Goal: Obtain resource: Download file/media

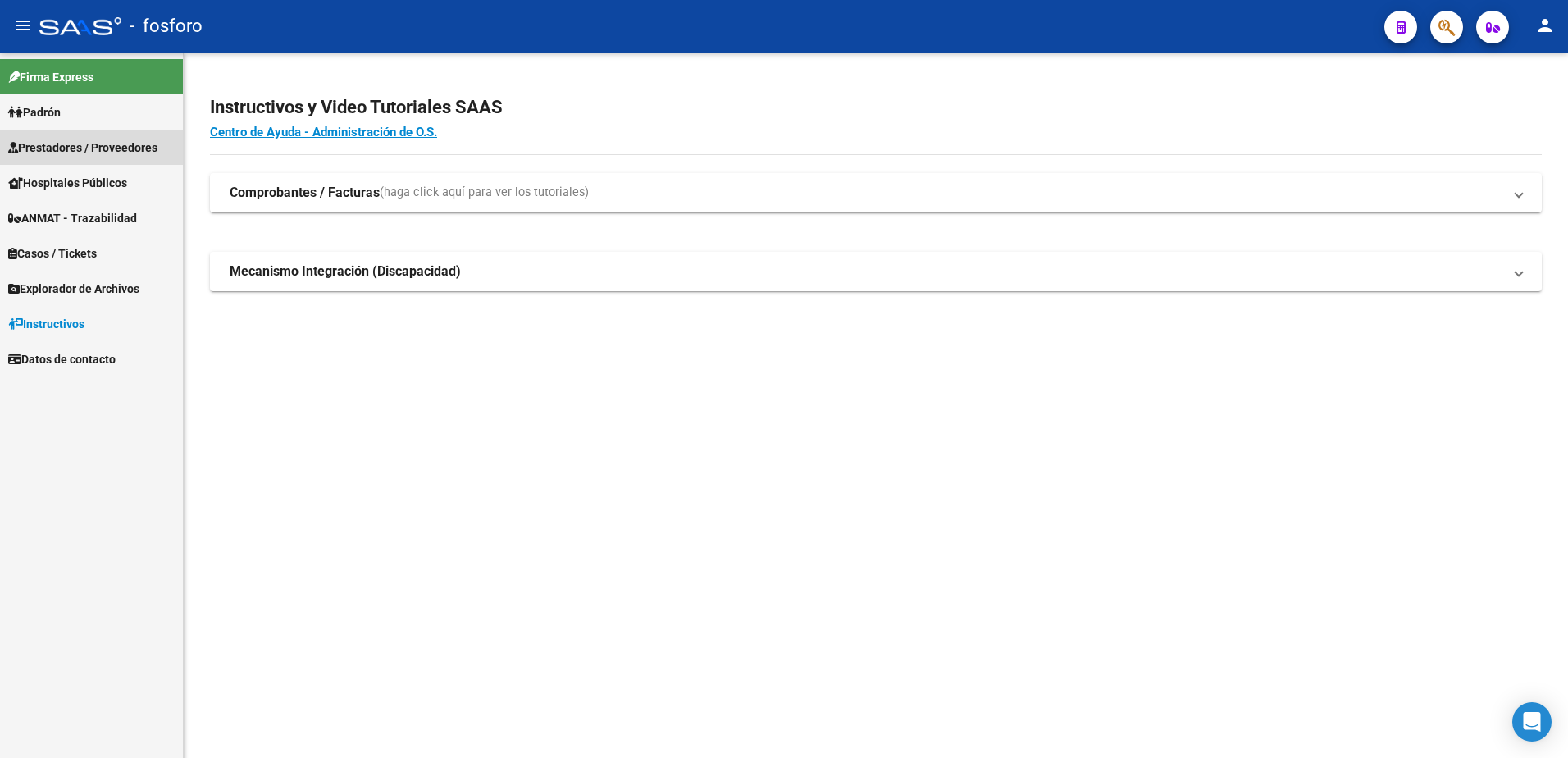
click at [78, 159] on link "Prestadores / Proveedores" at bounding box center [92, 148] width 183 height 35
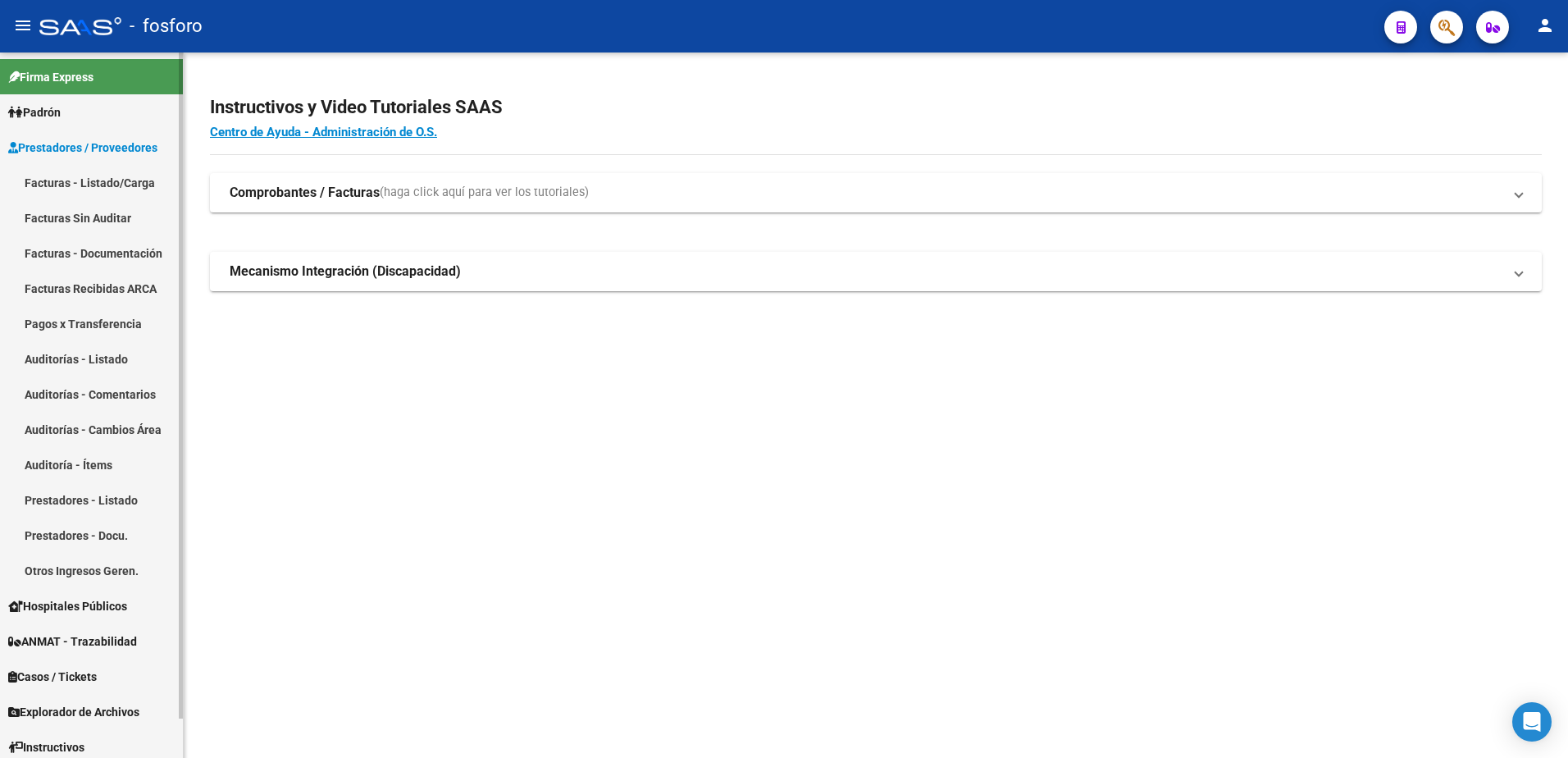
click at [85, 185] on link "Facturas - Listado/Carga" at bounding box center [92, 183] width 183 height 35
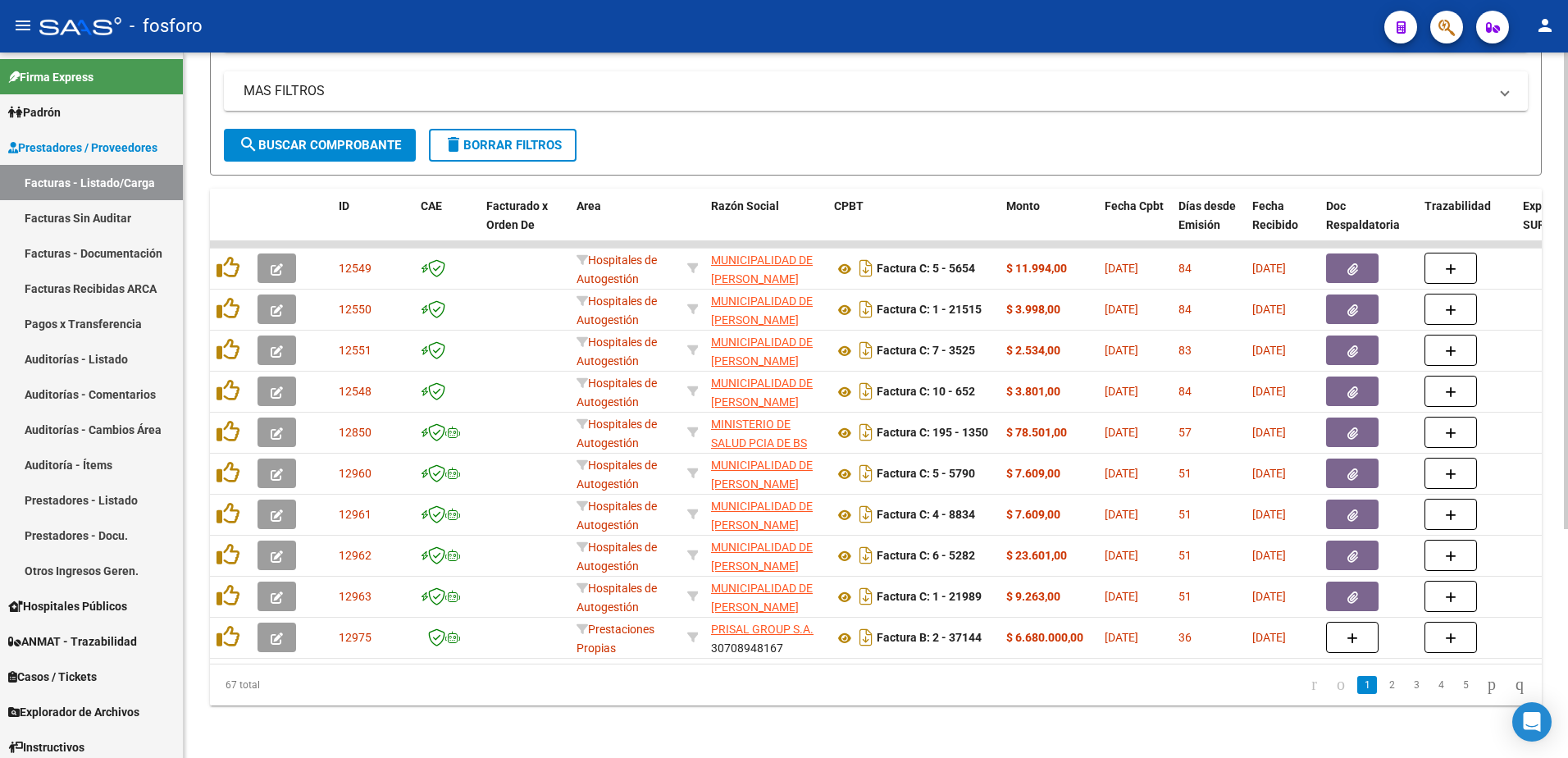
scroll to position [338, 0]
click at [1382, 681] on link "2" at bounding box center [1392, 685] width 20 height 18
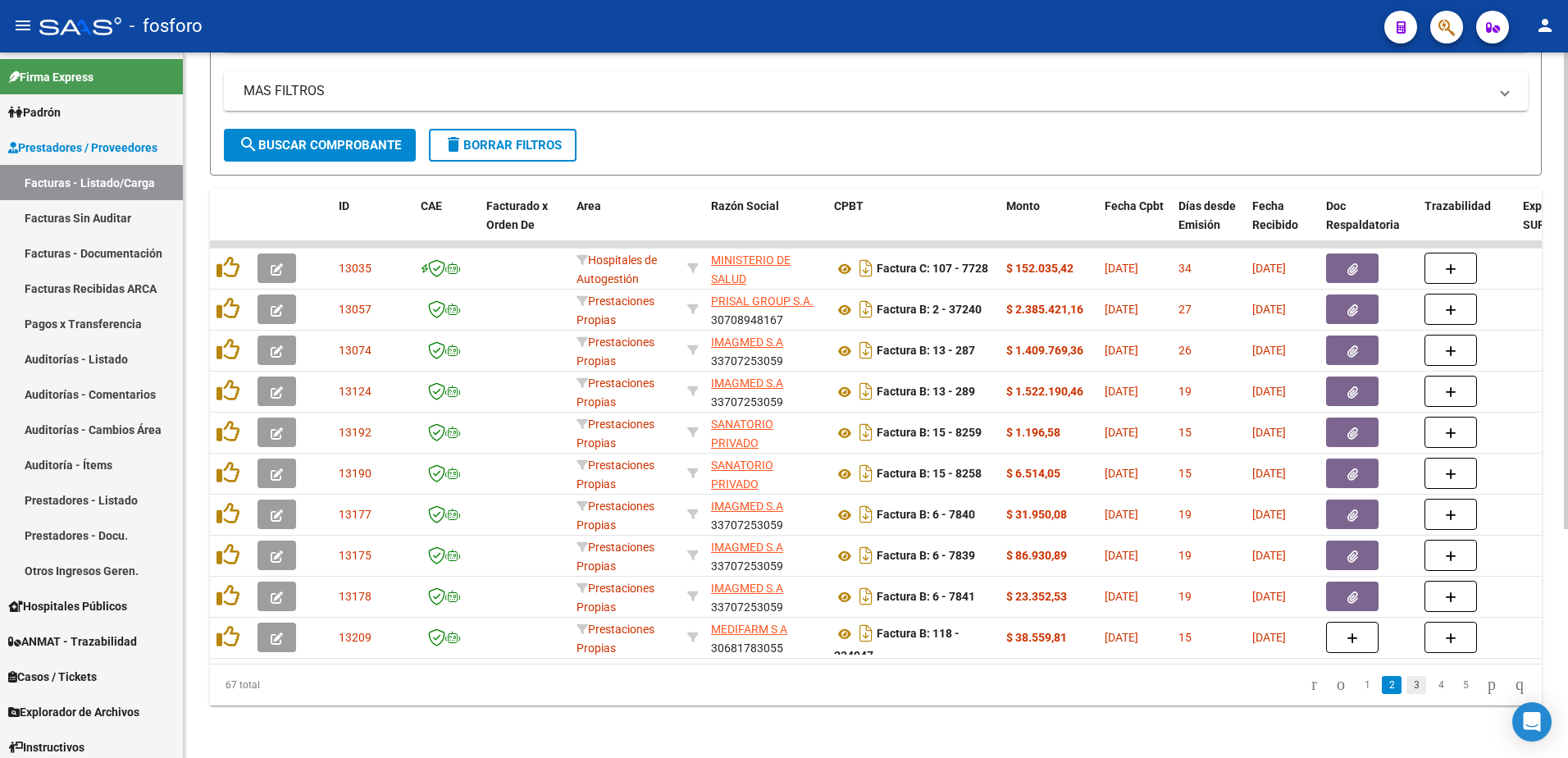
click at [1407, 686] on link "3" at bounding box center [1416, 685] width 20 height 18
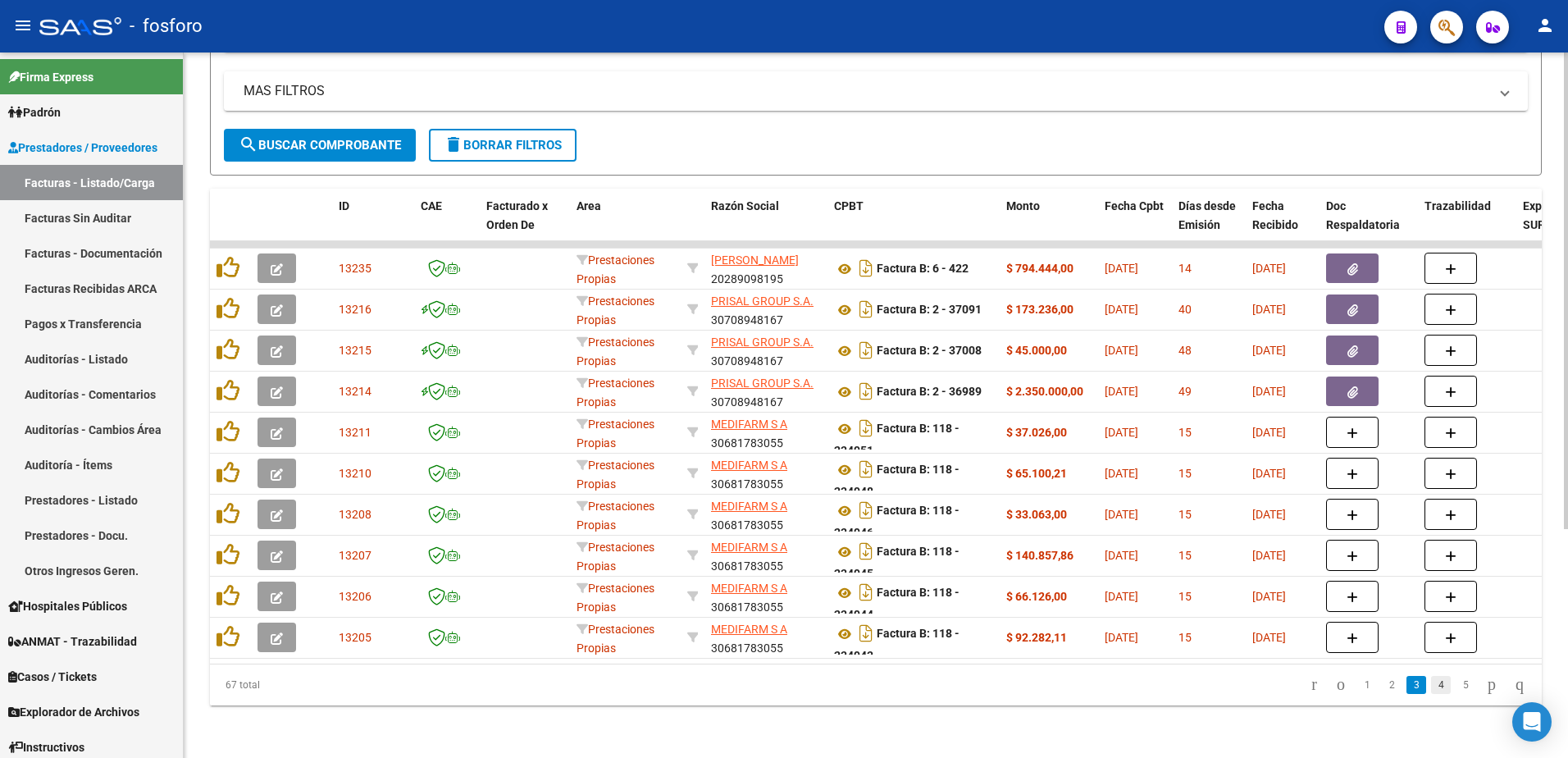
click at [1431, 687] on link "4" at bounding box center [1441, 685] width 20 height 18
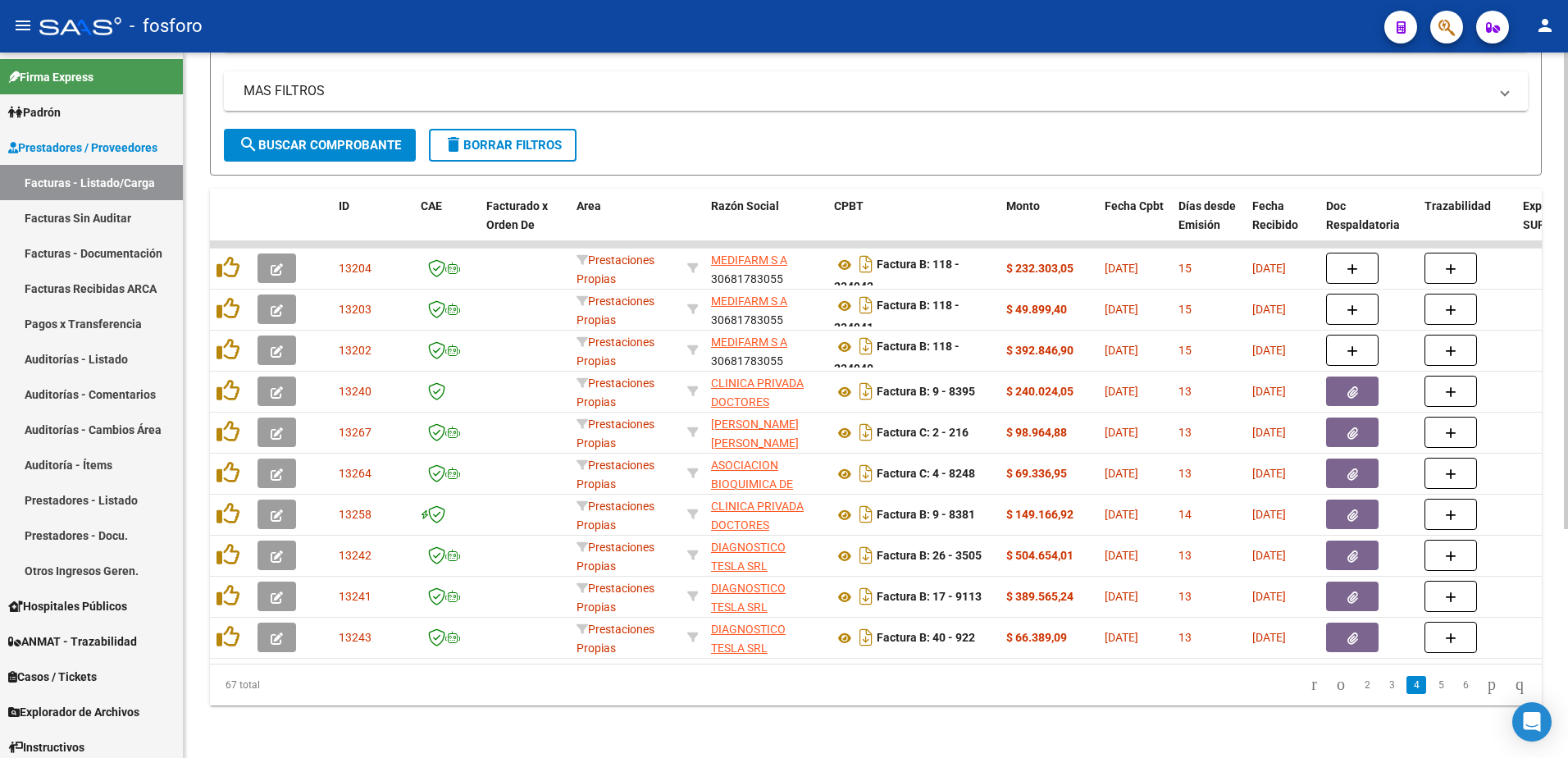
click at [1431, 682] on link "5" at bounding box center [1441, 685] width 20 height 18
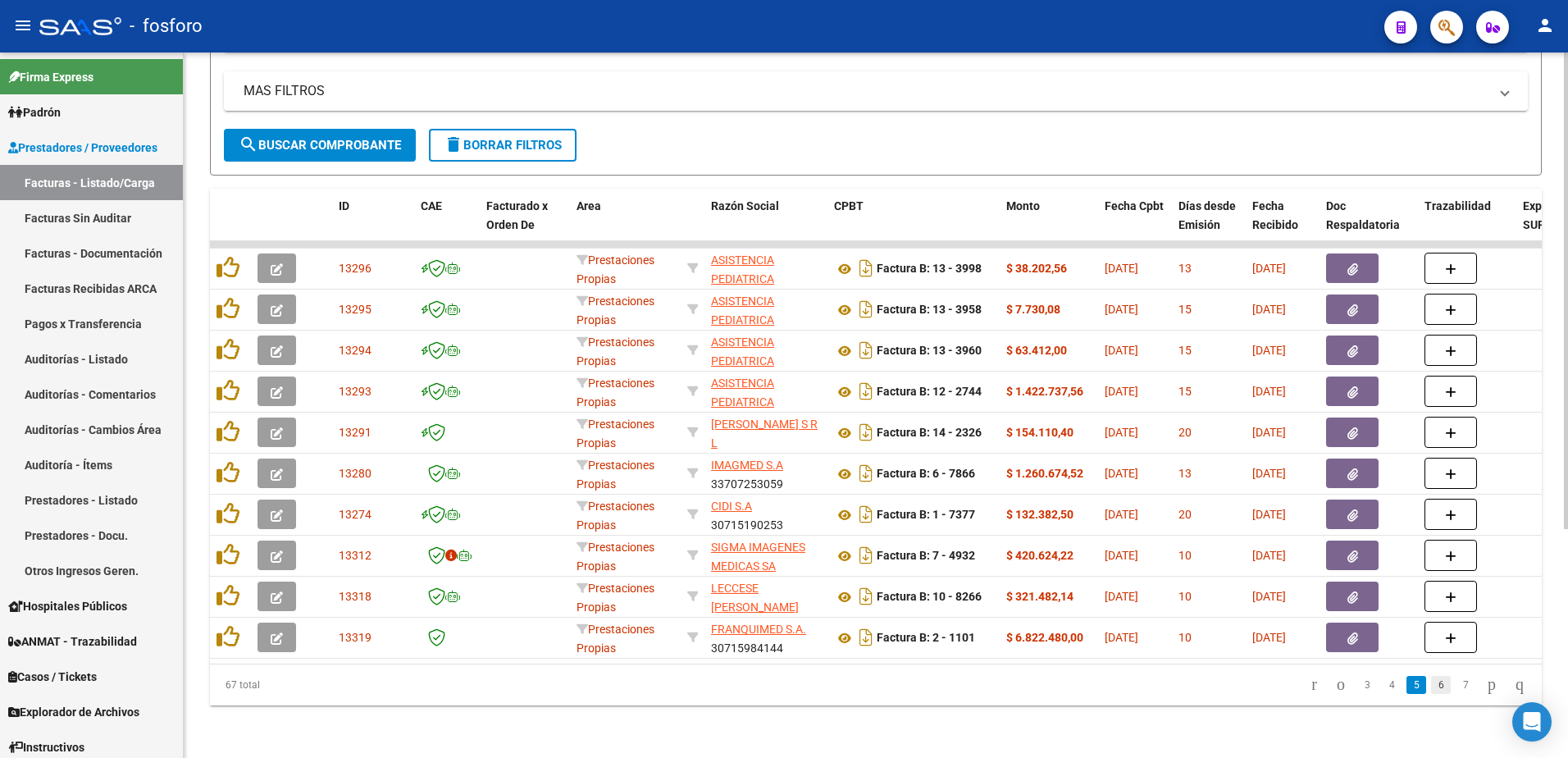
click at [1431, 687] on link "6" at bounding box center [1441, 685] width 20 height 18
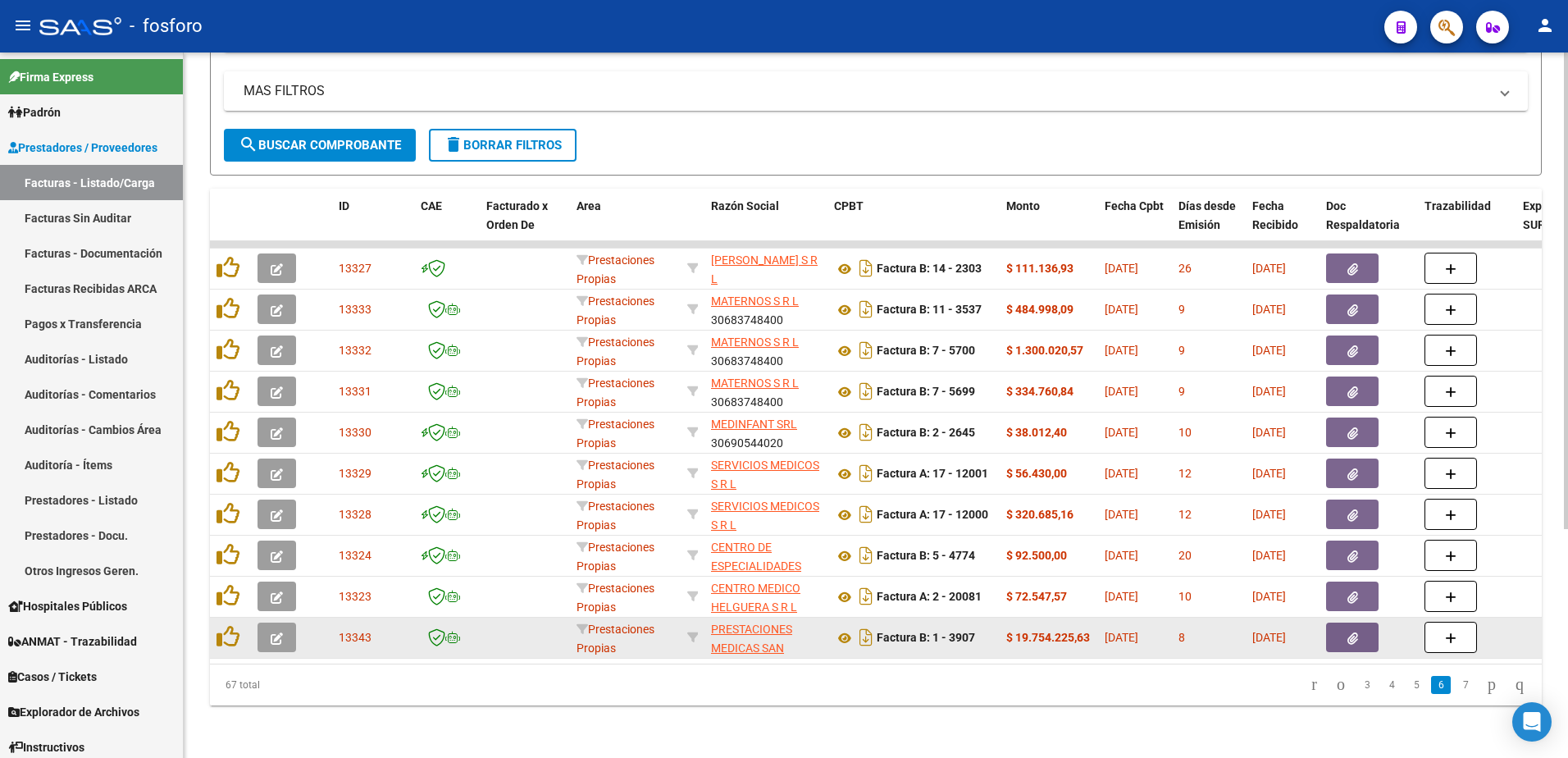
click at [740, 626] on app-link-go-to "PRESTACIONES MEDICAS SAN [PERSON_NAME] S.A." at bounding box center [767, 658] width 110 height 75
click at [733, 644] on datatable-body-cell "PRESTACIONES MEDICAS SAN [PERSON_NAME] S.A. 30714945978" at bounding box center [766, 638] width 123 height 40
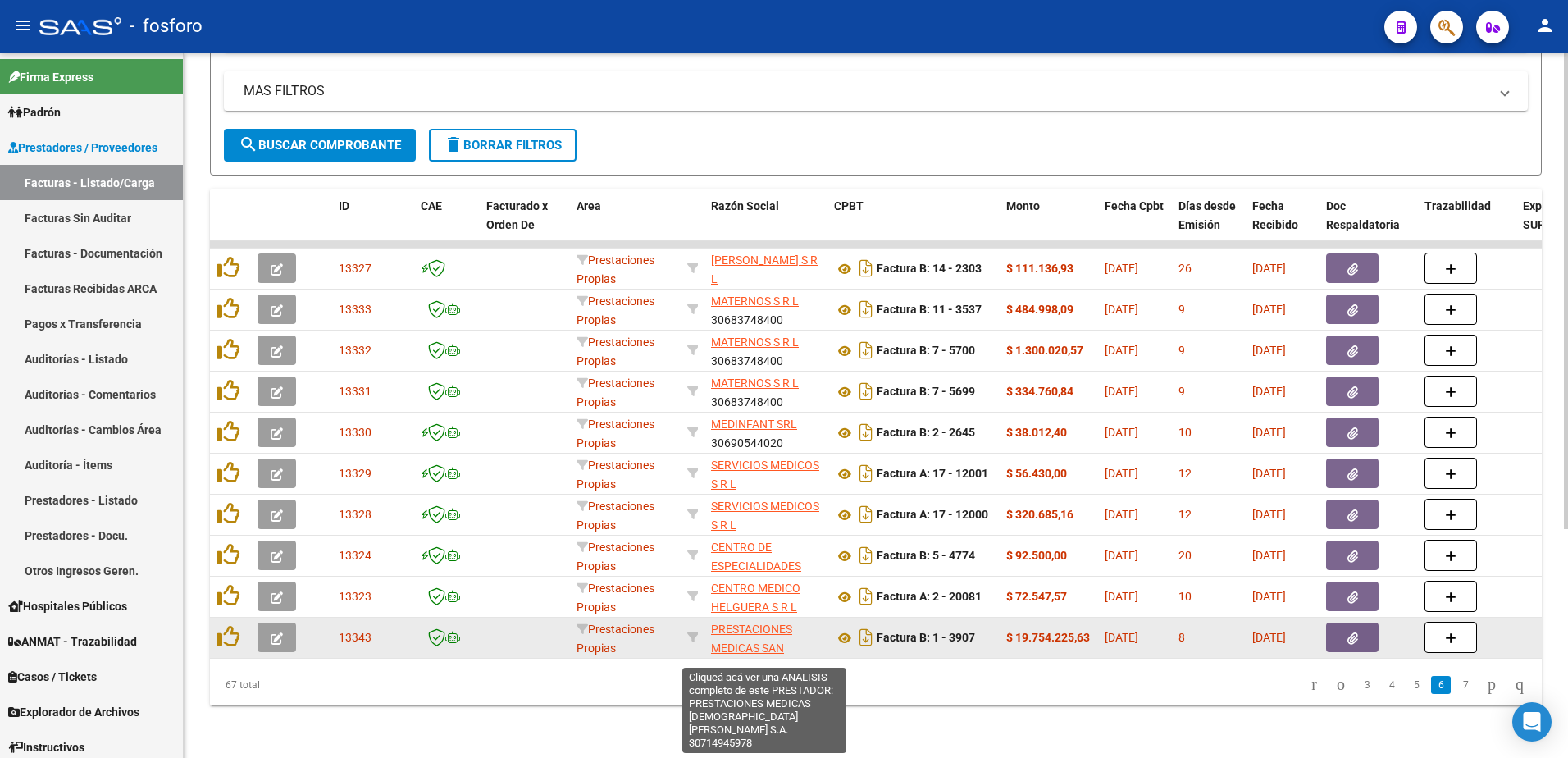
click at [741, 632] on span "PRESTACIONES MEDICAS SAN [PERSON_NAME] S.A." at bounding box center [755, 658] width 88 height 69
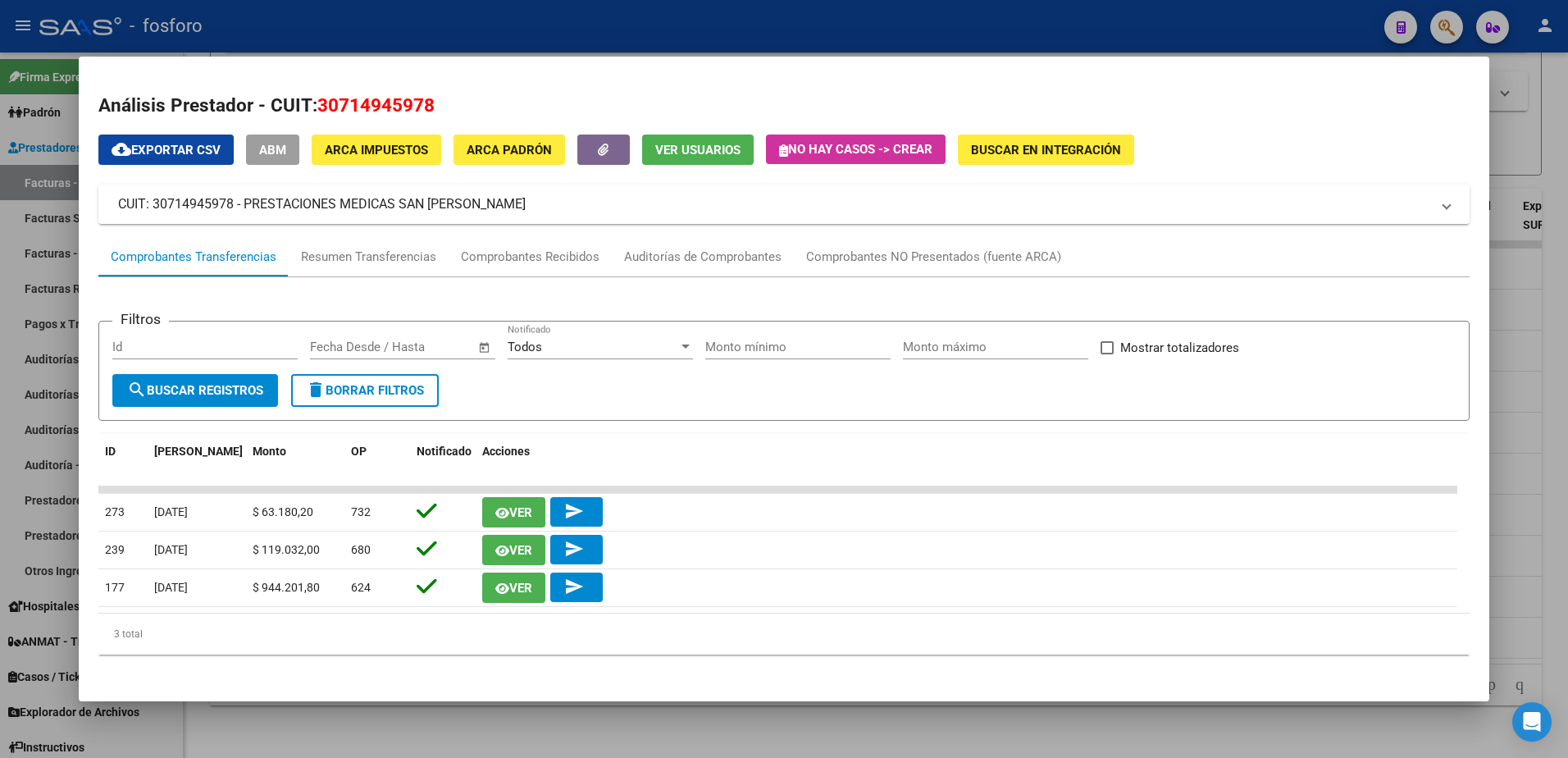
click at [1538, 114] on div at bounding box center [784, 379] width 1568 height 758
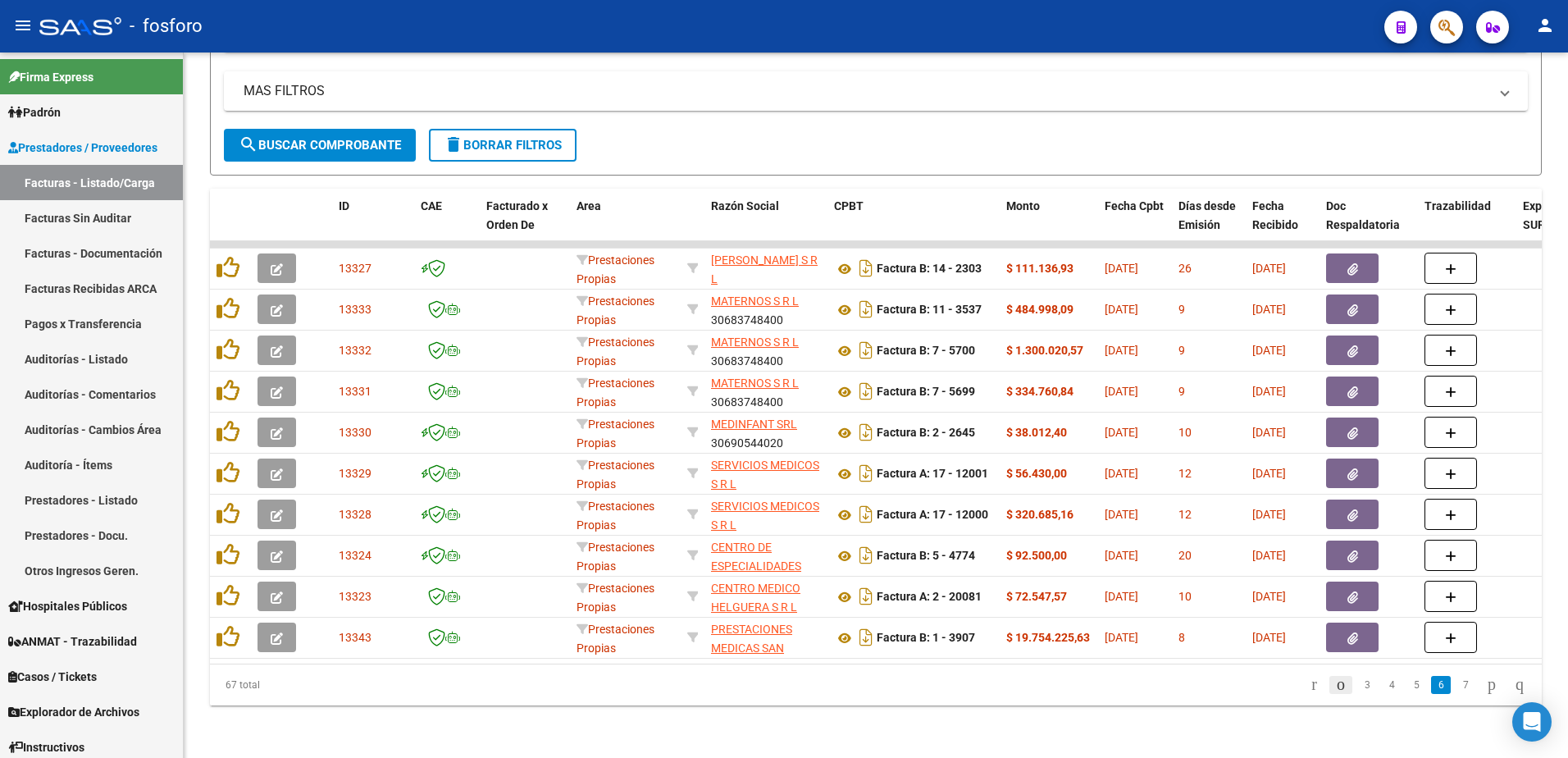
click at [1335, 682] on icon "go to previous page" at bounding box center [1341, 684] width 13 height 20
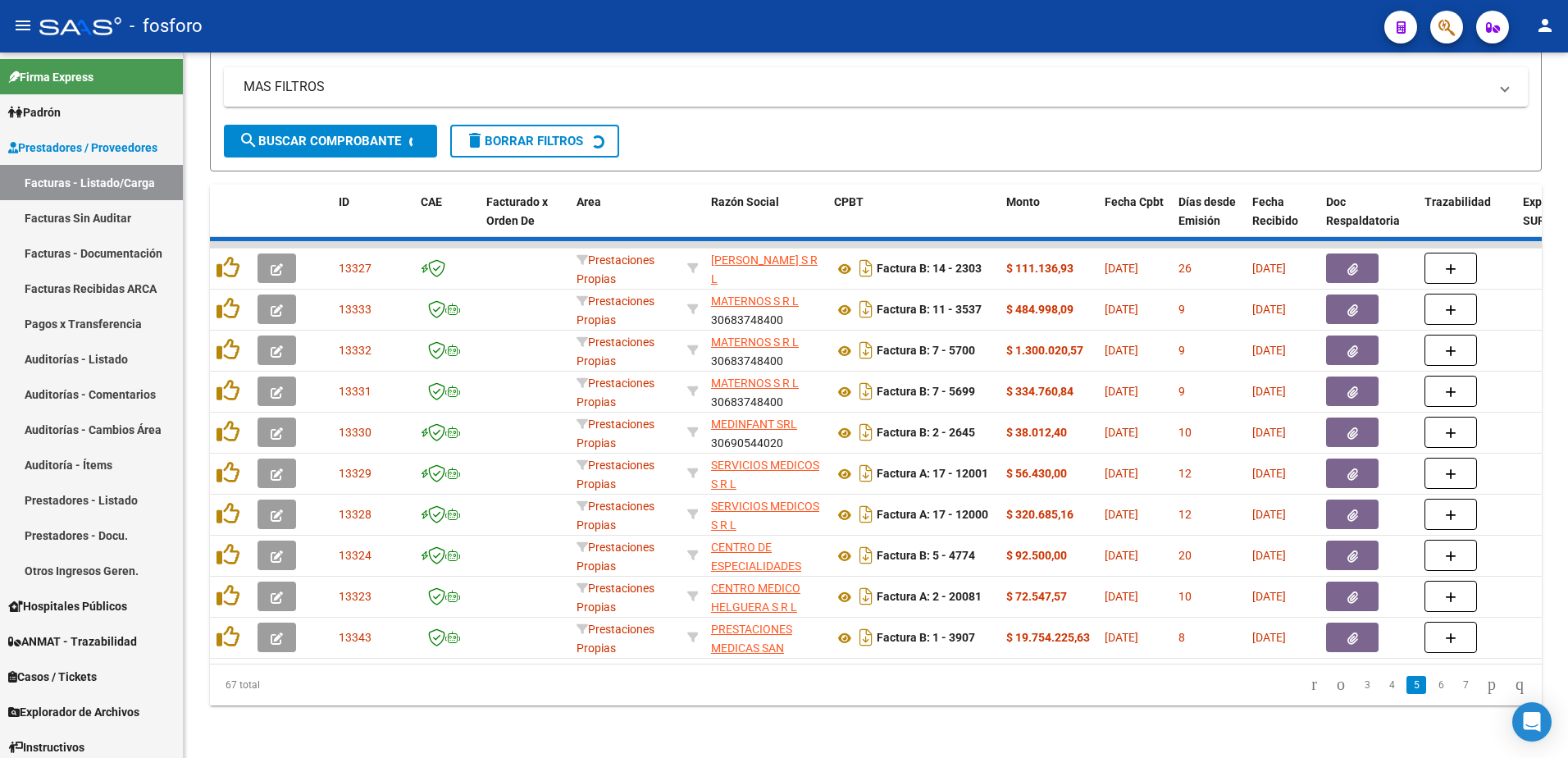
click at [1288, 688] on div "67 total 3 4 5 6 7" at bounding box center [875, 685] width 1332 height 41
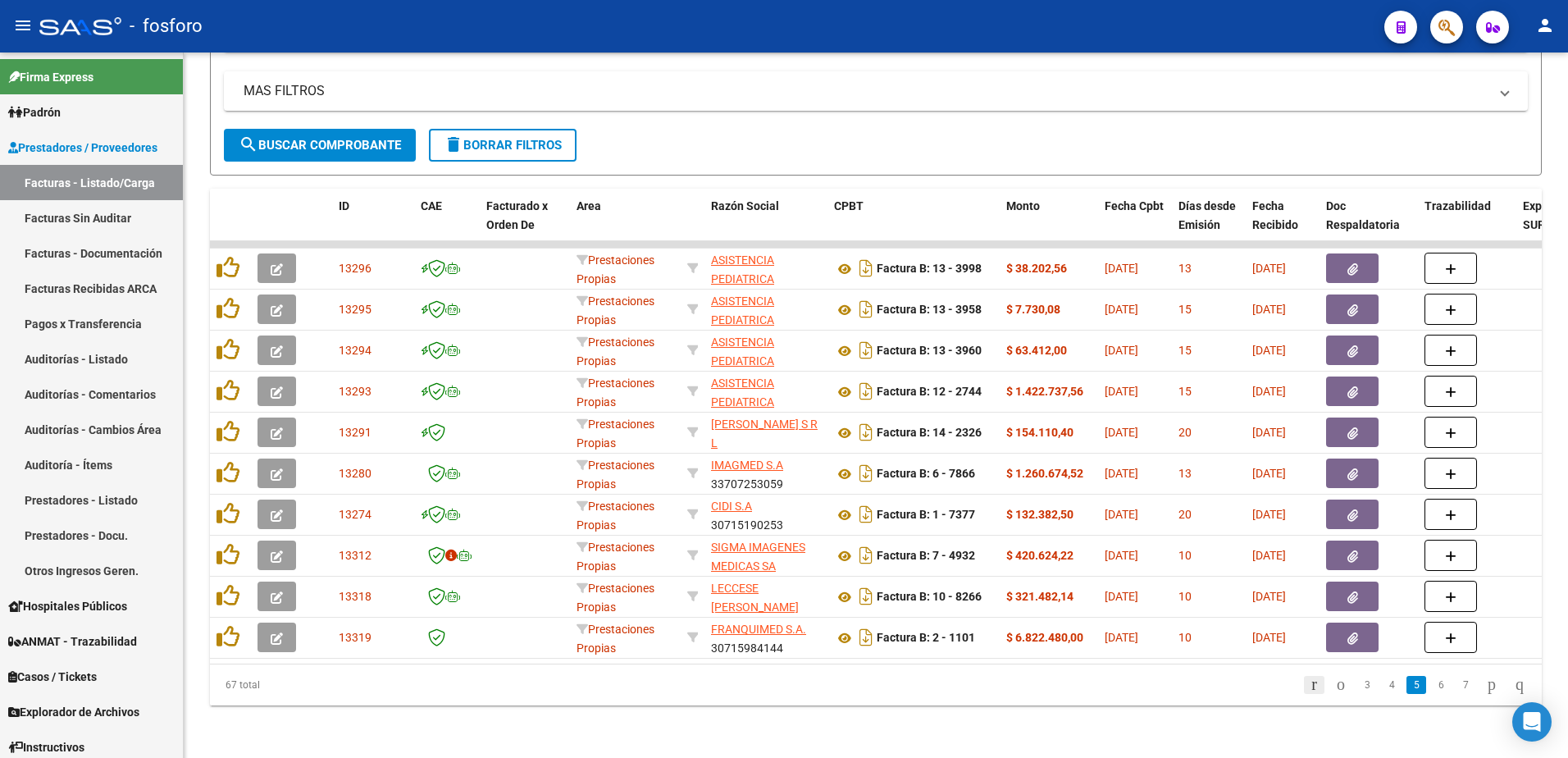
click at [1309, 689] on icon "go to first page" at bounding box center [1314, 684] width 11 height 20
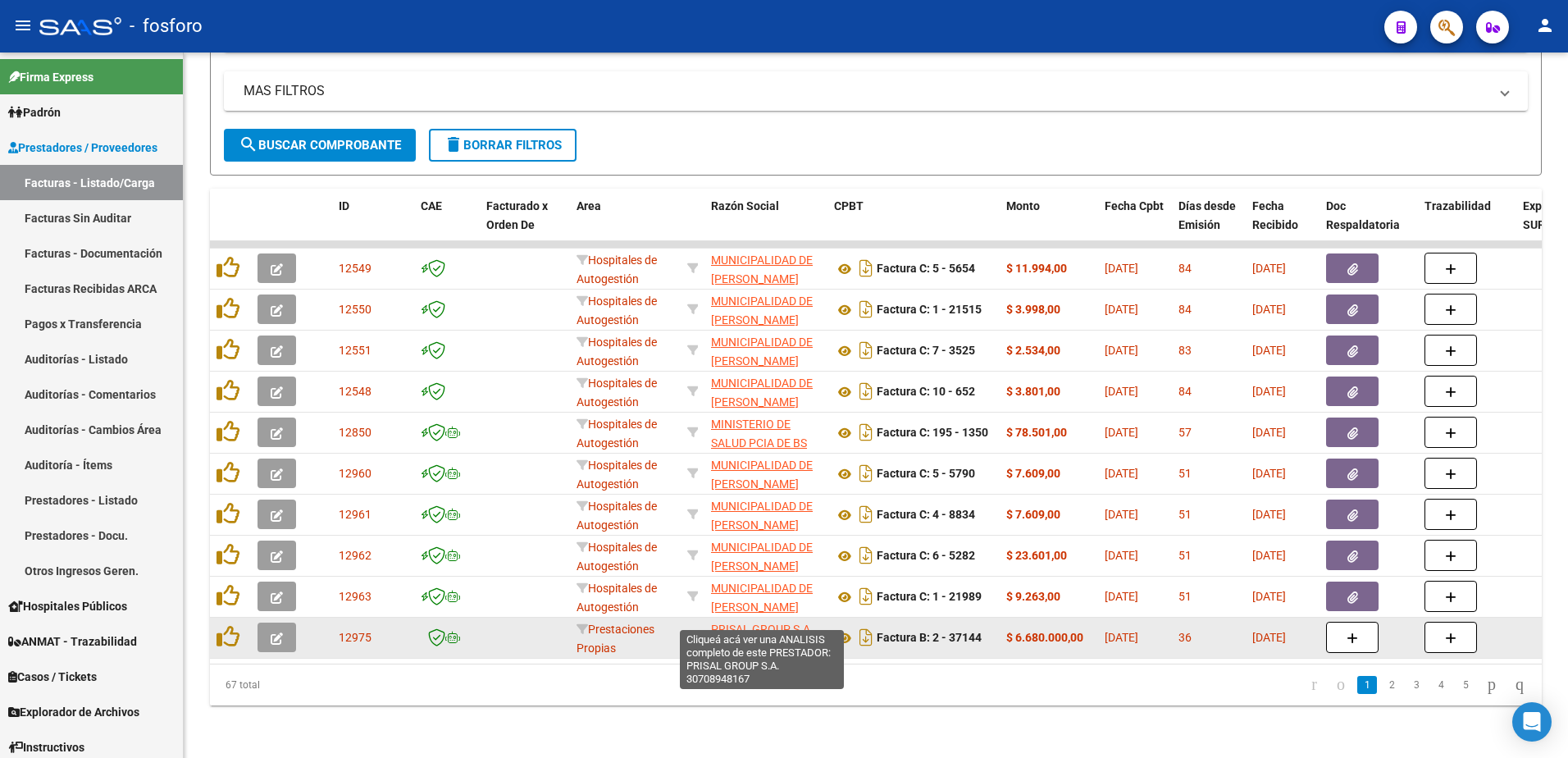
click at [793, 623] on span "PRISAL GROUP S.A." at bounding box center [763, 629] width 102 height 13
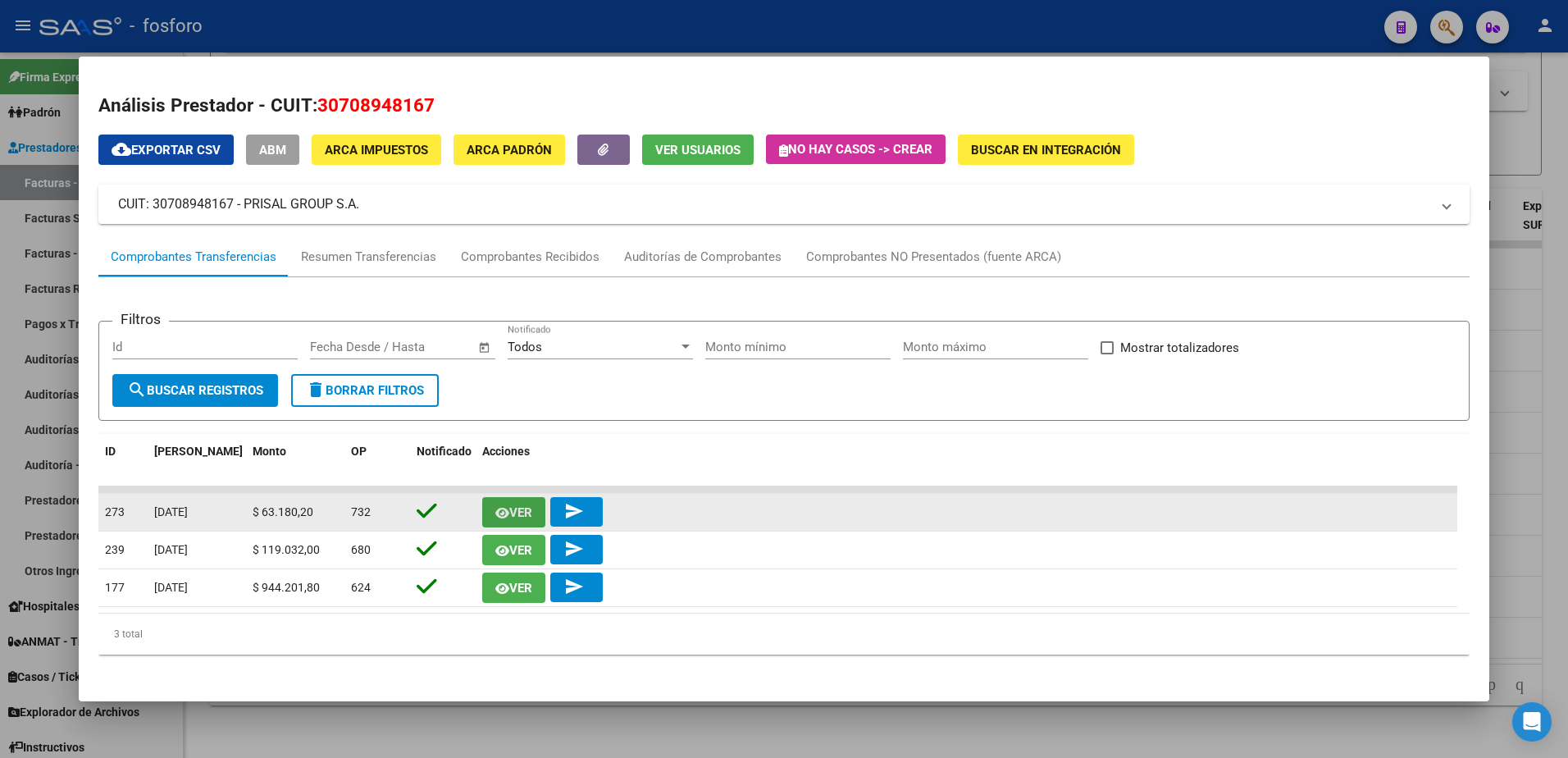
click at [529, 503] on button "Ver" at bounding box center [514, 512] width 63 height 31
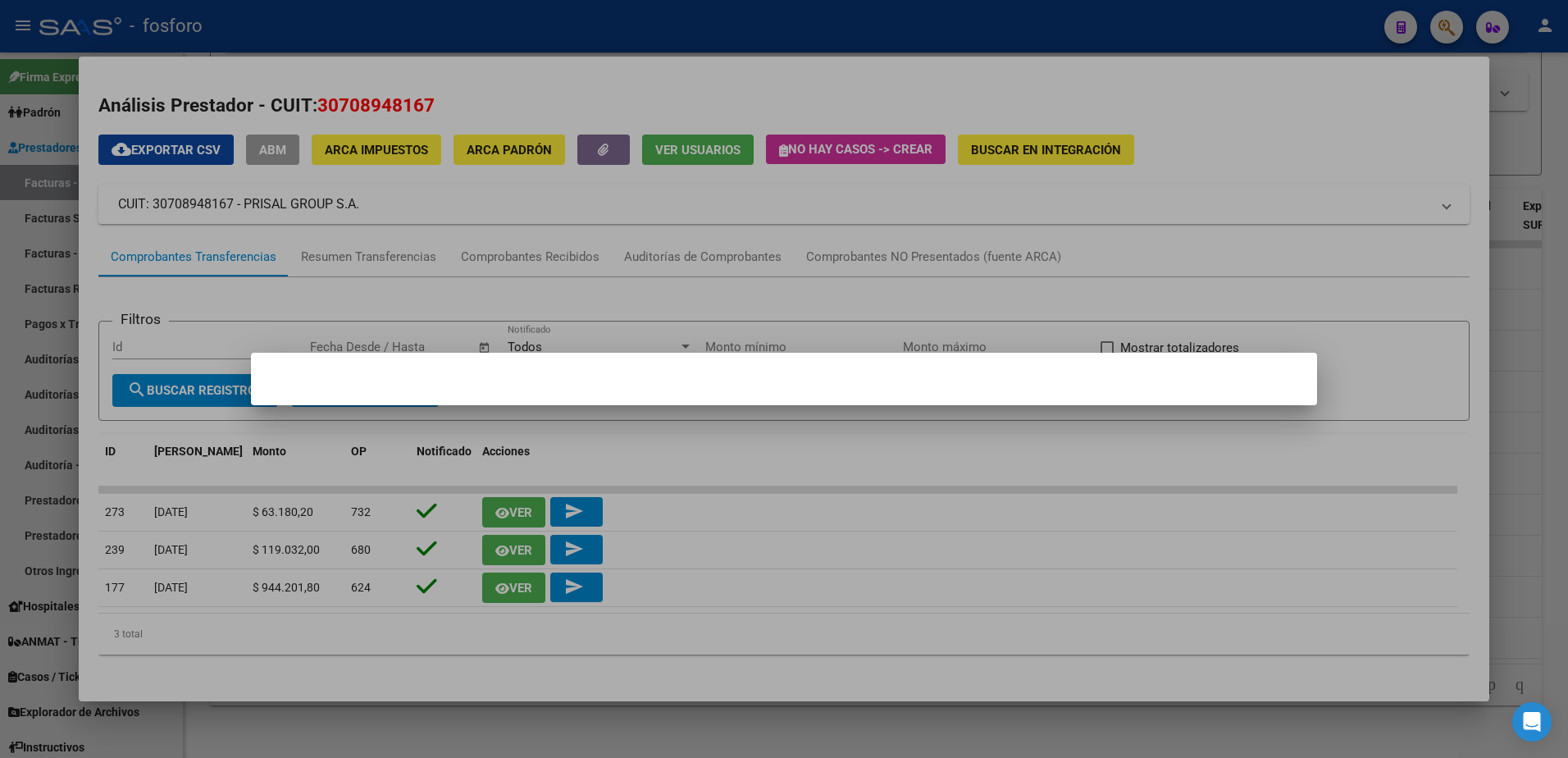
click at [841, 503] on div at bounding box center [784, 379] width 1568 height 758
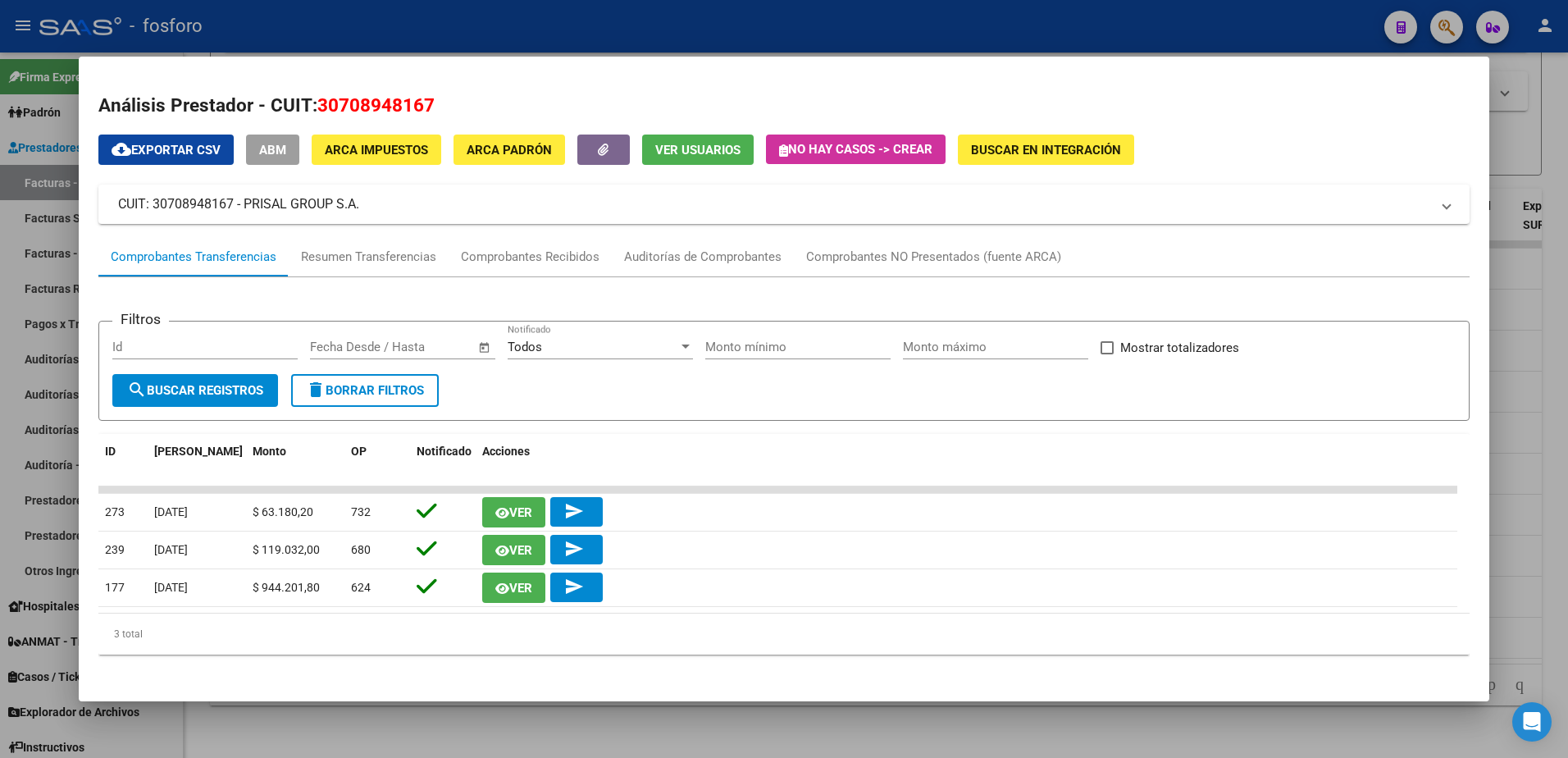
click at [1535, 146] on div at bounding box center [784, 379] width 1568 height 758
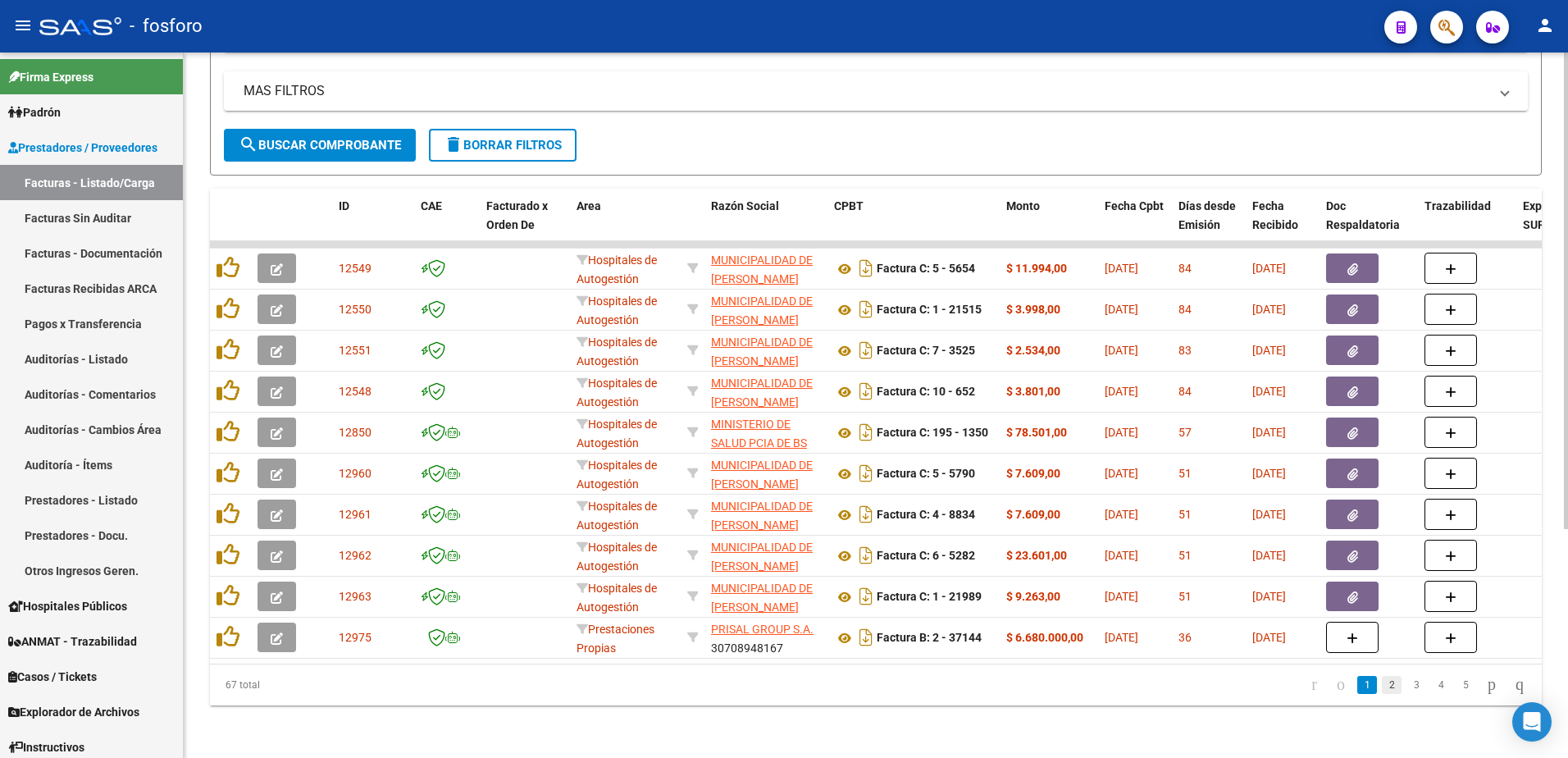
click at [1385, 684] on link "2" at bounding box center [1392, 685] width 20 height 18
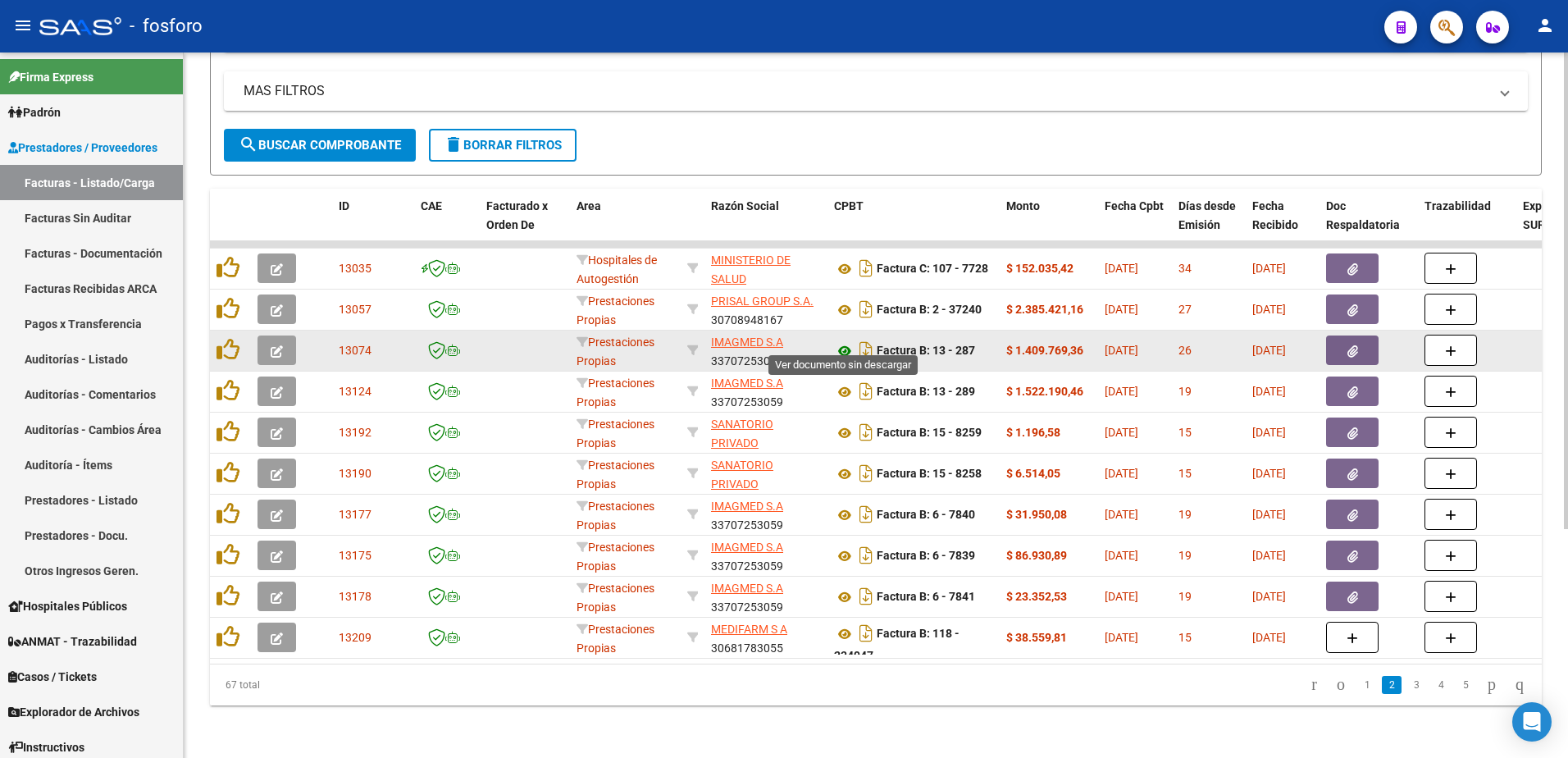
click at [845, 344] on icon at bounding box center [846, 351] width 22 height 20
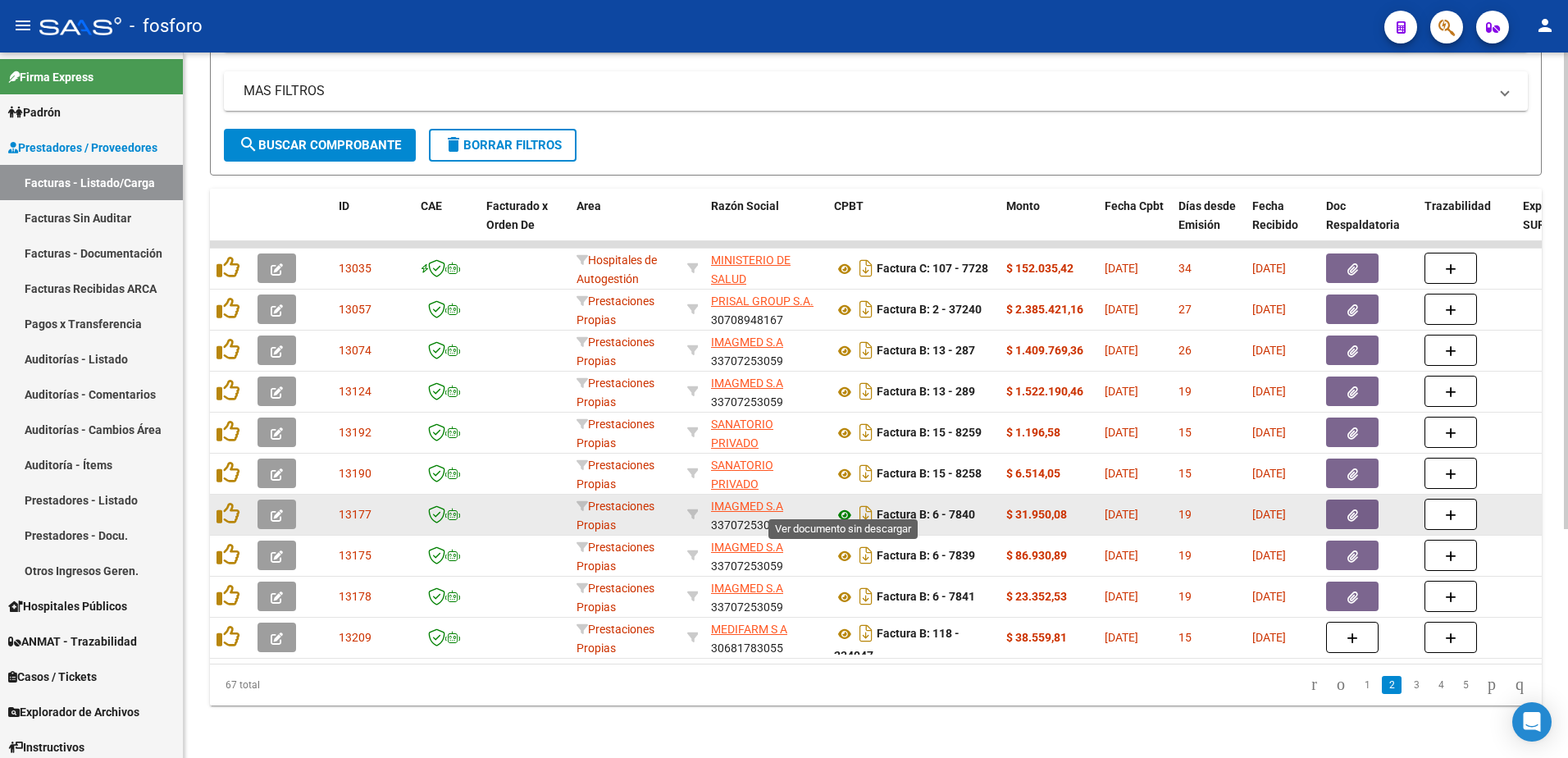
click at [838, 505] on icon at bounding box center [846, 515] width 22 height 20
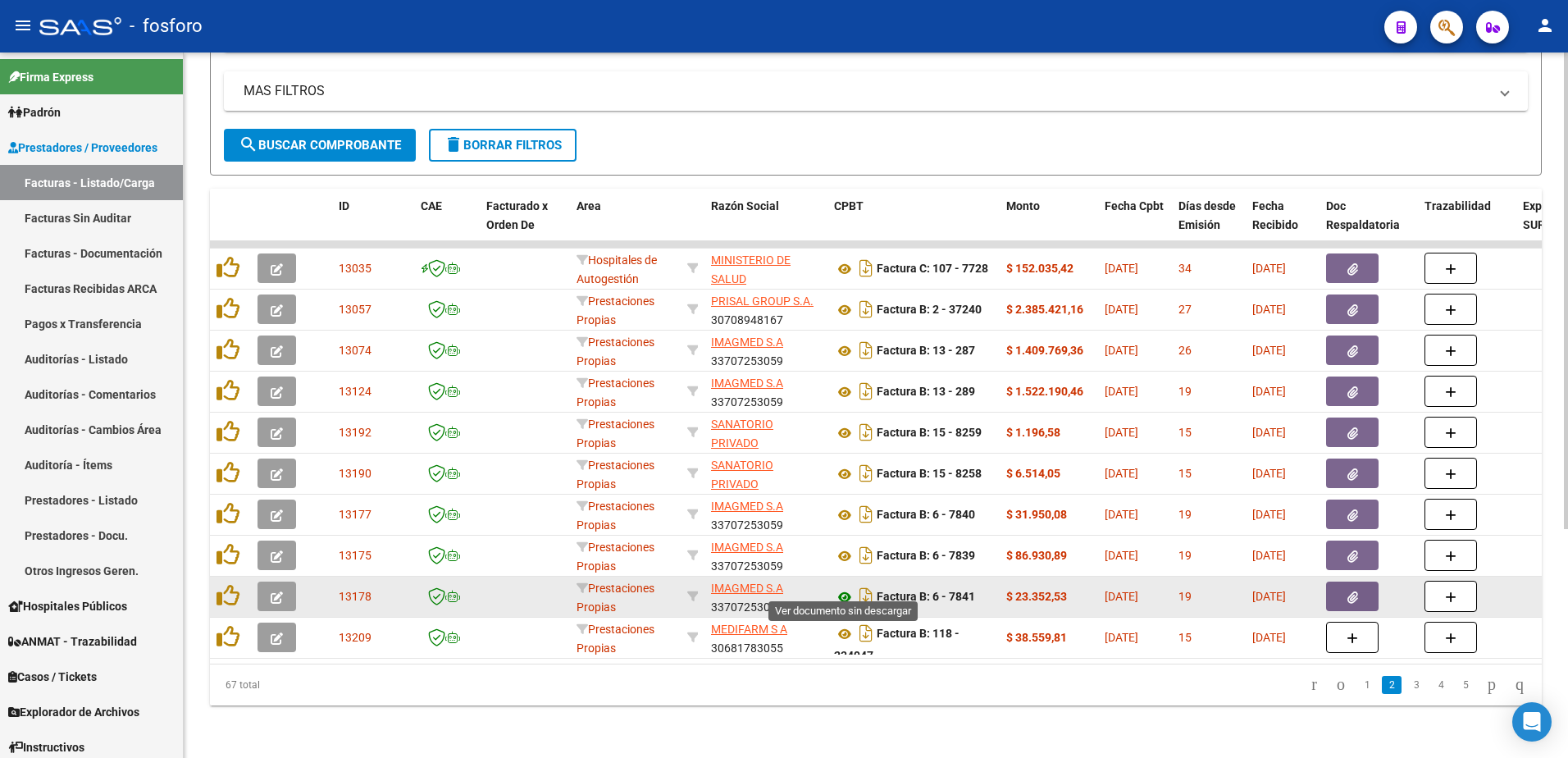
click at [838, 588] on icon at bounding box center [846, 598] width 22 height 20
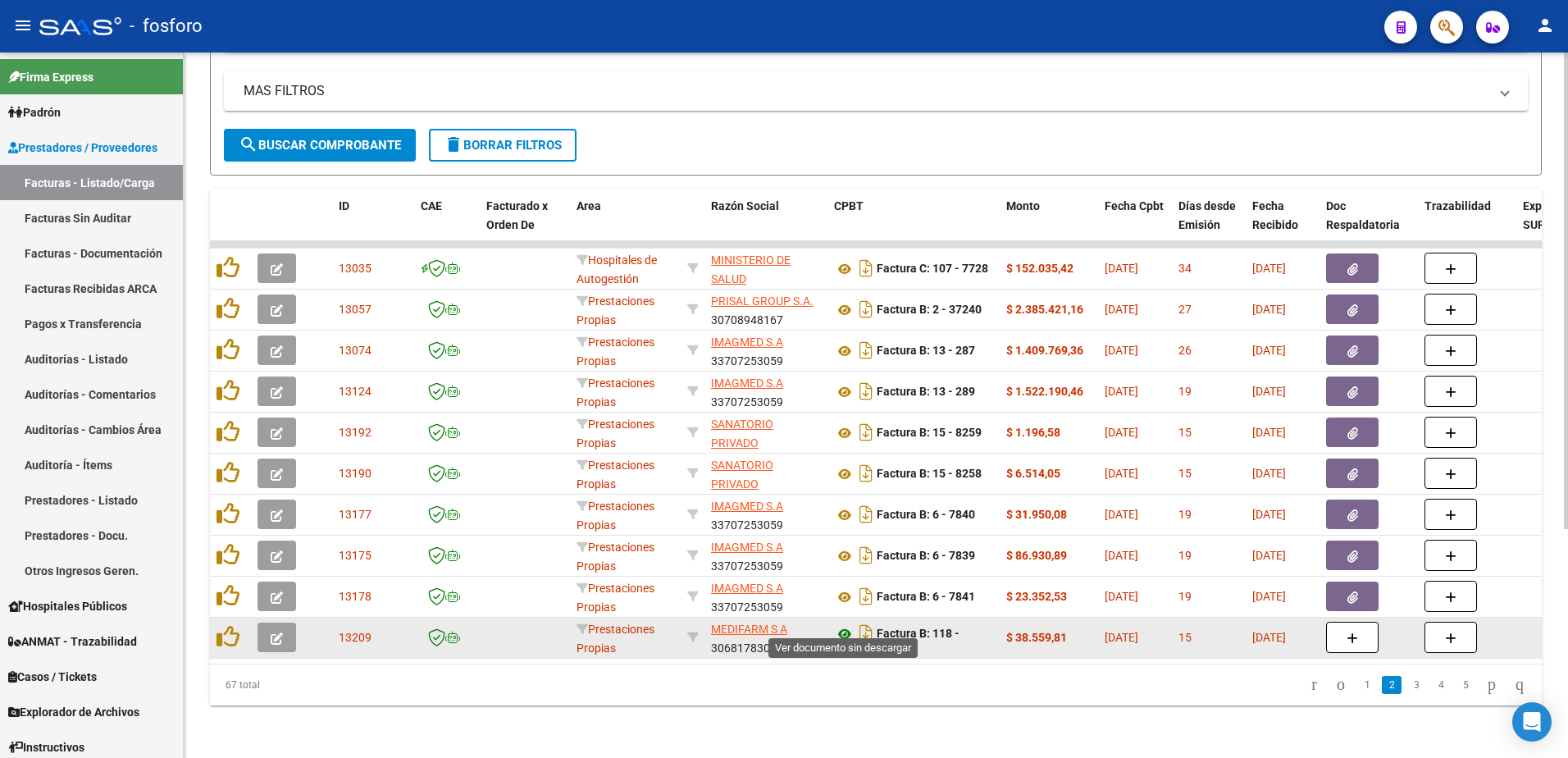
click at [846, 624] on icon at bounding box center [846, 634] width 22 height 20
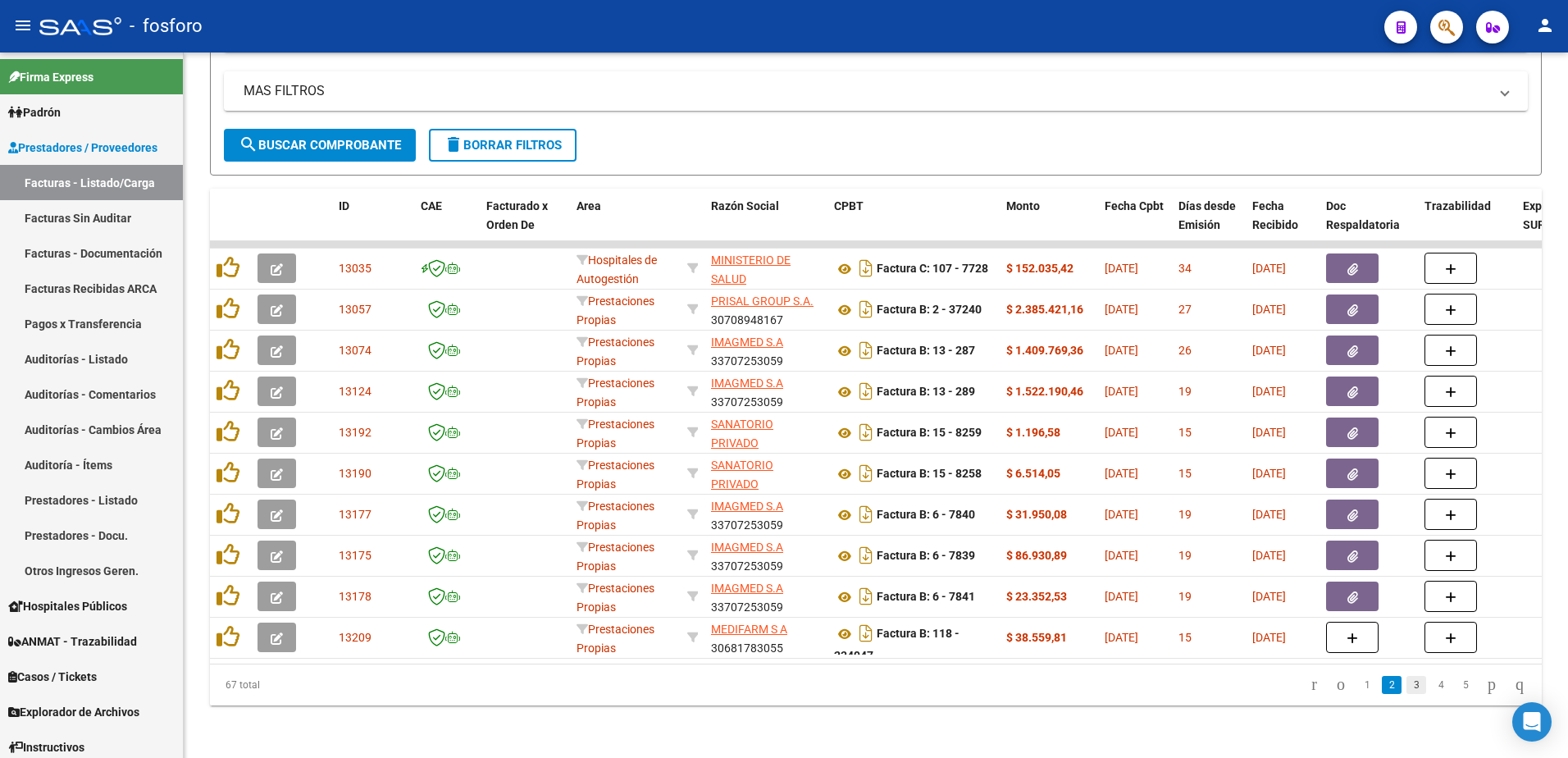
click at [1407, 679] on link "3" at bounding box center [1416, 685] width 20 height 18
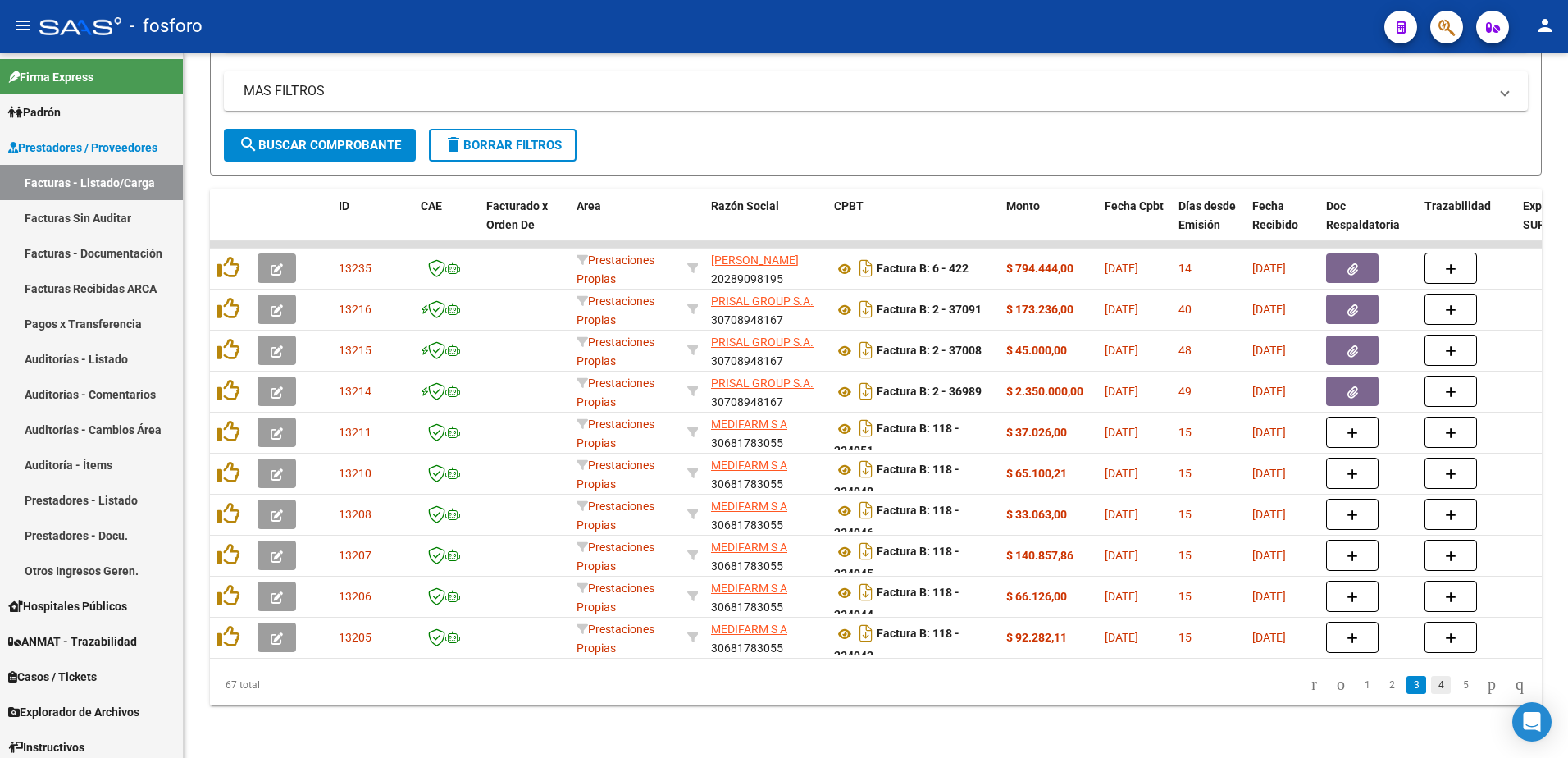
click at [1431, 686] on link "4" at bounding box center [1441, 685] width 20 height 18
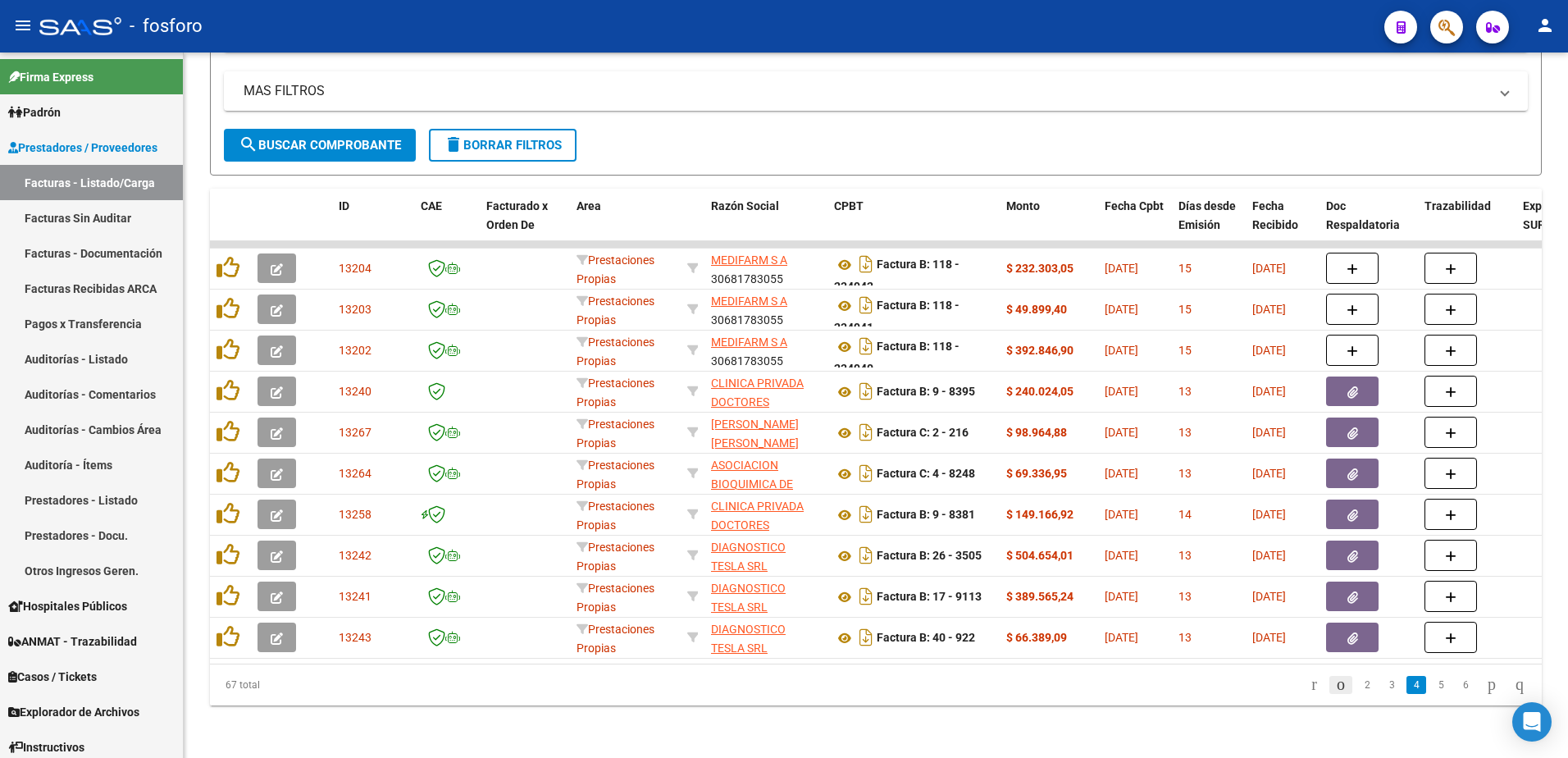
click at [1335, 687] on icon "go to previous page" at bounding box center [1341, 684] width 13 height 20
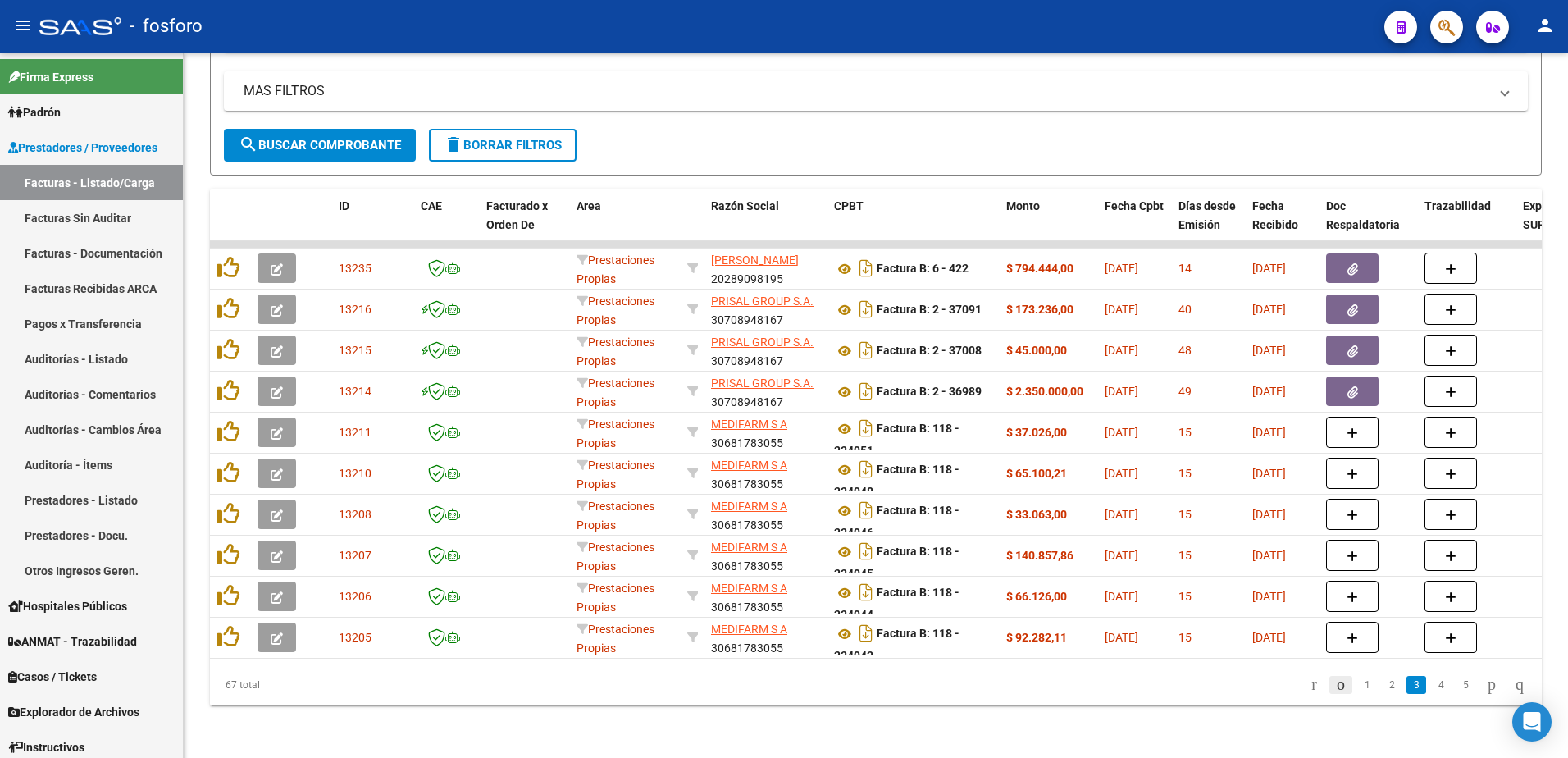
click at [1335, 687] on icon "go to previous page" at bounding box center [1341, 684] width 13 height 20
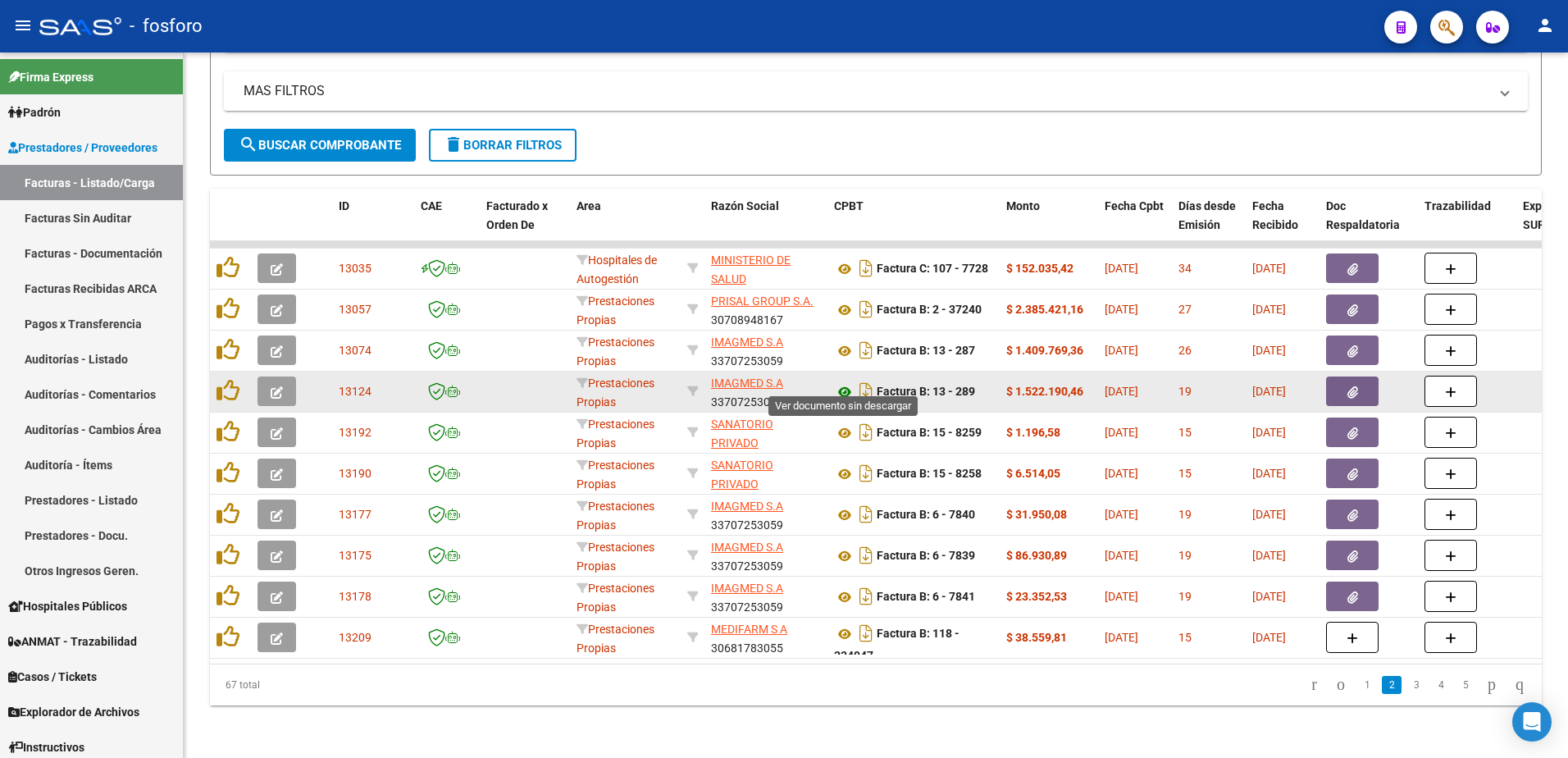
click at [841, 382] on icon at bounding box center [846, 392] width 22 height 20
click at [870, 382] on icon "Descargar documento" at bounding box center [866, 391] width 22 height 27
click at [1332, 377] on button "button" at bounding box center [1352, 392] width 52 height 30
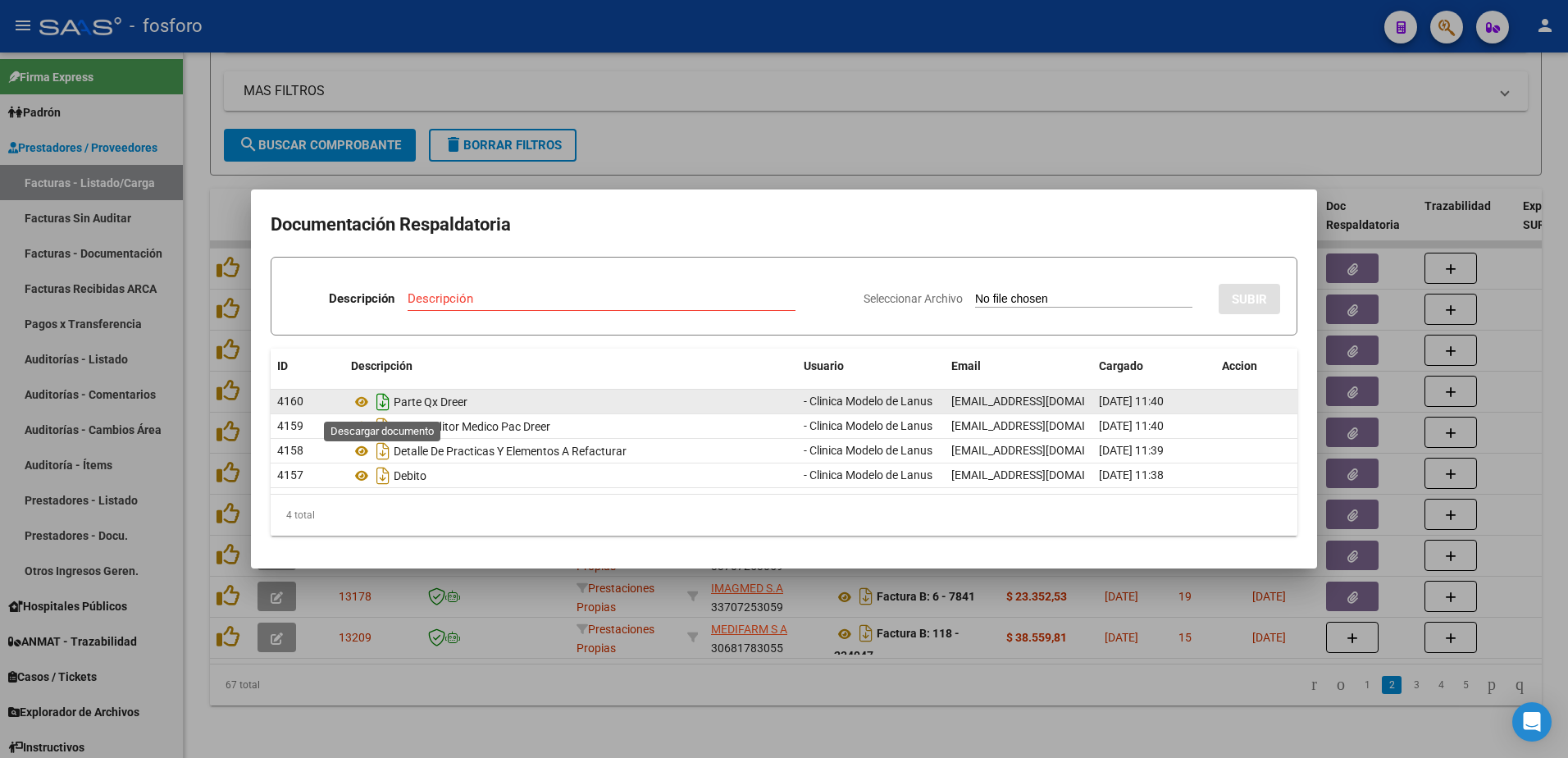
click at [388, 399] on icon "Descargar documento" at bounding box center [383, 402] width 22 height 27
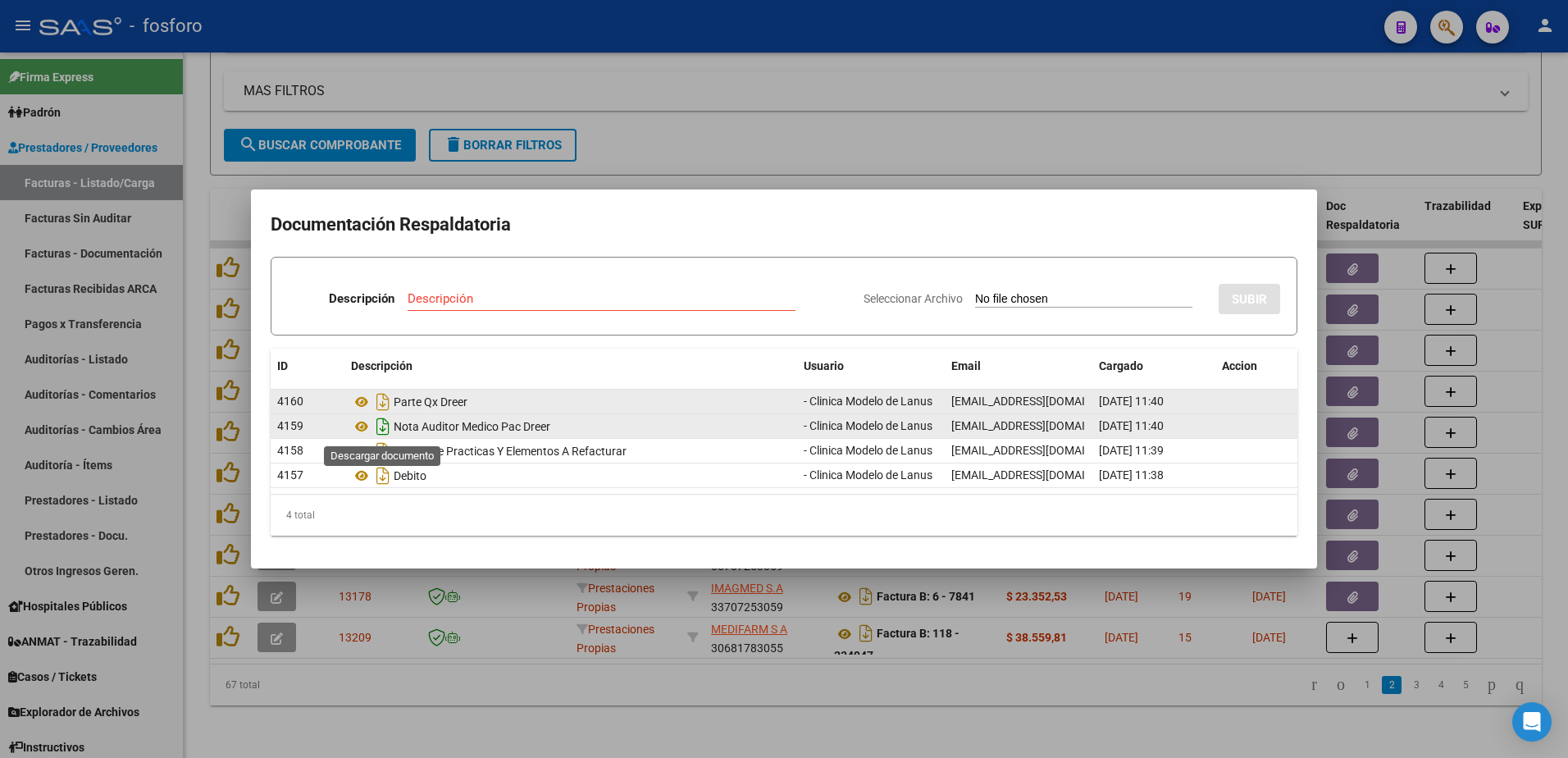
click at [386, 429] on icon "Descargar documento" at bounding box center [383, 426] width 22 height 27
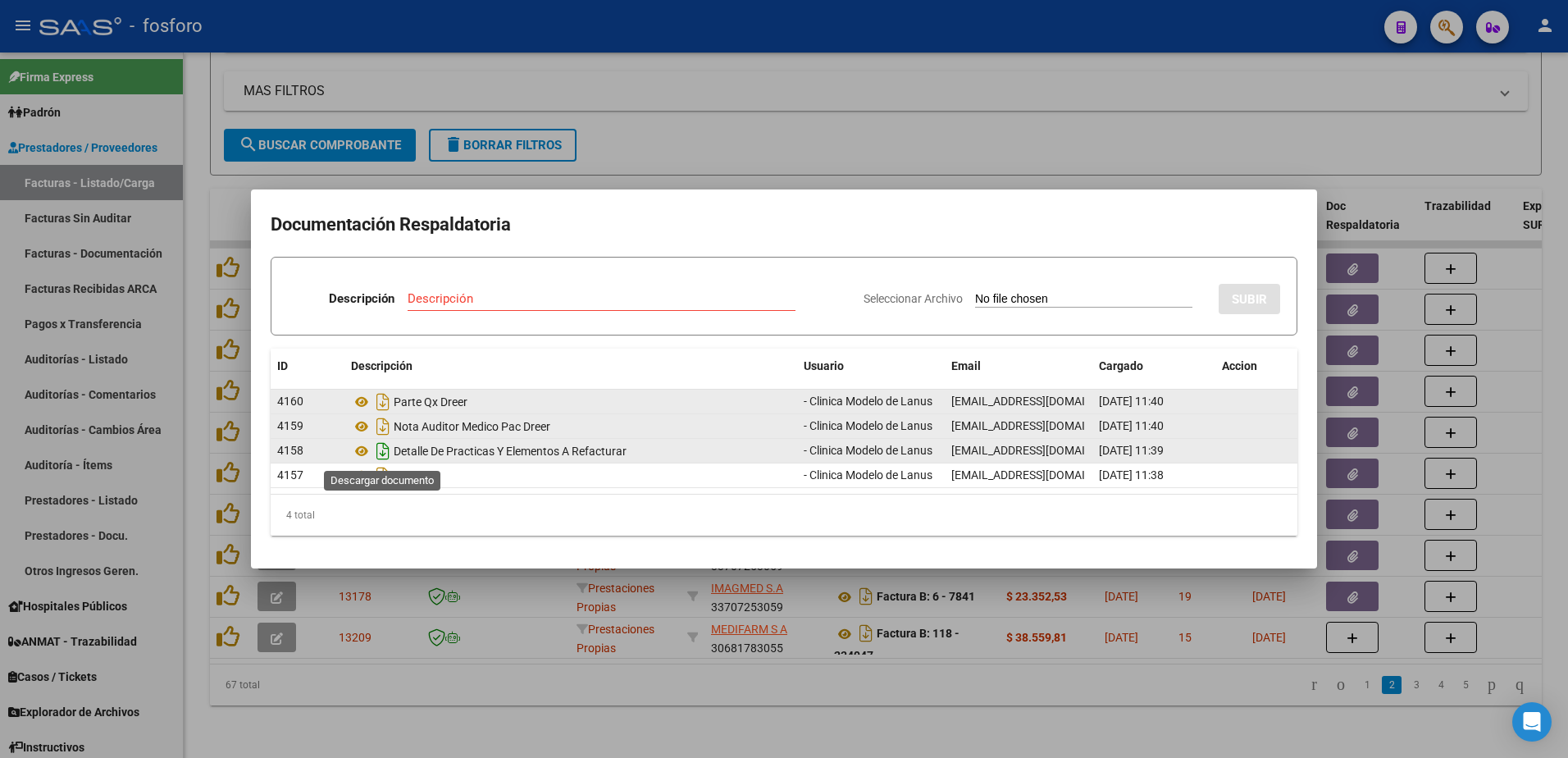
click at [386, 457] on icon "Descargar documento" at bounding box center [383, 451] width 22 height 27
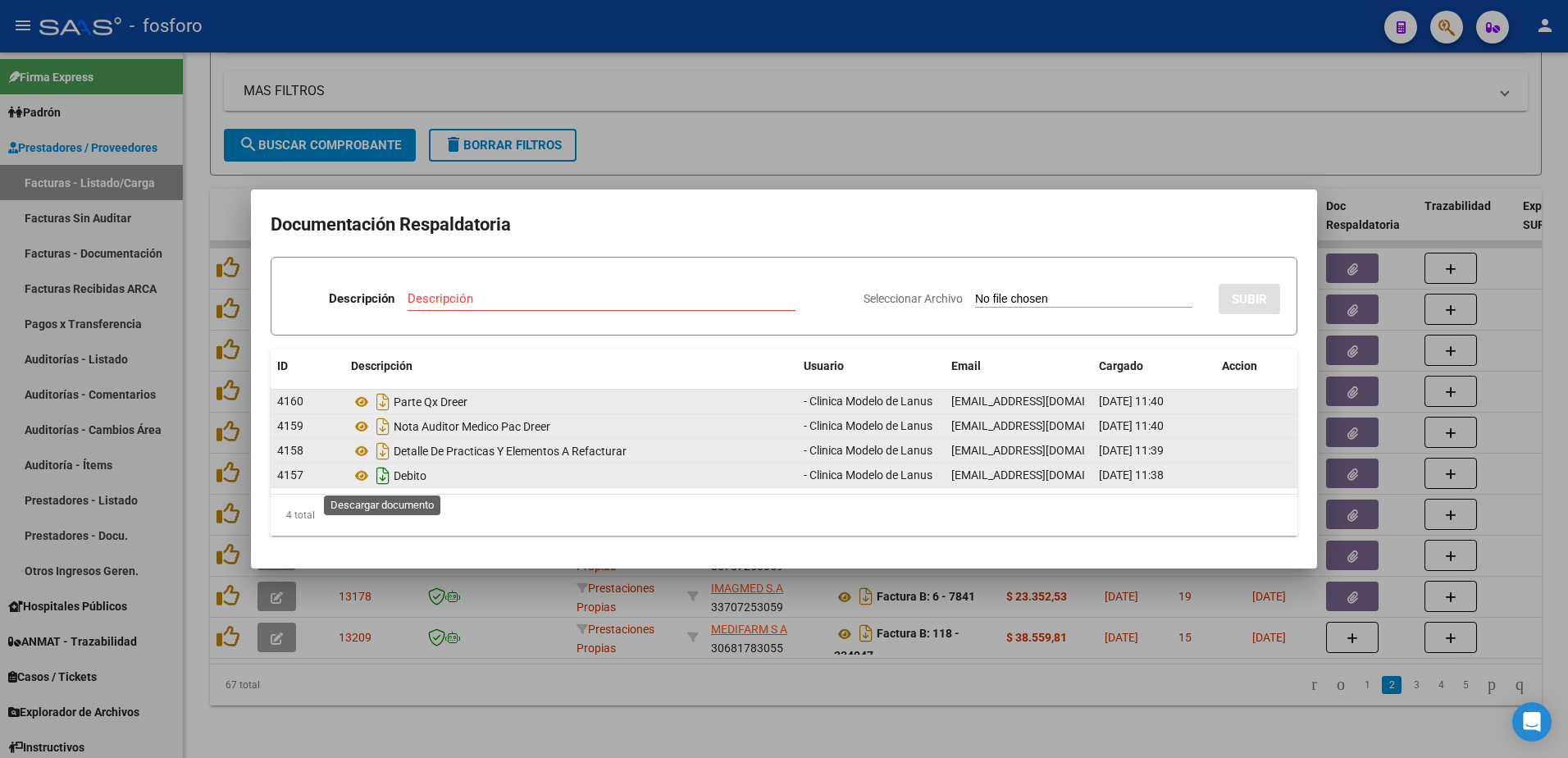
click at [384, 477] on icon "Descargar documento" at bounding box center [383, 475] width 22 height 27
click at [1187, 106] on div at bounding box center [784, 379] width 1568 height 758
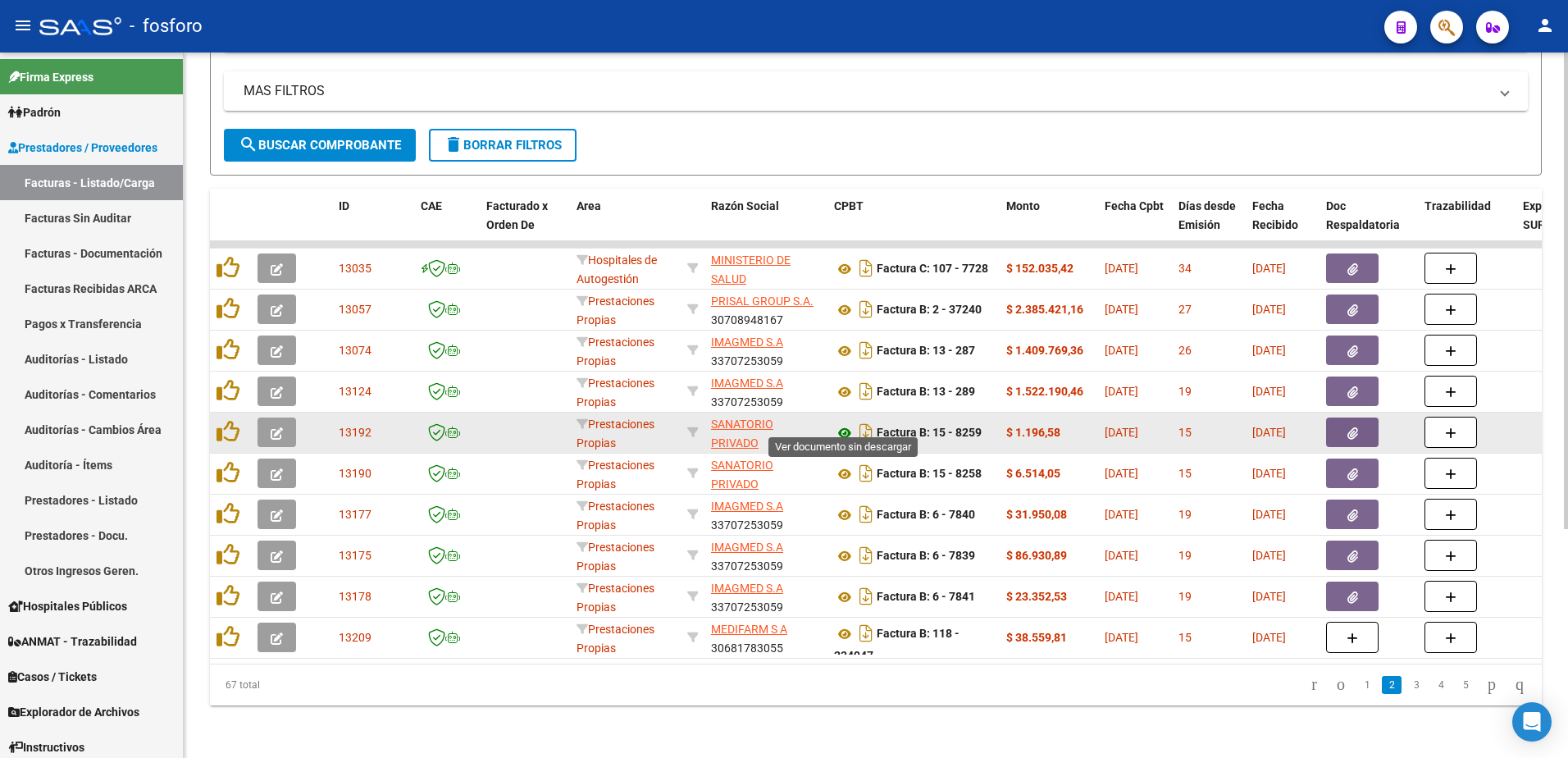
click at [845, 423] on icon at bounding box center [846, 433] width 22 height 20
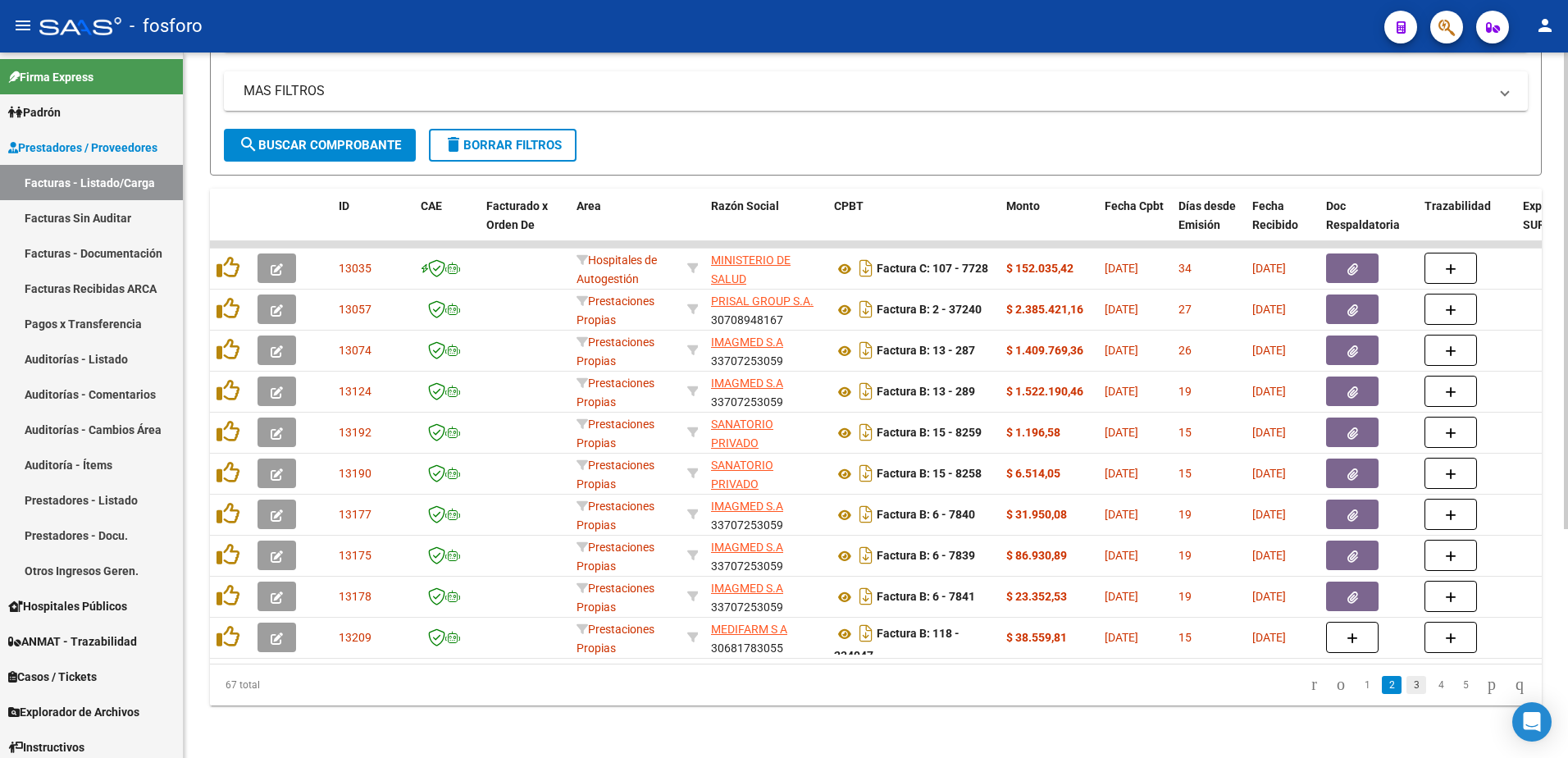
click at [1407, 683] on link "3" at bounding box center [1416, 685] width 20 height 18
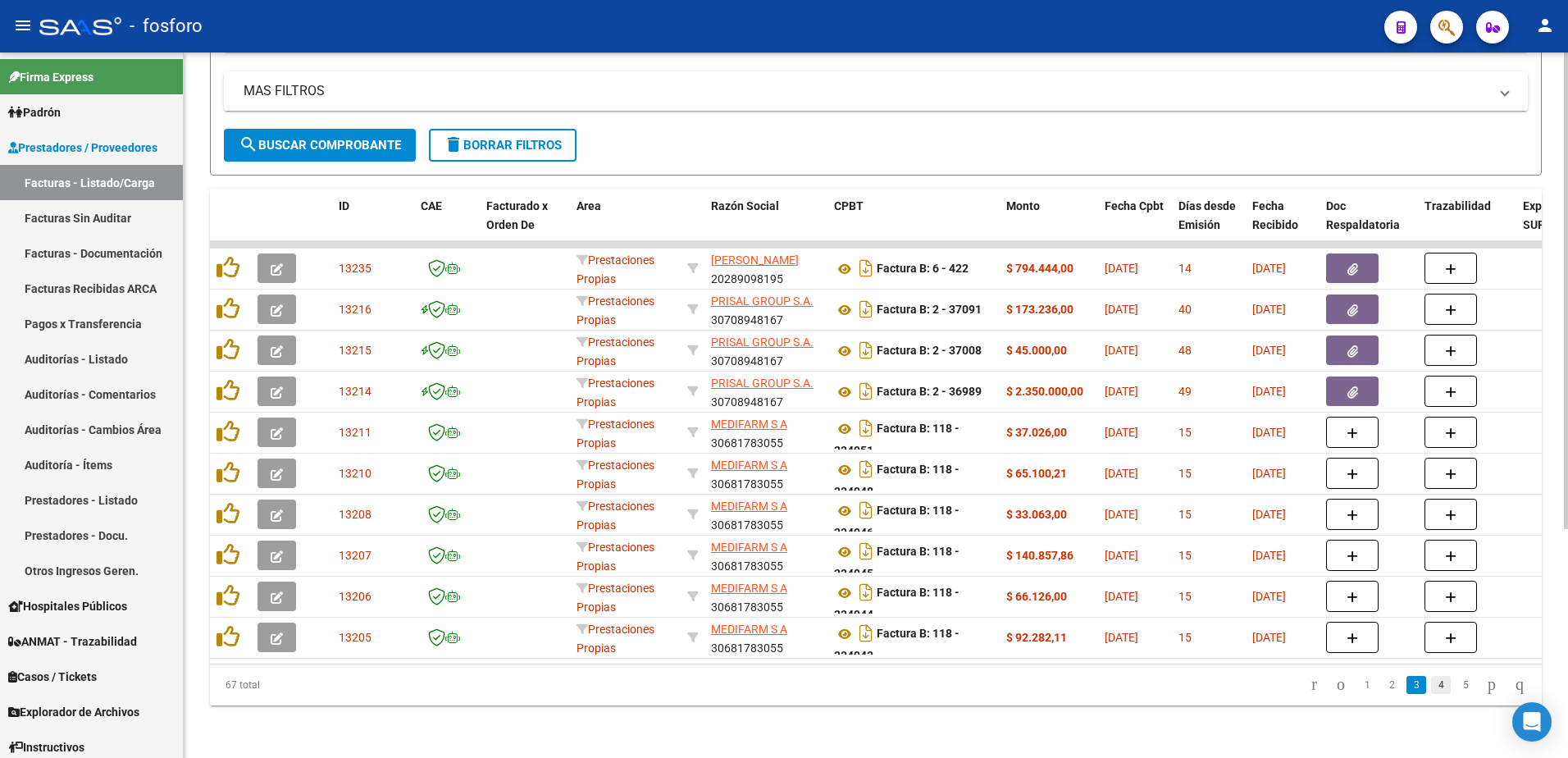
click at [1431, 689] on link "4" at bounding box center [1441, 685] width 20 height 18
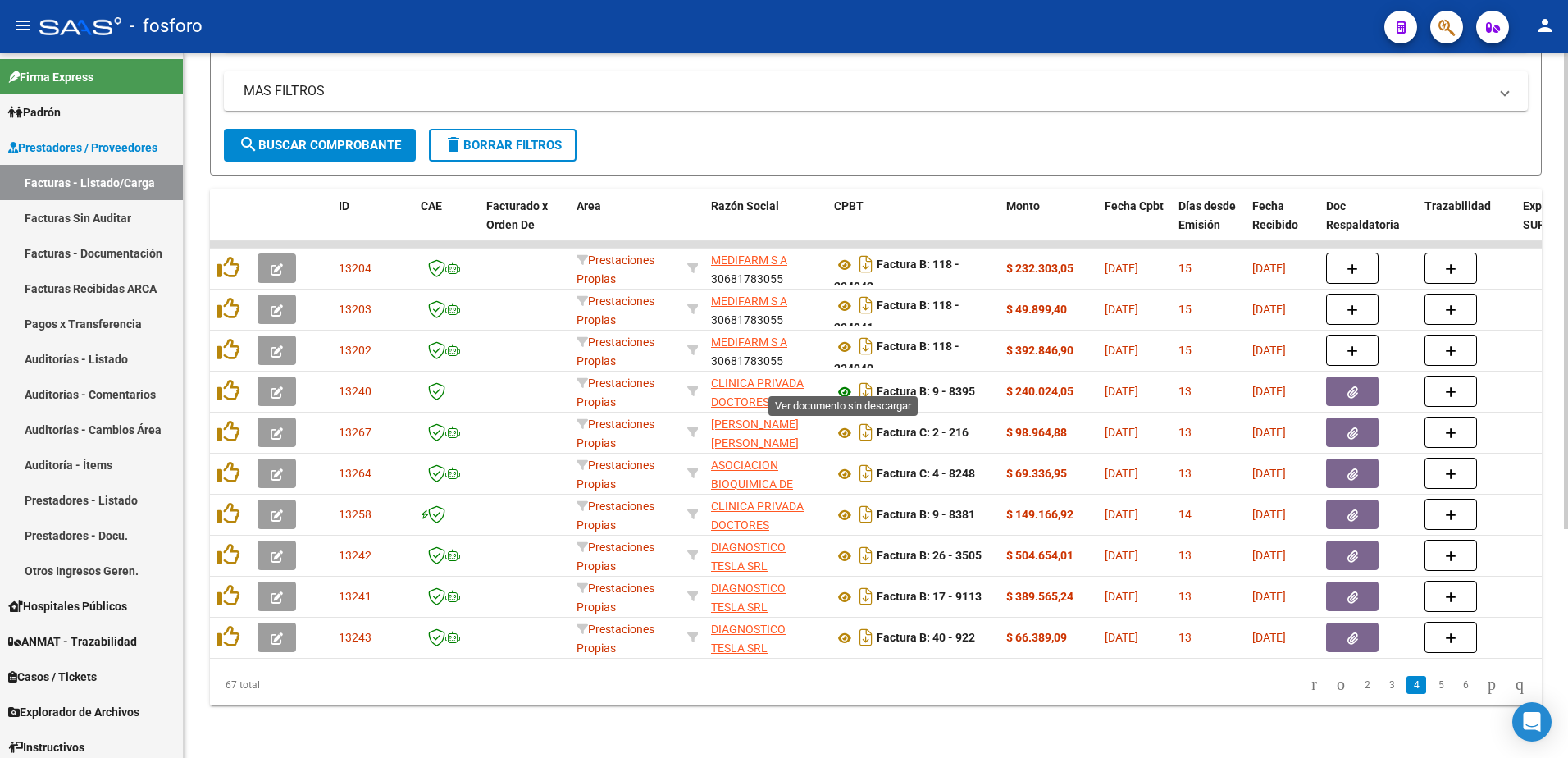
click at [849, 386] on icon at bounding box center [846, 392] width 22 height 20
click at [866, 383] on icon "Descargar documento" at bounding box center [866, 391] width 22 height 27
click at [1362, 377] on button "button" at bounding box center [1352, 392] width 52 height 30
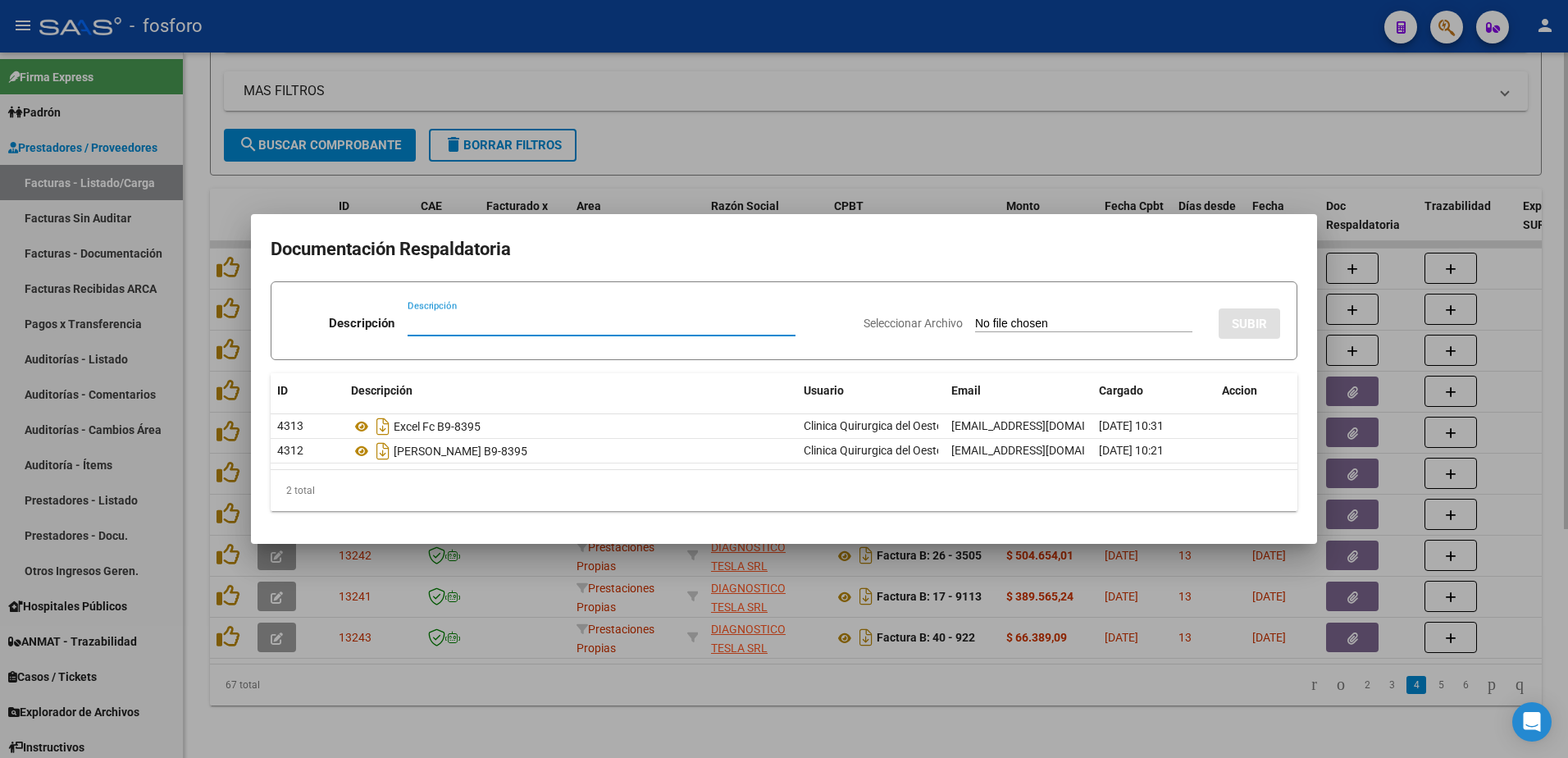
click at [1012, 137] on div at bounding box center [784, 379] width 1568 height 758
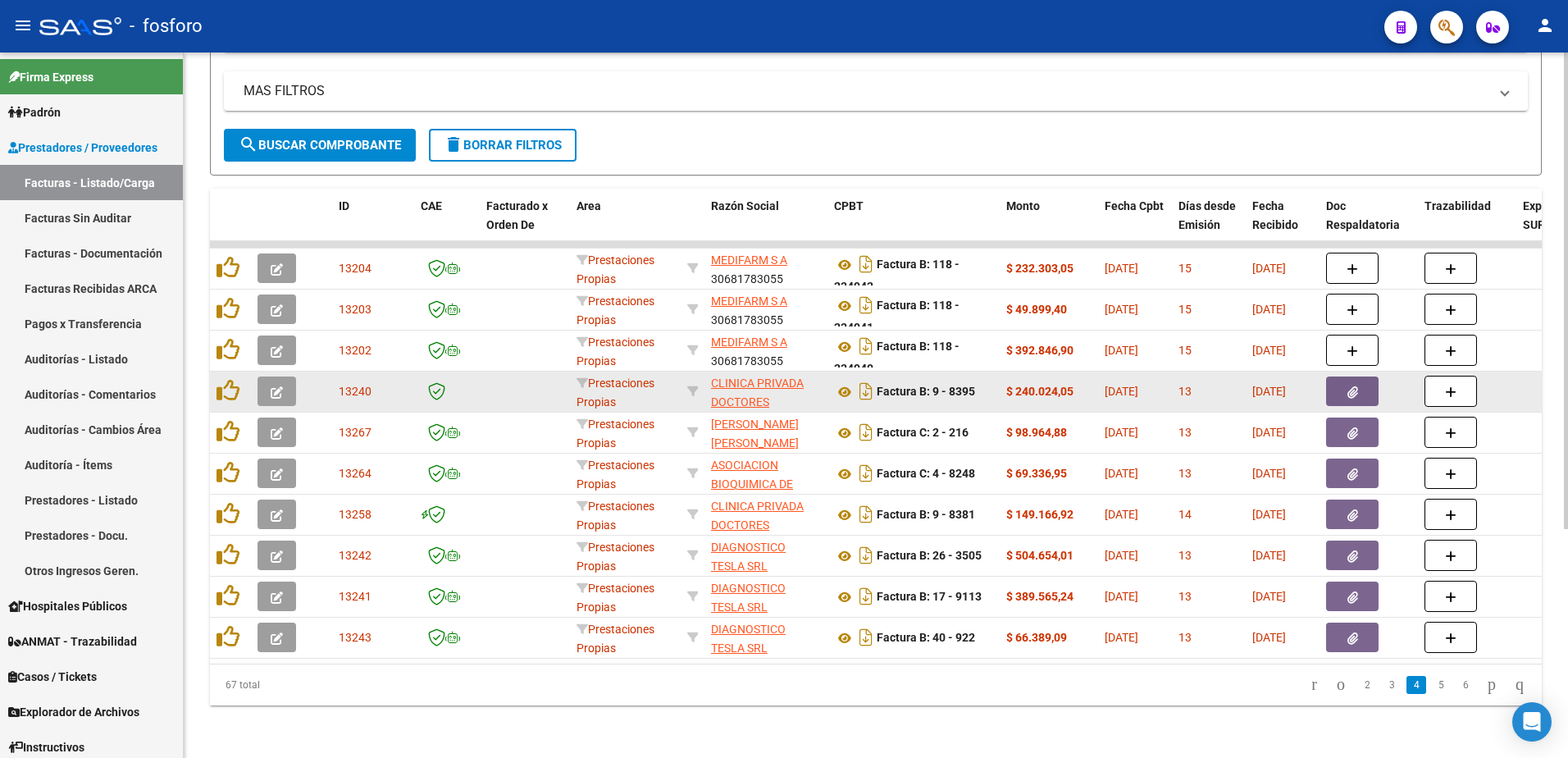
click at [1348, 387] on icon "button" at bounding box center [1352, 393] width 11 height 13
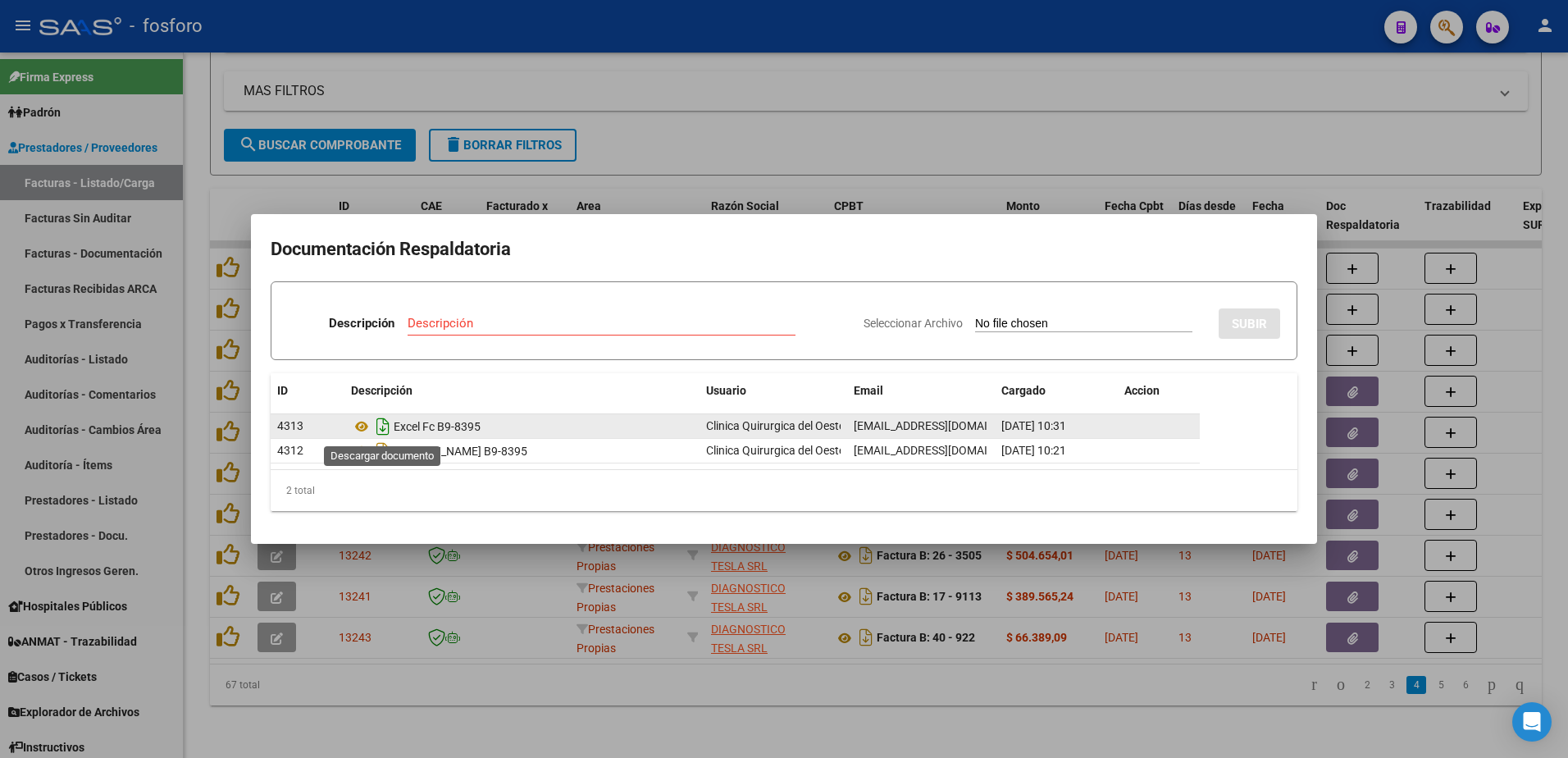
click at [384, 425] on icon "Descargar documento" at bounding box center [383, 426] width 22 height 27
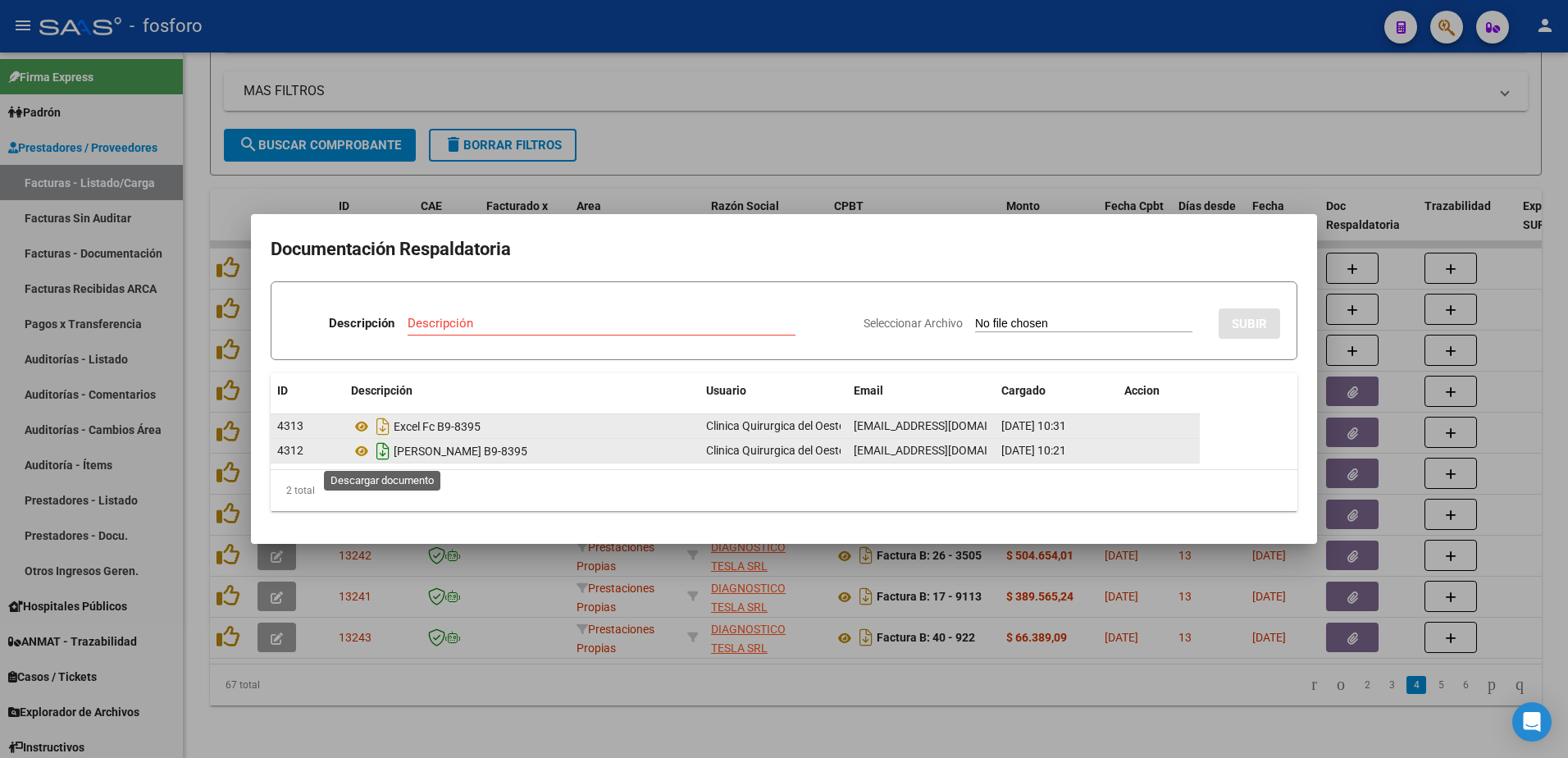
click at [380, 452] on icon "Descargar documento" at bounding box center [383, 451] width 22 height 27
click at [360, 426] on icon at bounding box center [362, 426] width 22 height 20
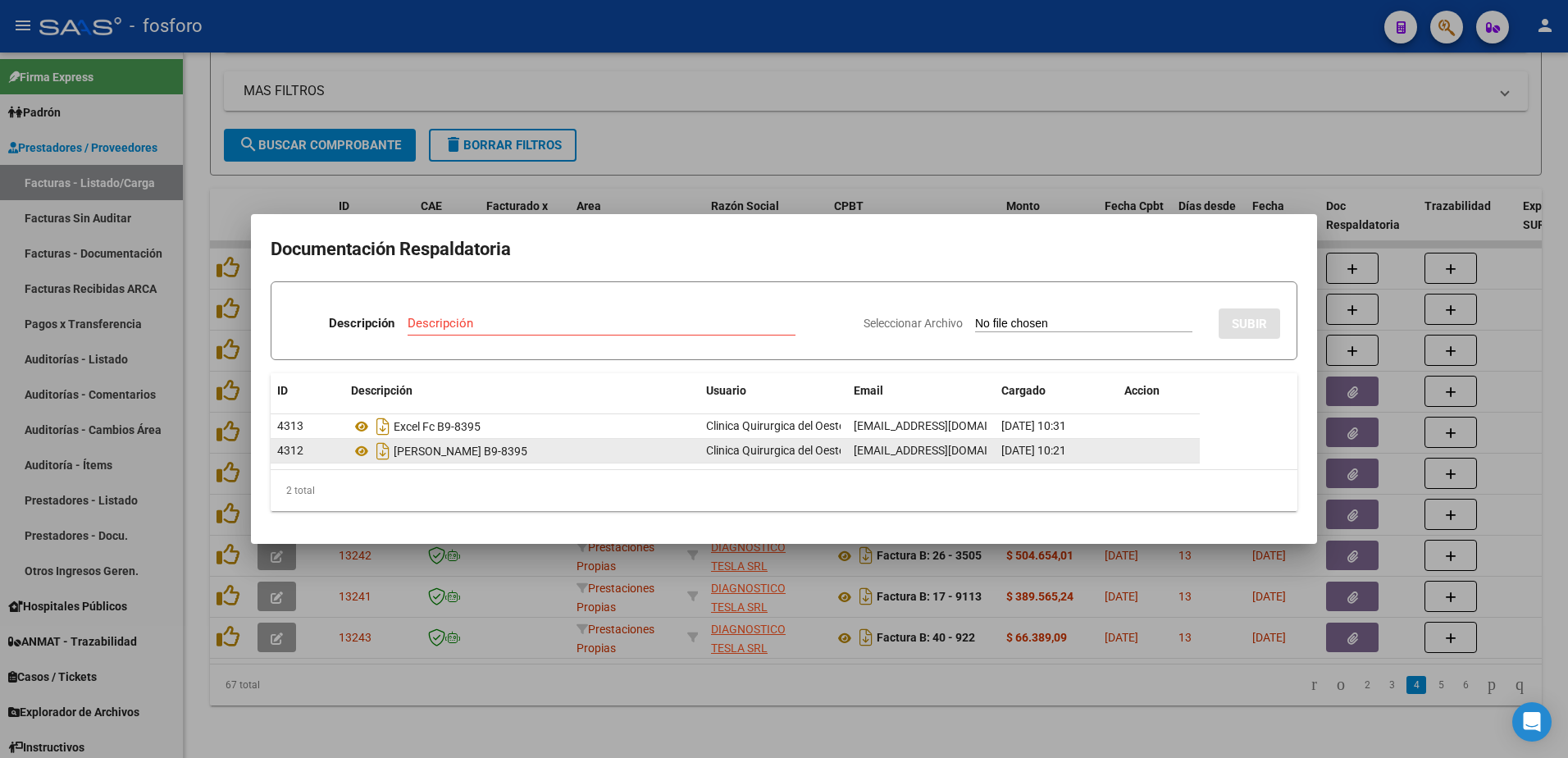
click at [1199, 99] on div at bounding box center [784, 379] width 1568 height 758
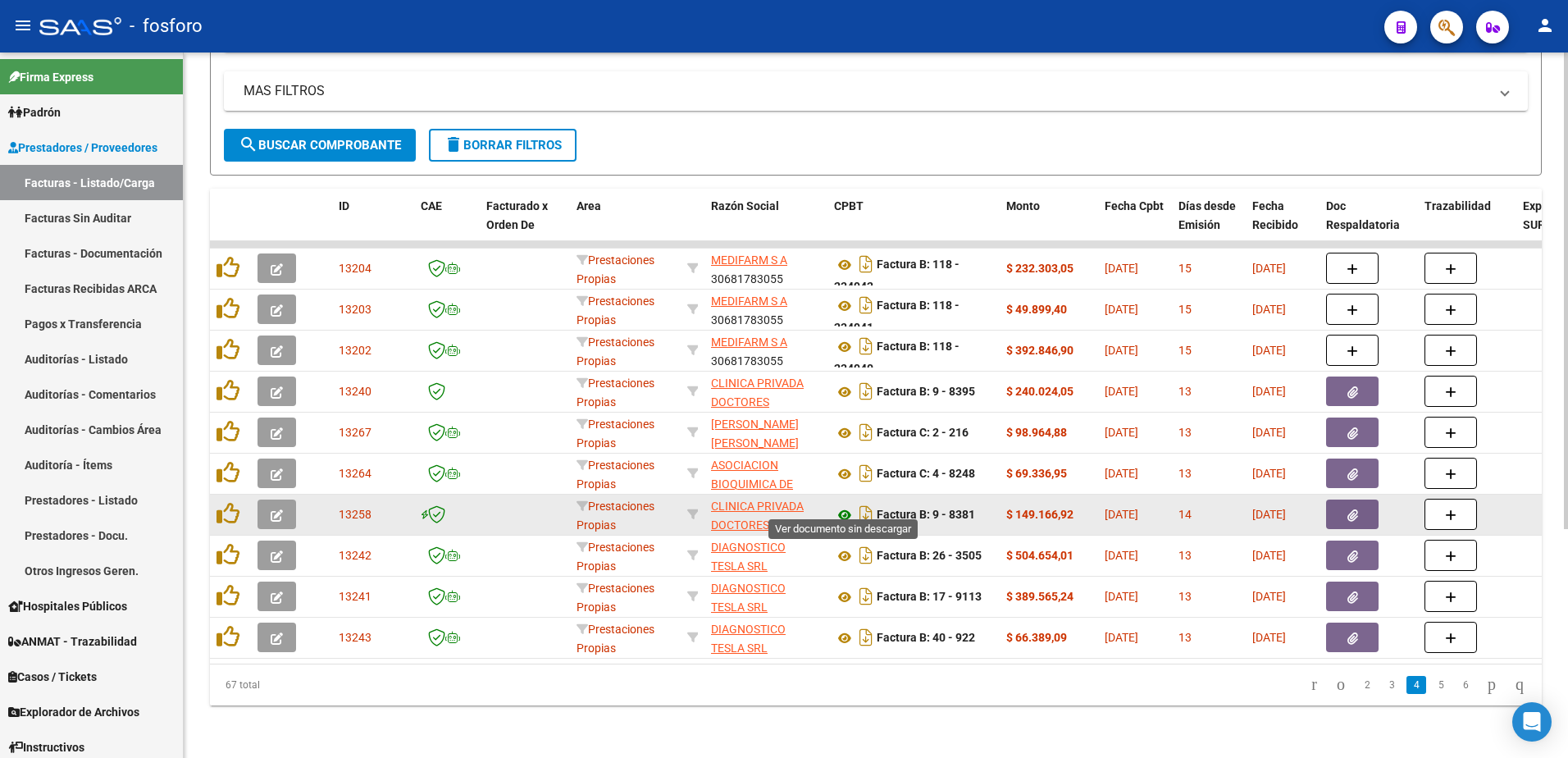
click at [842, 507] on icon at bounding box center [846, 515] width 22 height 20
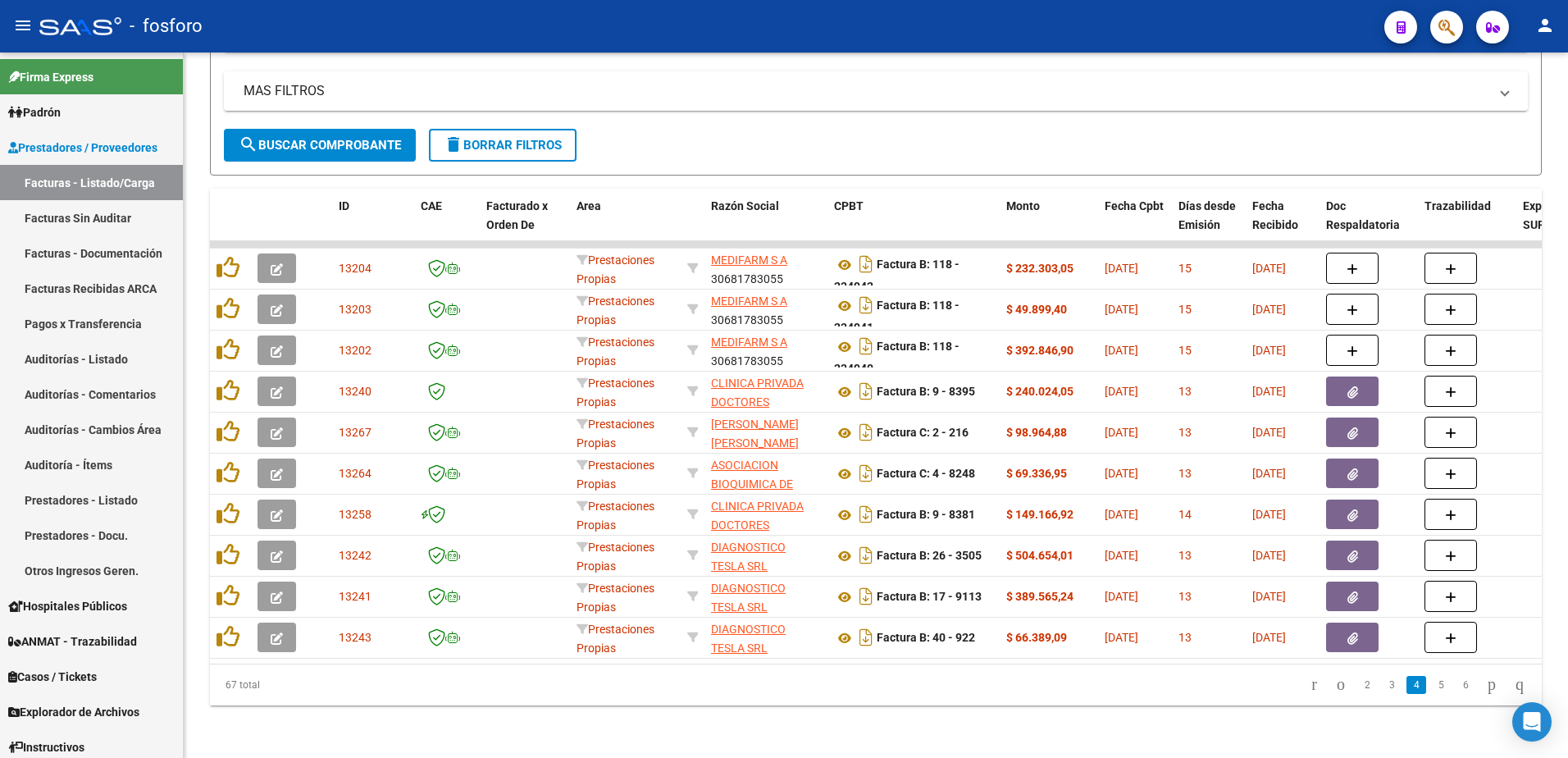
click at [1431, 687] on link "5" at bounding box center [1441, 685] width 20 height 18
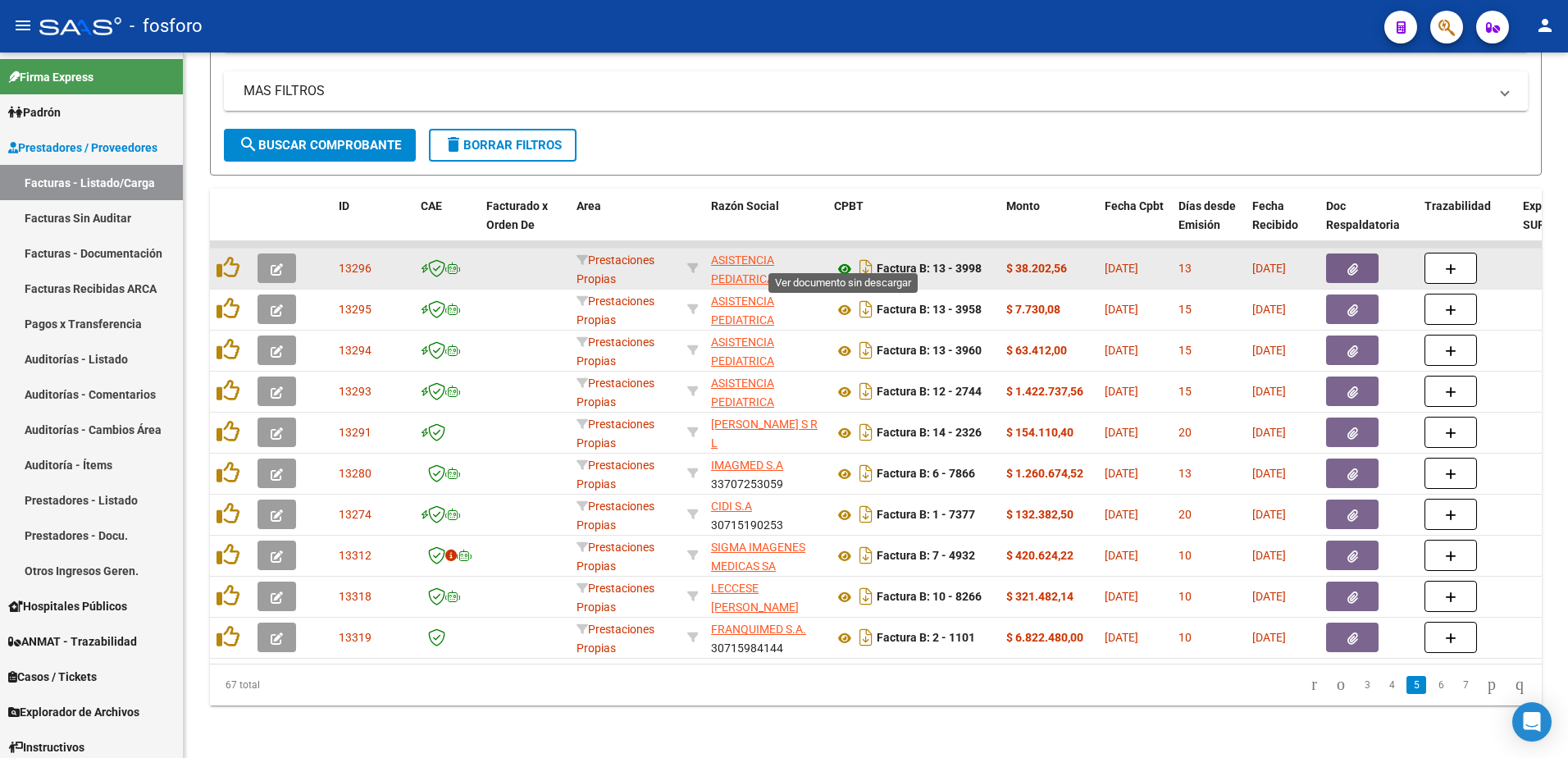
click at [841, 262] on icon at bounding box center [846, 269] width 22 height 20
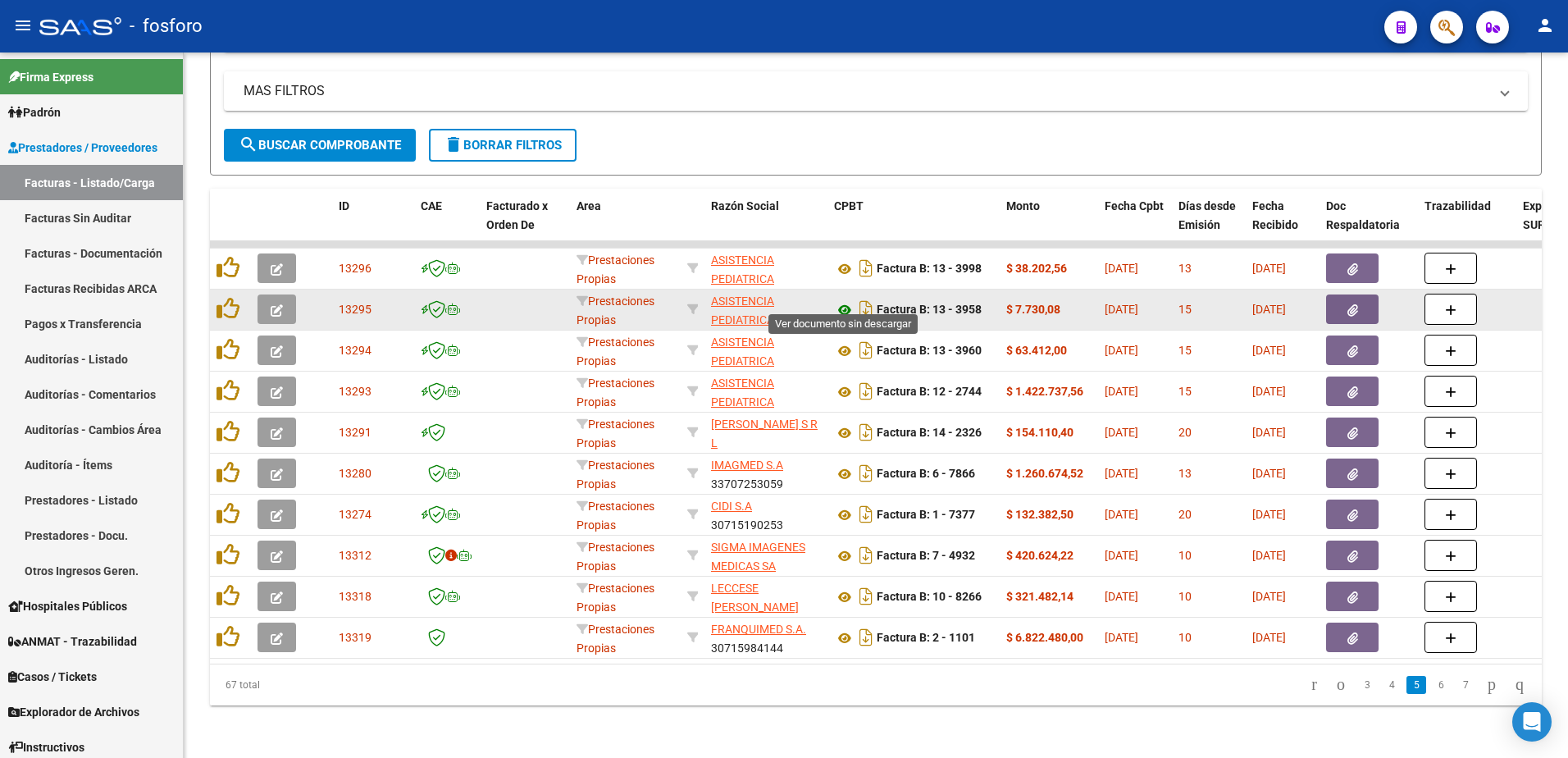
click at [842, 302] on icon at bounding box center [846, 310] width 22 height 20
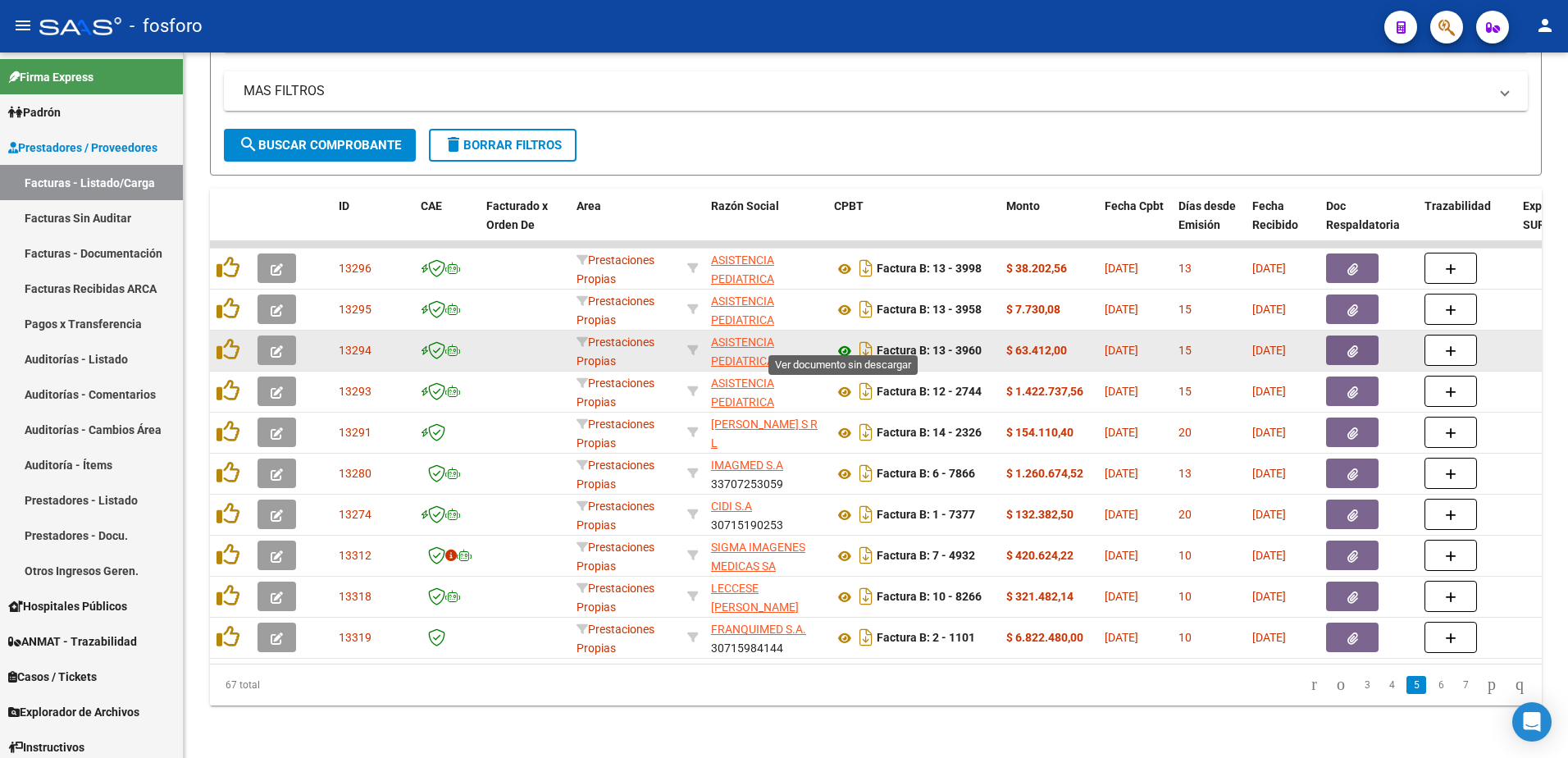
click at [847, 342] on icon at bounding box center [846, 351] width 22 height 20
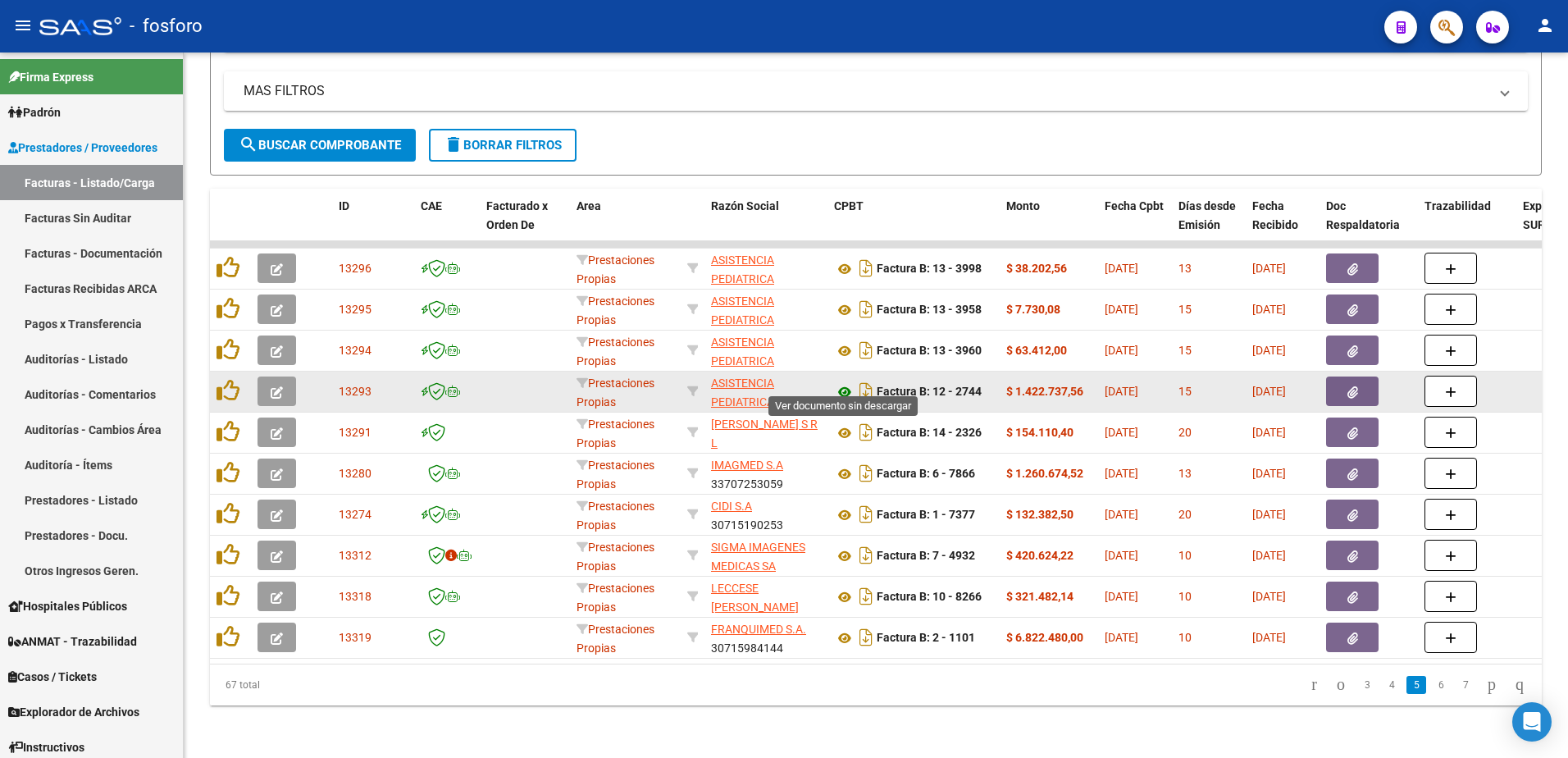
click at [849, 382] on icon at bounding box center [846, 392] width 22 height 20
click at [861, 382] on icon "Descargar documento" at bounding box center [866, 391] width 22 height 27
click at [1342, 382] on button "button" at bounding box center [1352, 392] width 52 height 30
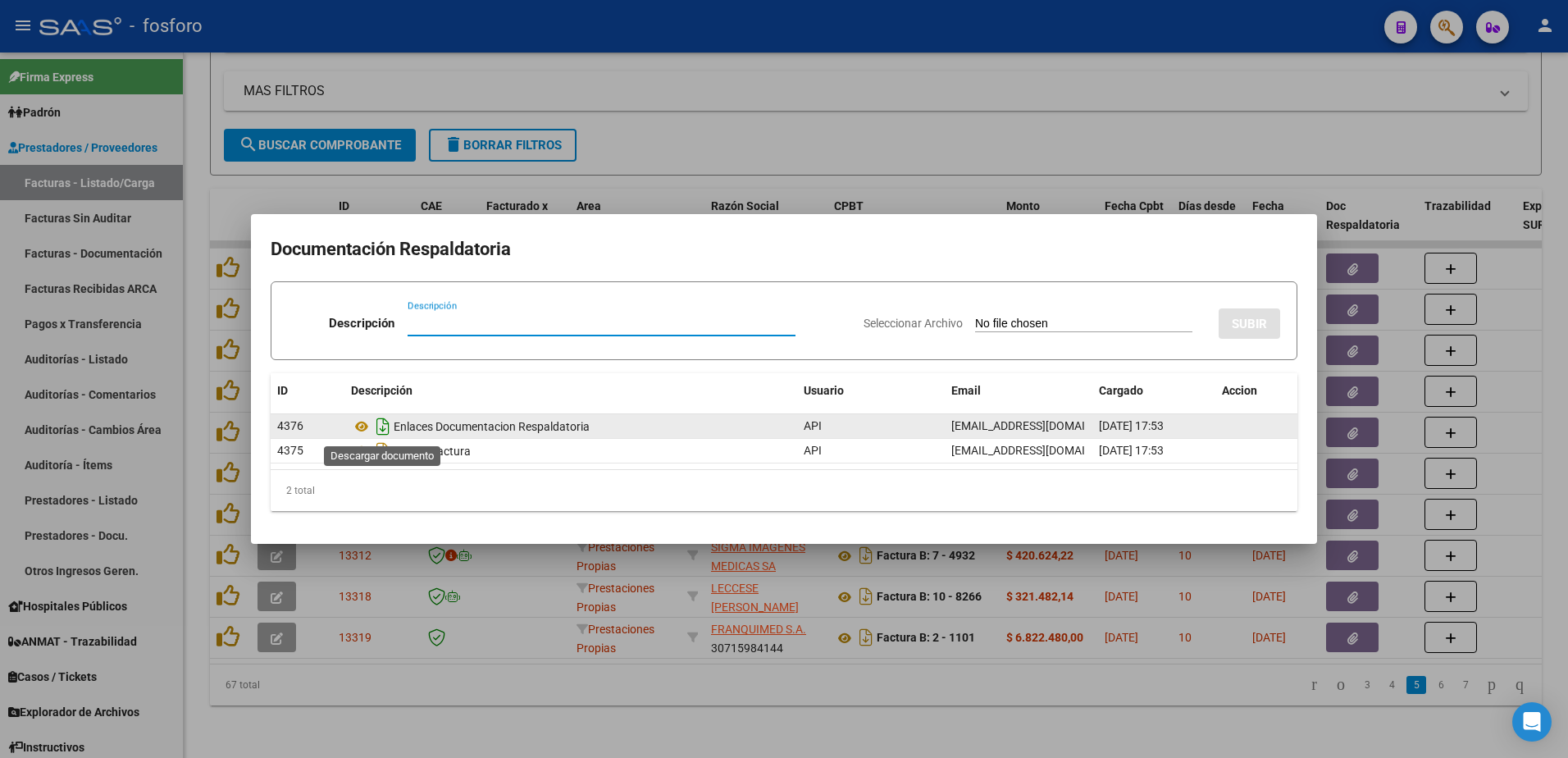
click at [386, 424] on icon "Descargar documento" at bounding box center [383, 426] width 22 height 27
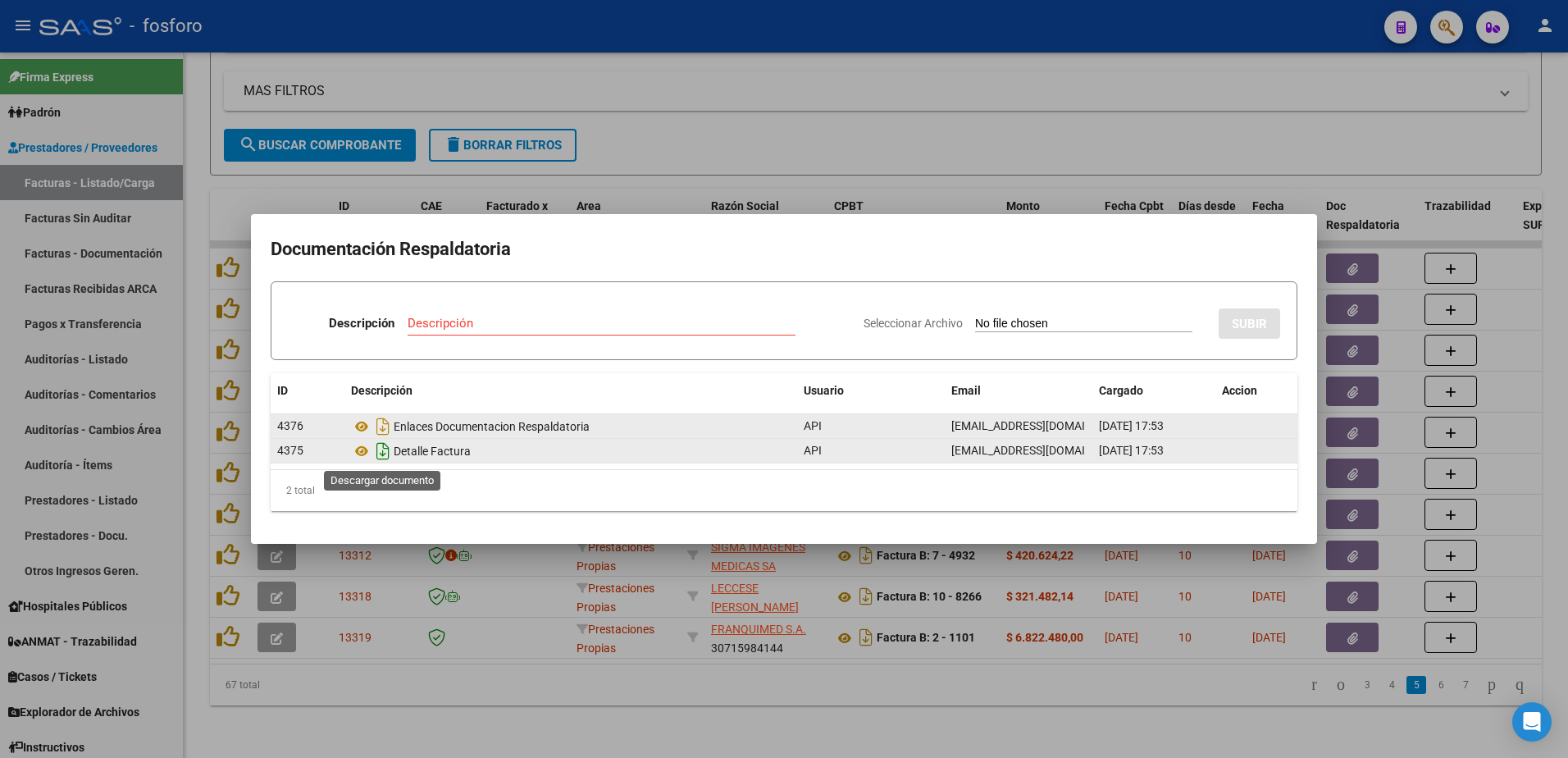
click at [387, 454] on icon "Descargar documento" at bounding box center [383, 451] width 22 height 27
click at [1048, 126] on div at bounding box center [784, 379] width 1568 height 758
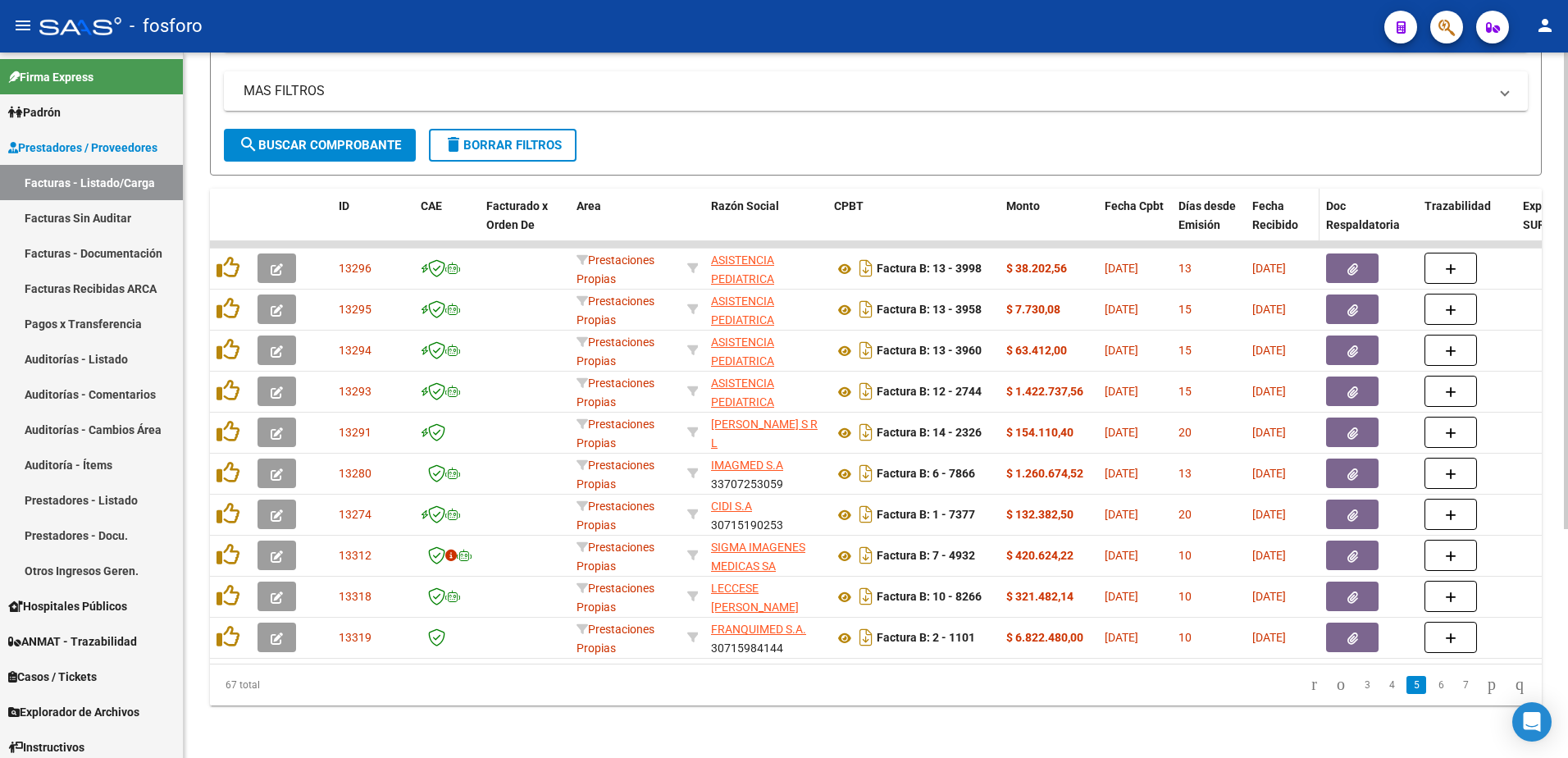
click at [1281, 209] on span "Fecha Recibido" at bounding box center [1276, 216] width 46 height 32
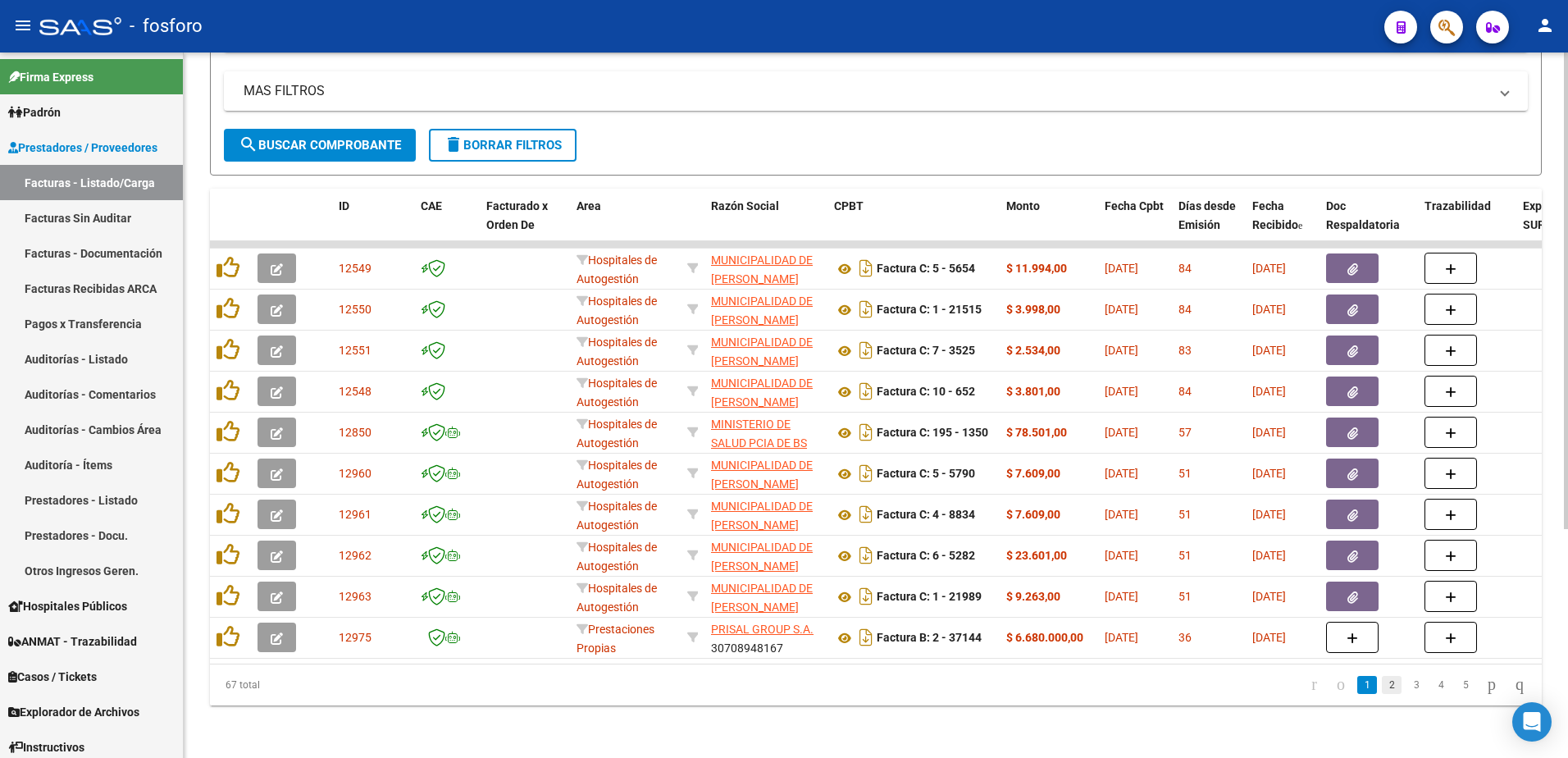
click at [1382, 689] on link "2" at bounding box center [1392, 685] width 20 height 18
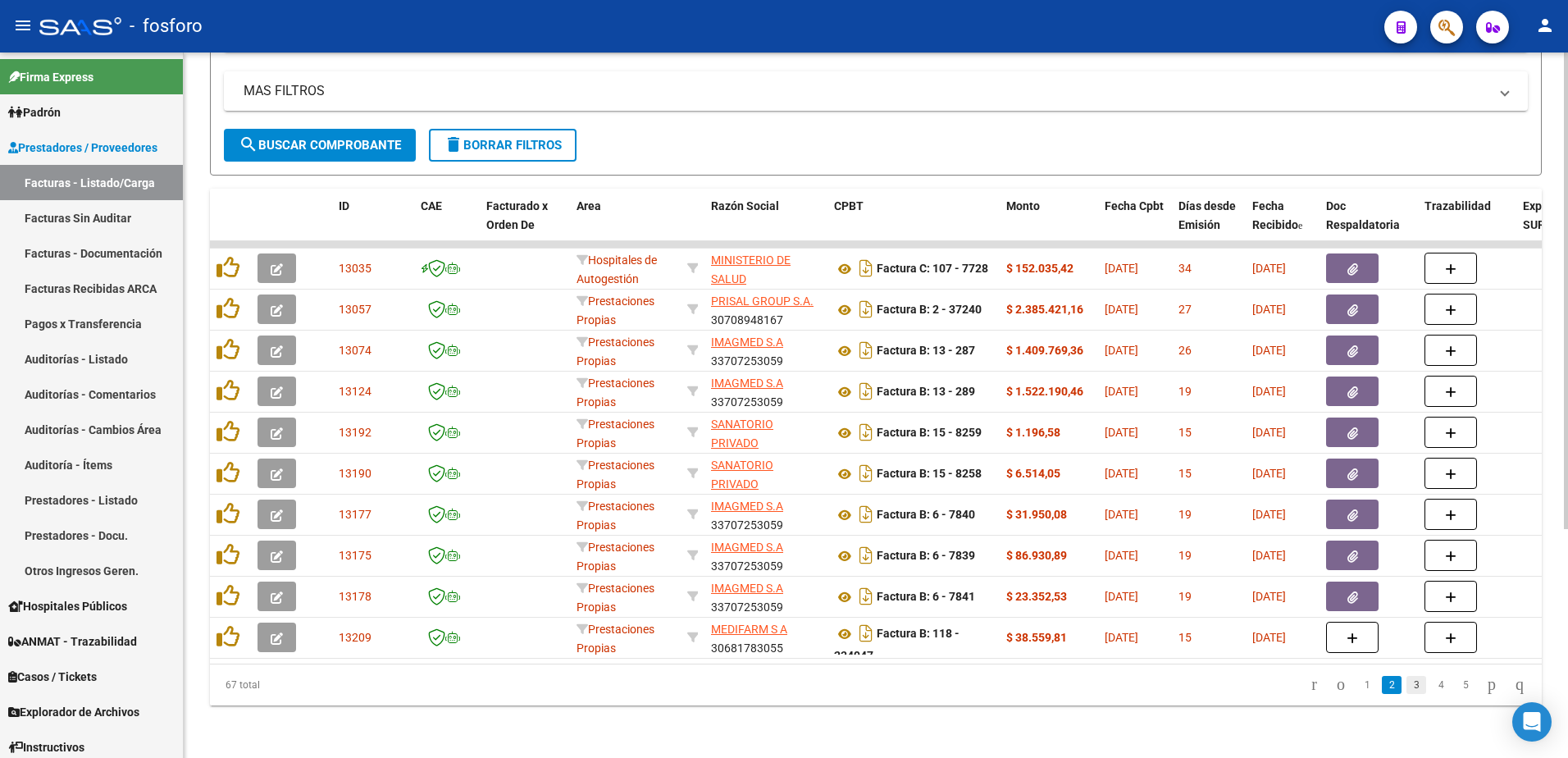
click at [1407, 685] on link "3" at bounding box center [1416, 685] width 20 height 18
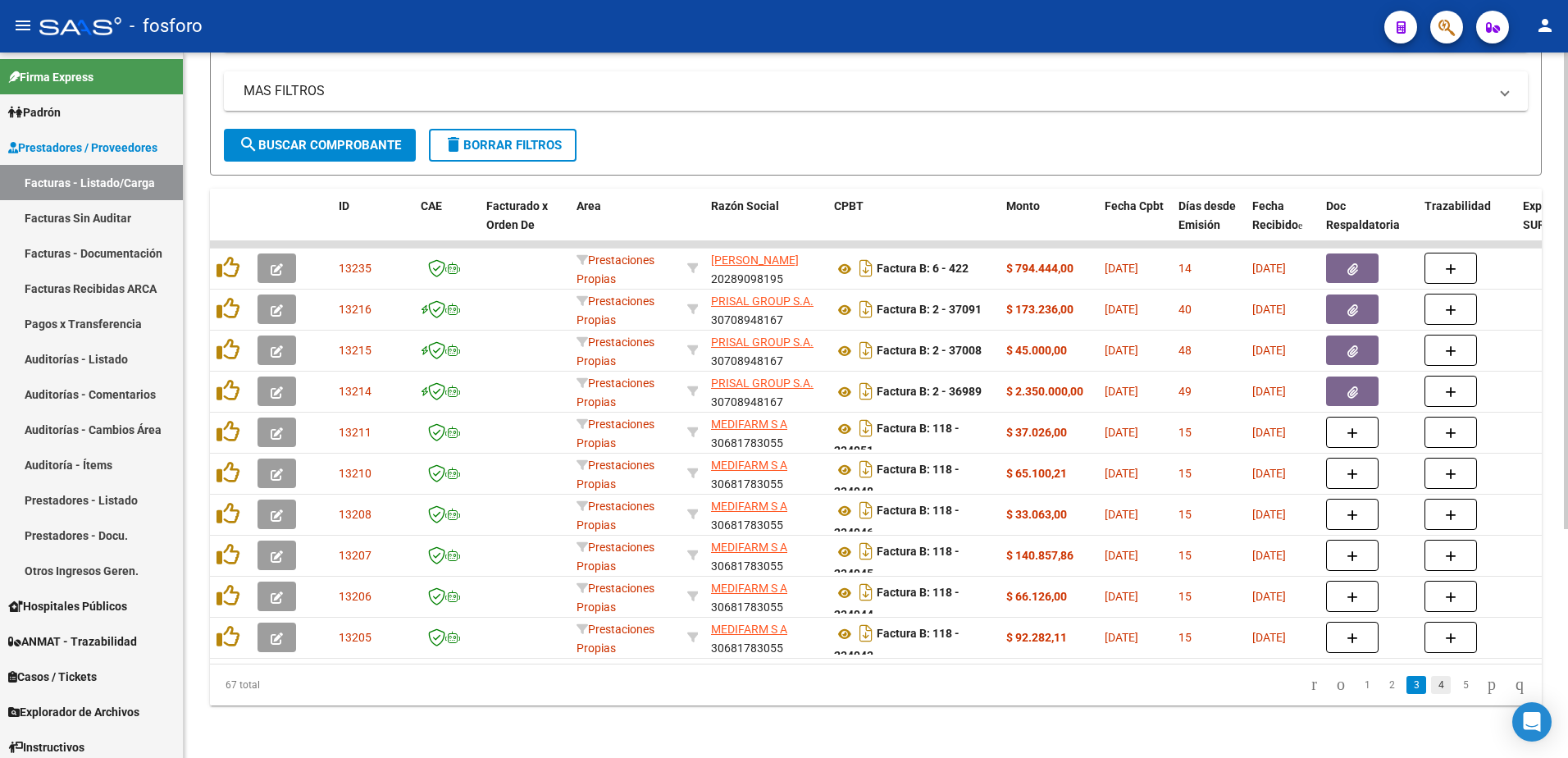
click at [1431, 683] on link "4" at bounding box center [1441, 685] width 20 height 18
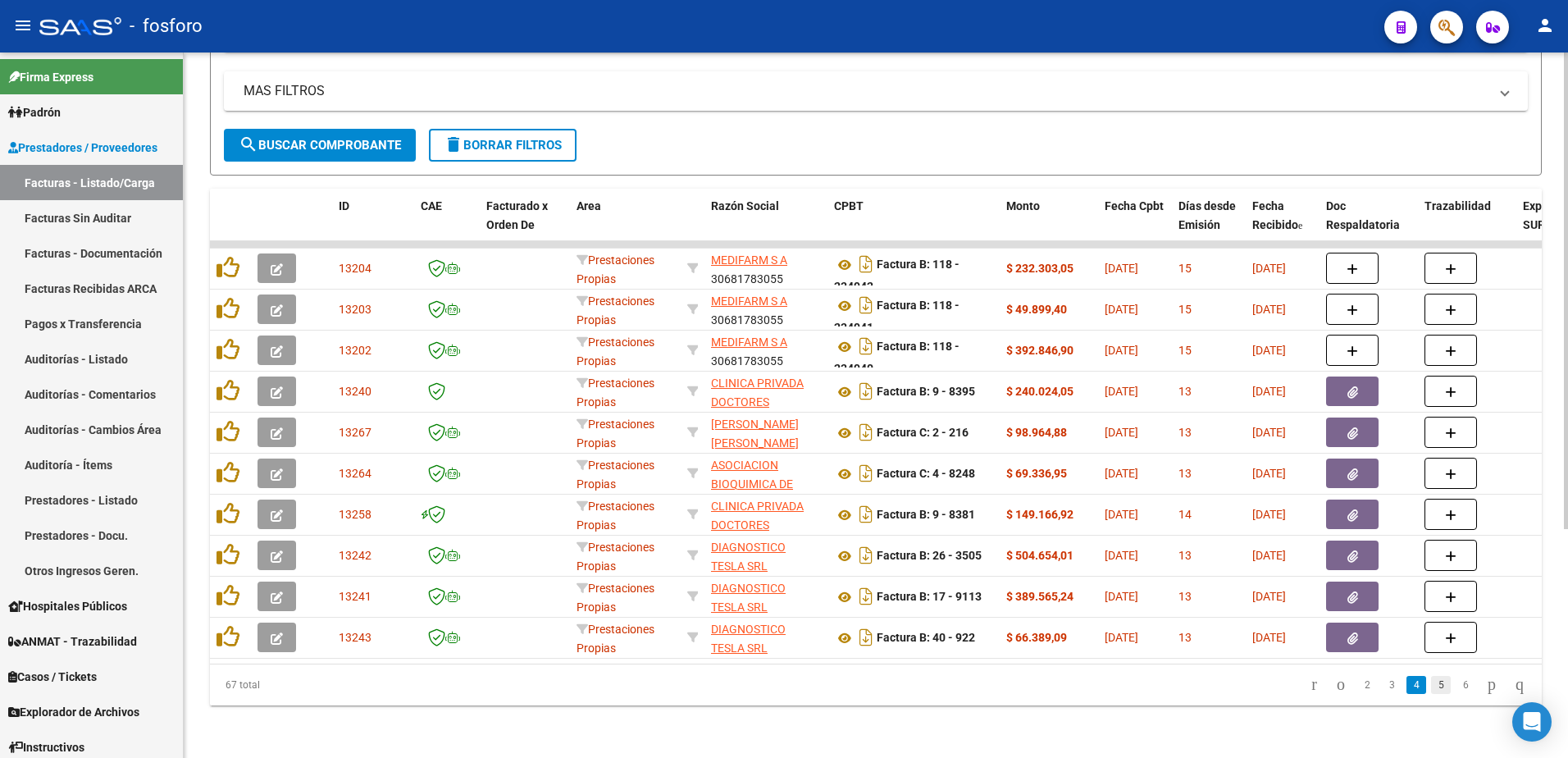
click at [1431, 690] on link "5" at bounding box center [1441, 685] width 20 height 18
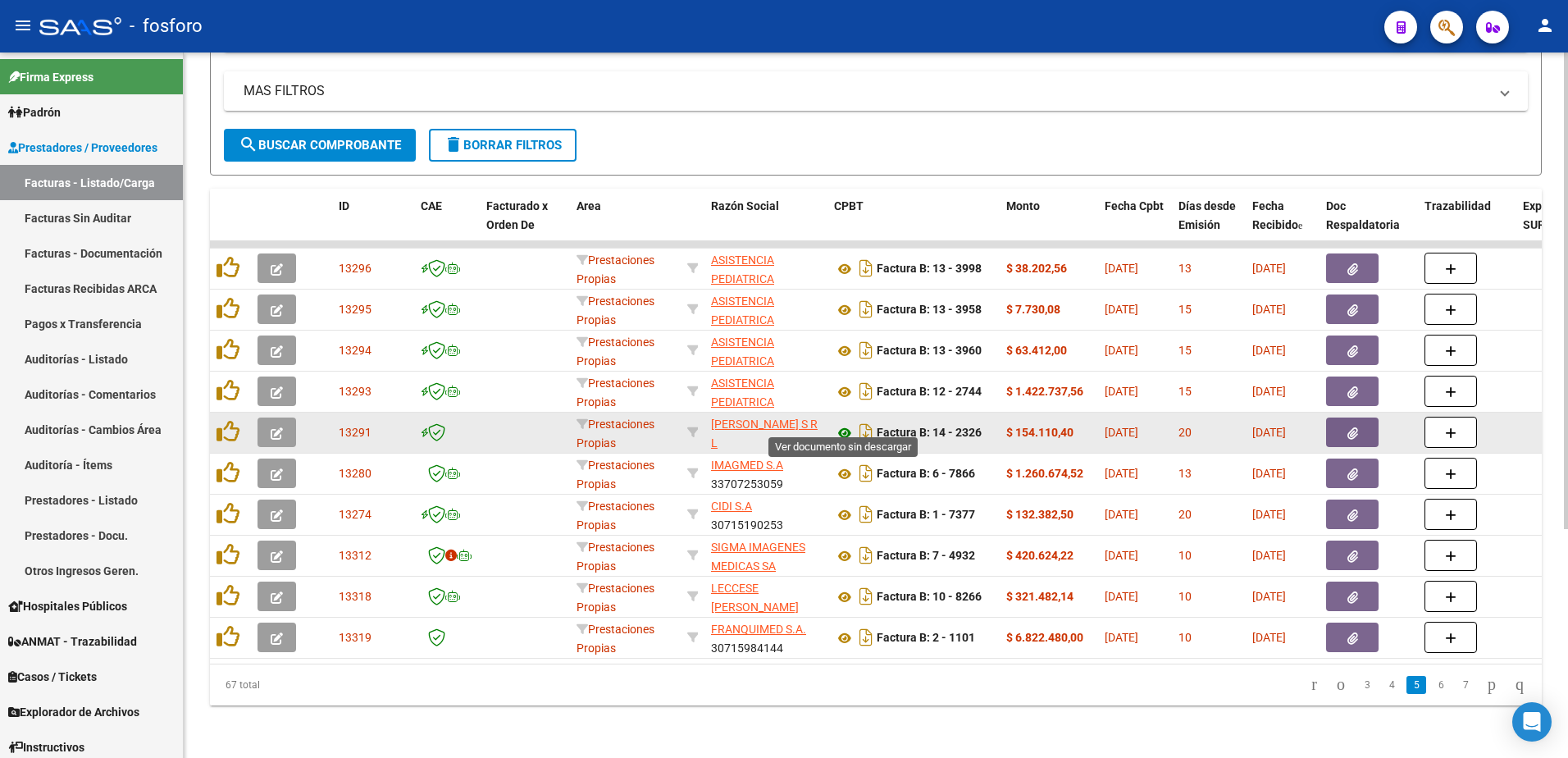
click at [840, 423] on icon at bounding box center [846, 433] width 22 height 20
click at [1344, 421] on button "button" at bounding box center [1352, 432] width 52 height 30
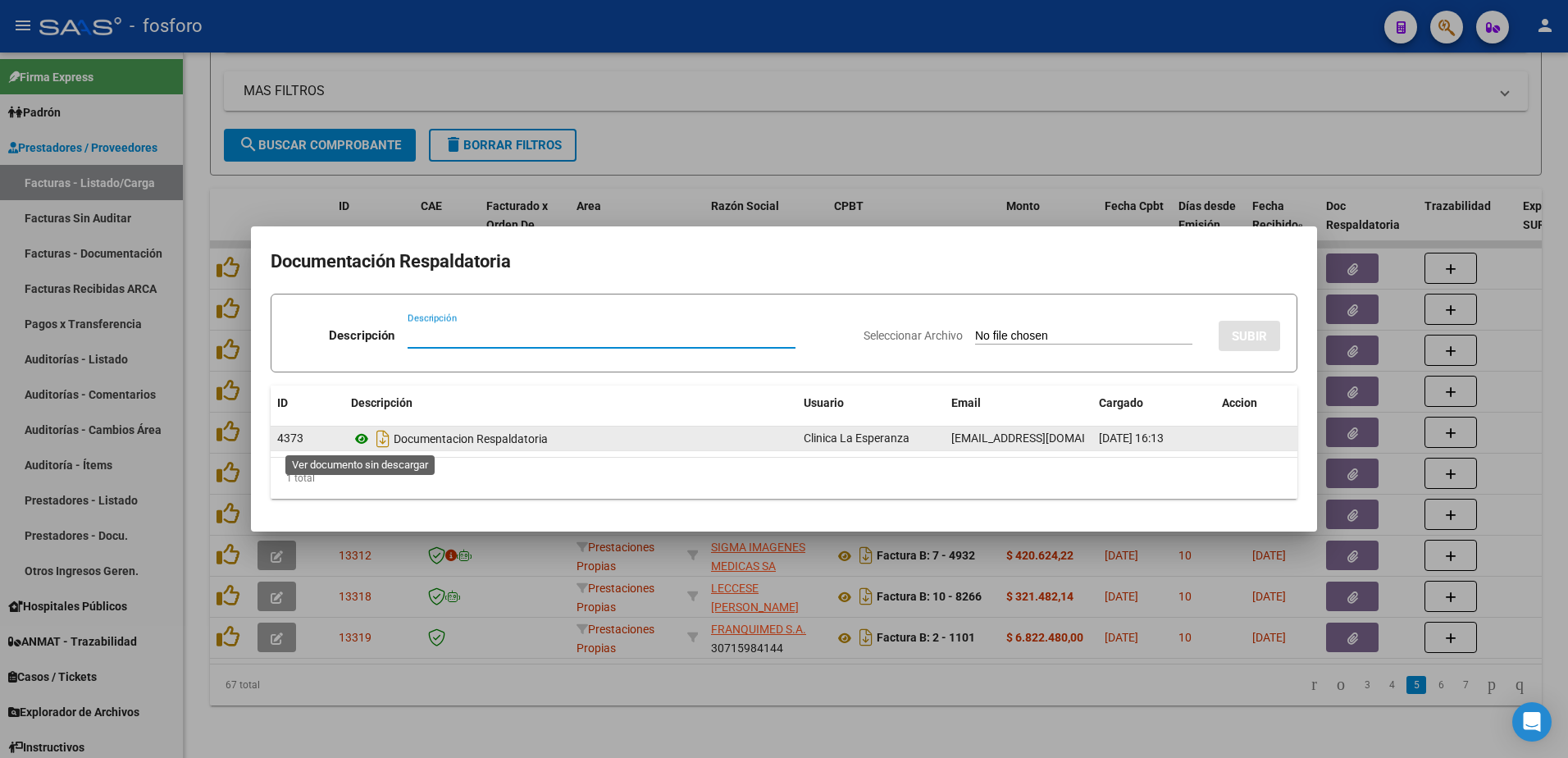
click at [363, 441] on icon at bounding box center [362, 439] width 22 height 20
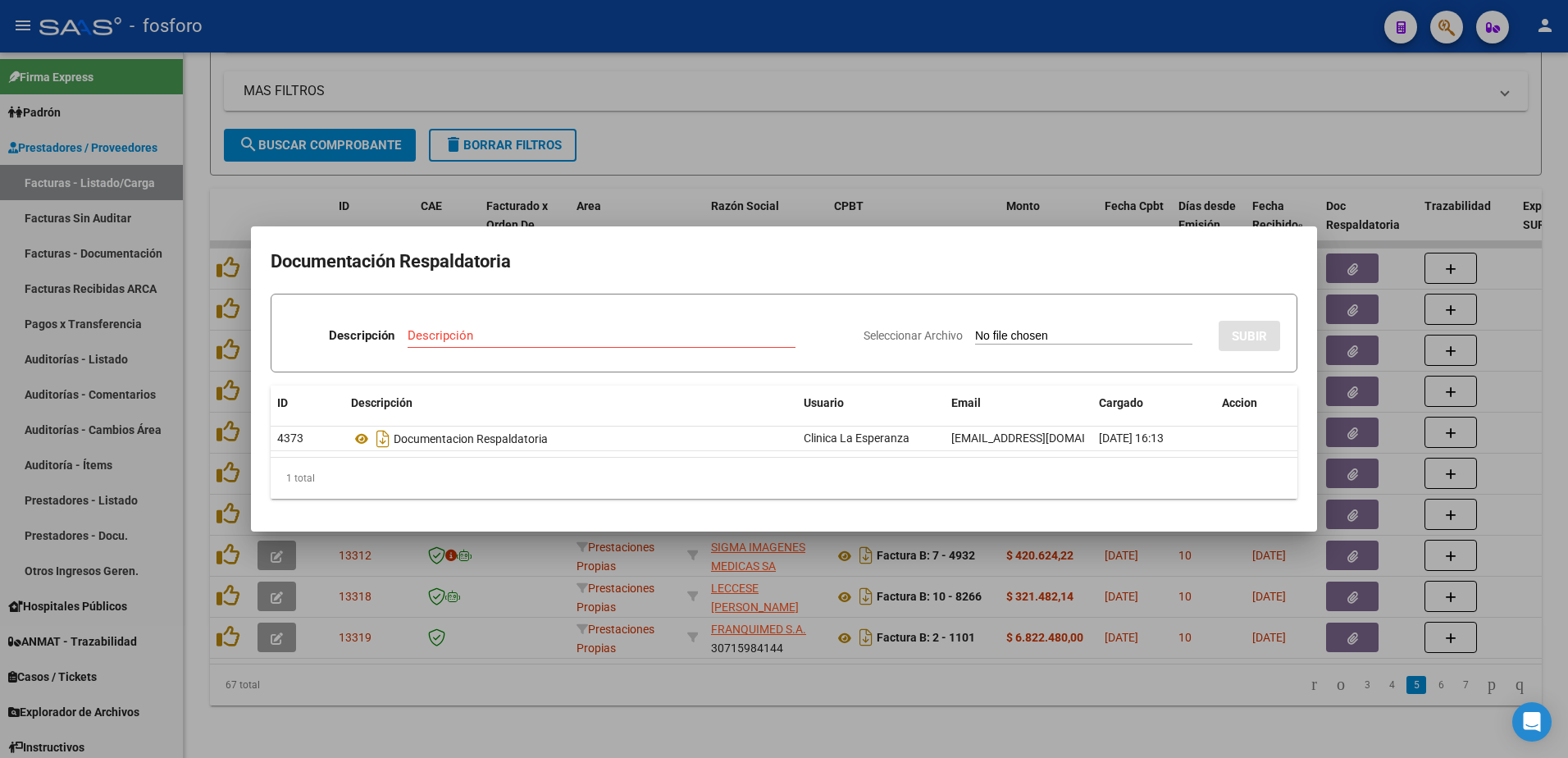
click at [1090, 95] on div at bounding box center [784, 379] width 1568 height 758
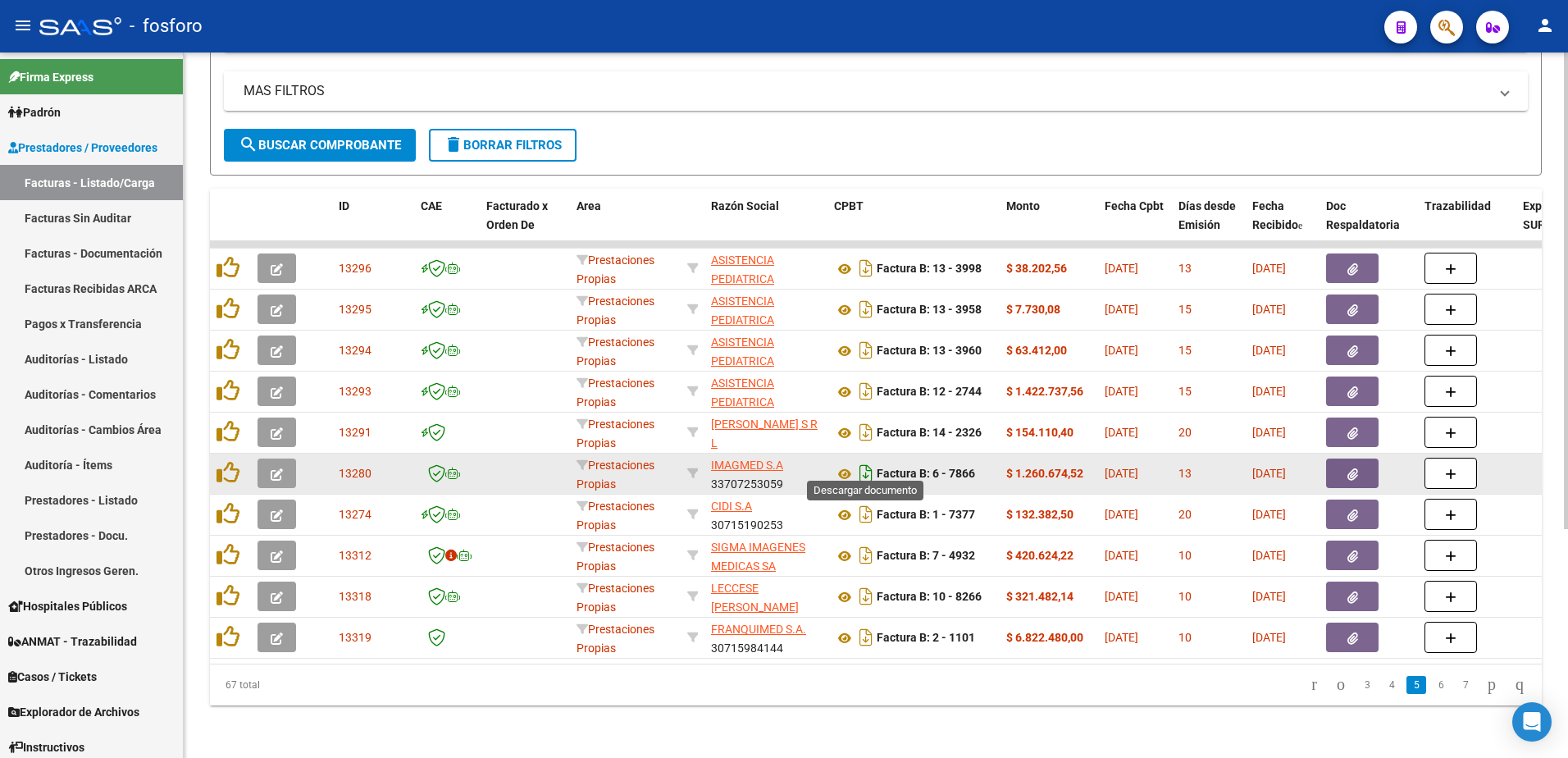
click at [871, 466] on icon "Descargar documento" at bounding box center [866, 474] width 22 height 27
drag, startPoint x: 1074, startPoint y: 459, endPoint x: 1089, endPoint y: 459, distance: 15.0
click at [1074, 467] on strong "$ 1.260.674,52" at bounding box center [1045, 473] width 77 height 13
click at [1345, 462] on button "button" at bounding box center [1352, 474] width 52 height 30
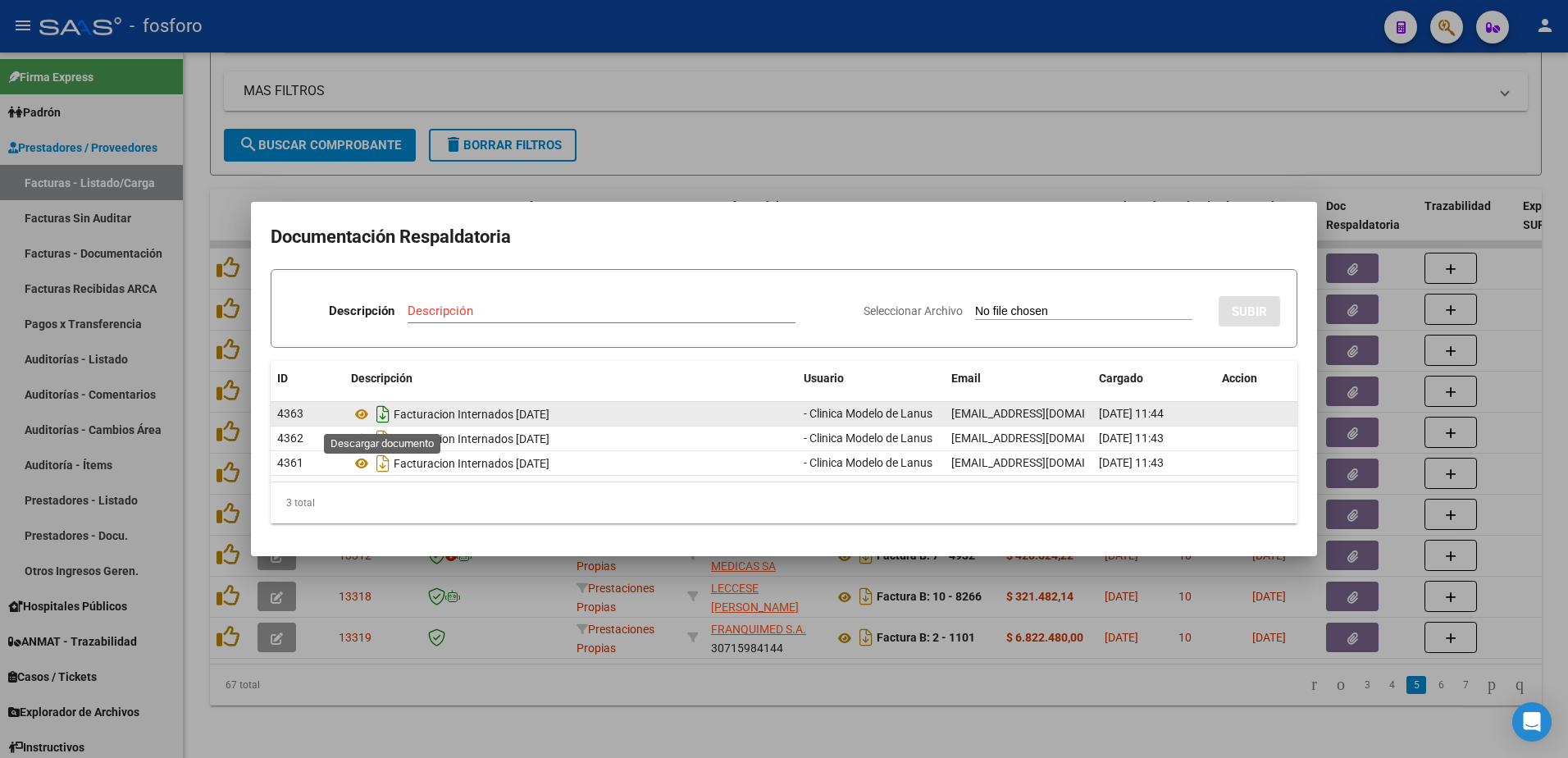
click at [387, 416] on icon "Descargar documento" at bounding box center [383, 414] width 22 height 27
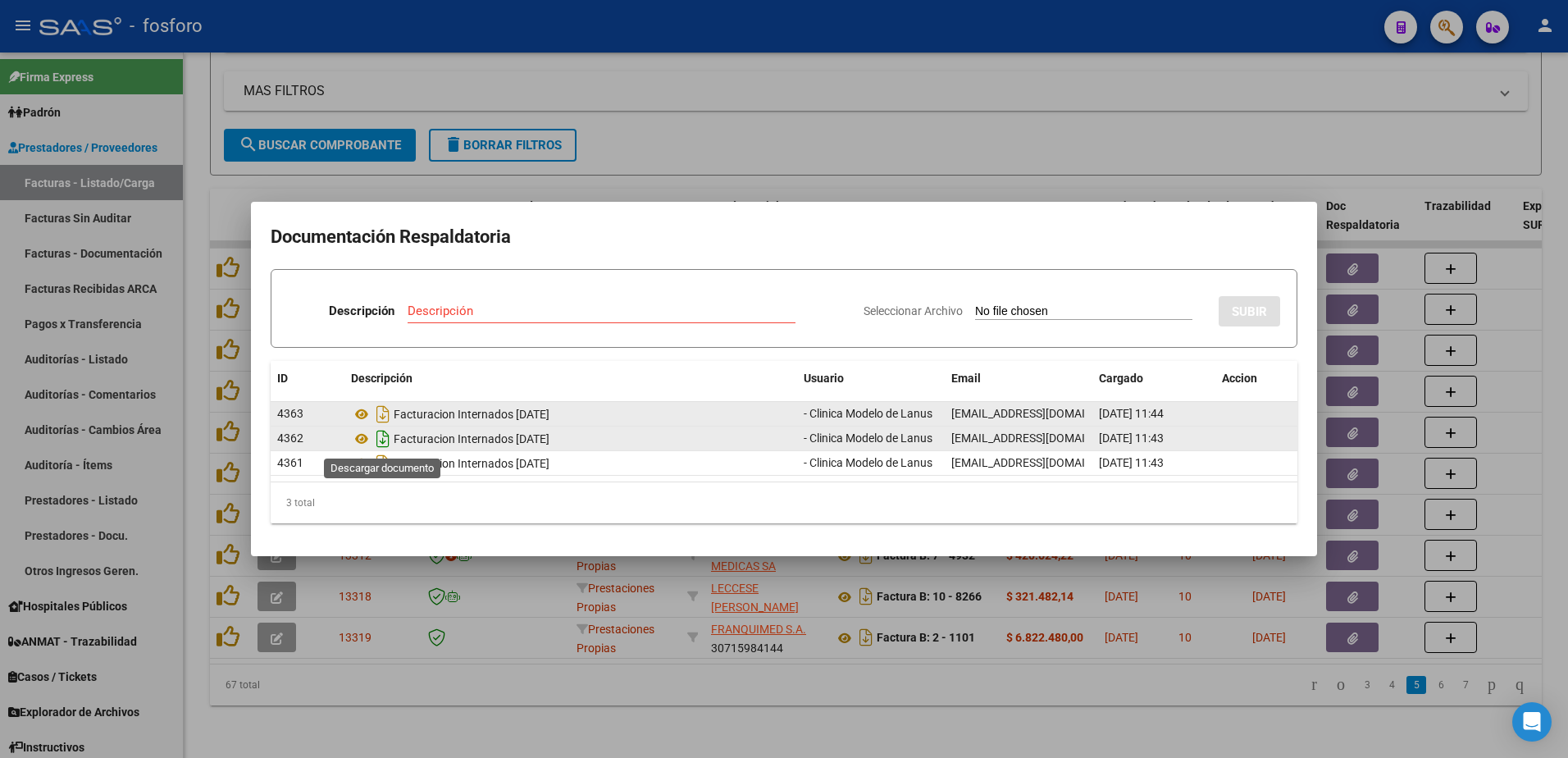
click at [385, 437] on icon "Descargar documento" at bounding box center [383, 439] width 22 height 27
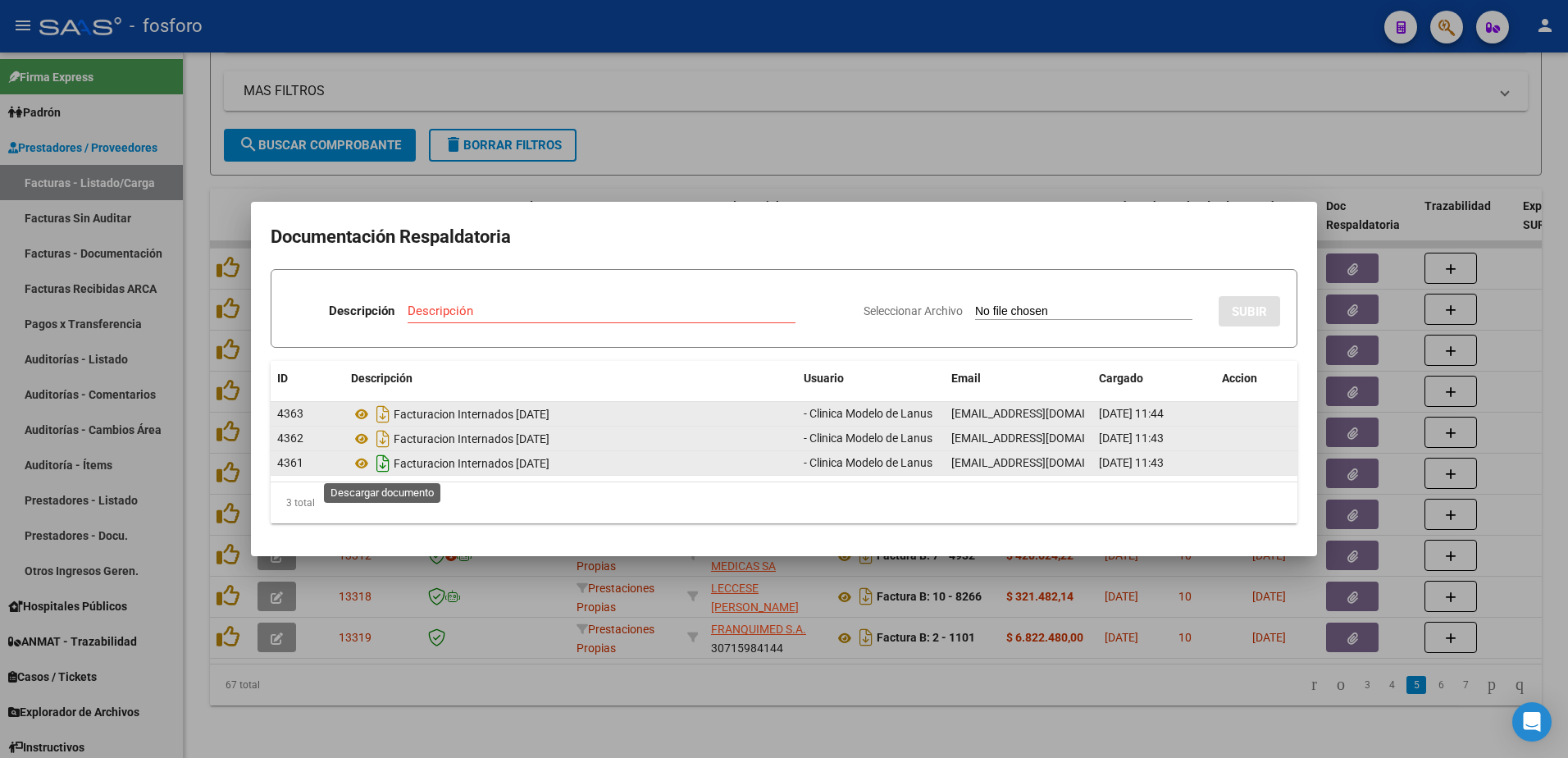
click at [384, 469] on icon "Descargar documento" at bounding box center [383, 464] width 22 height 27
click at [829, 83] on div at bounding box center [784, 379] width 1568 height 758
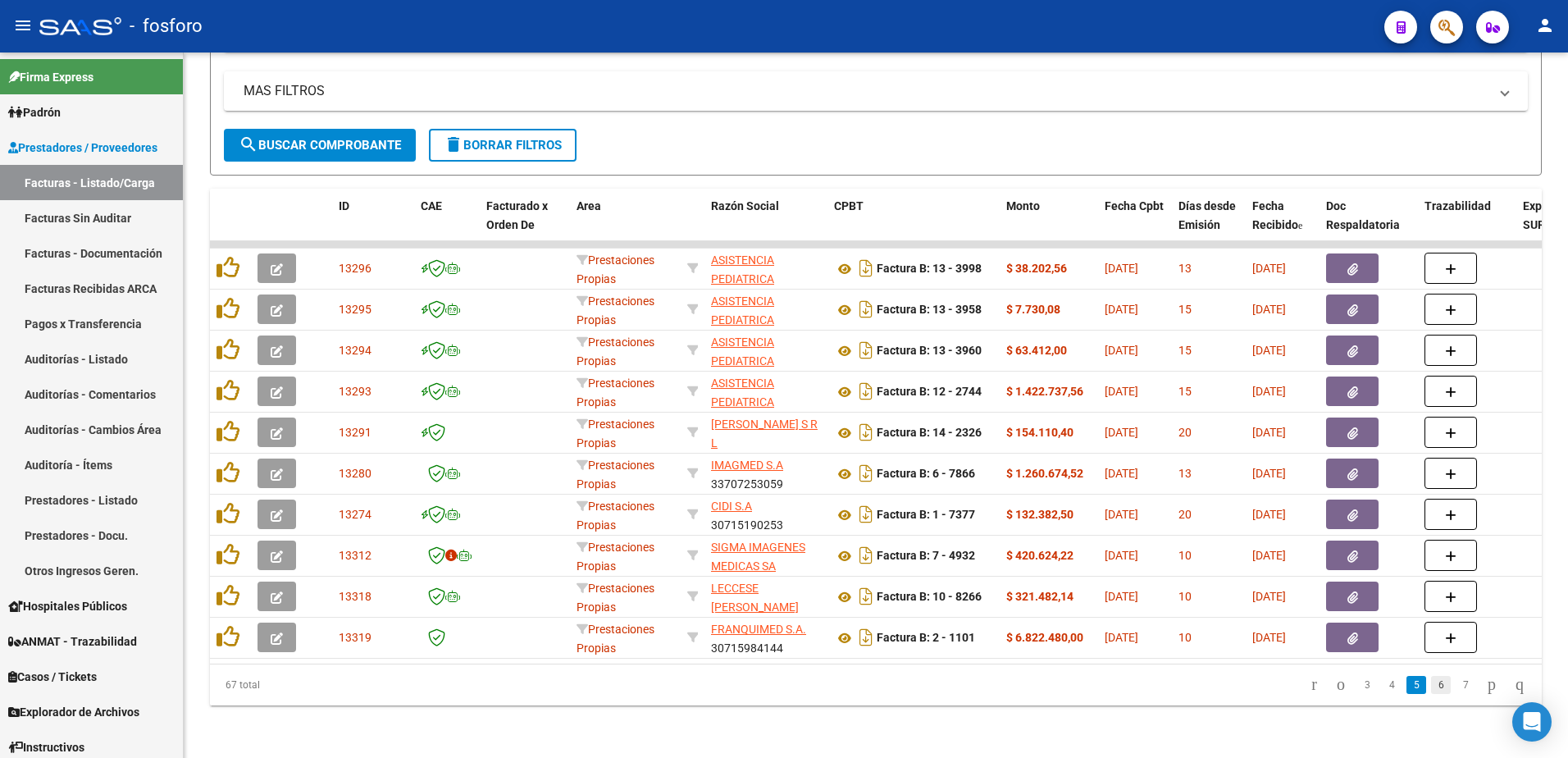
click at [1431, 687] on link "6" at bounding box center [1441, 685] width 20 height 18
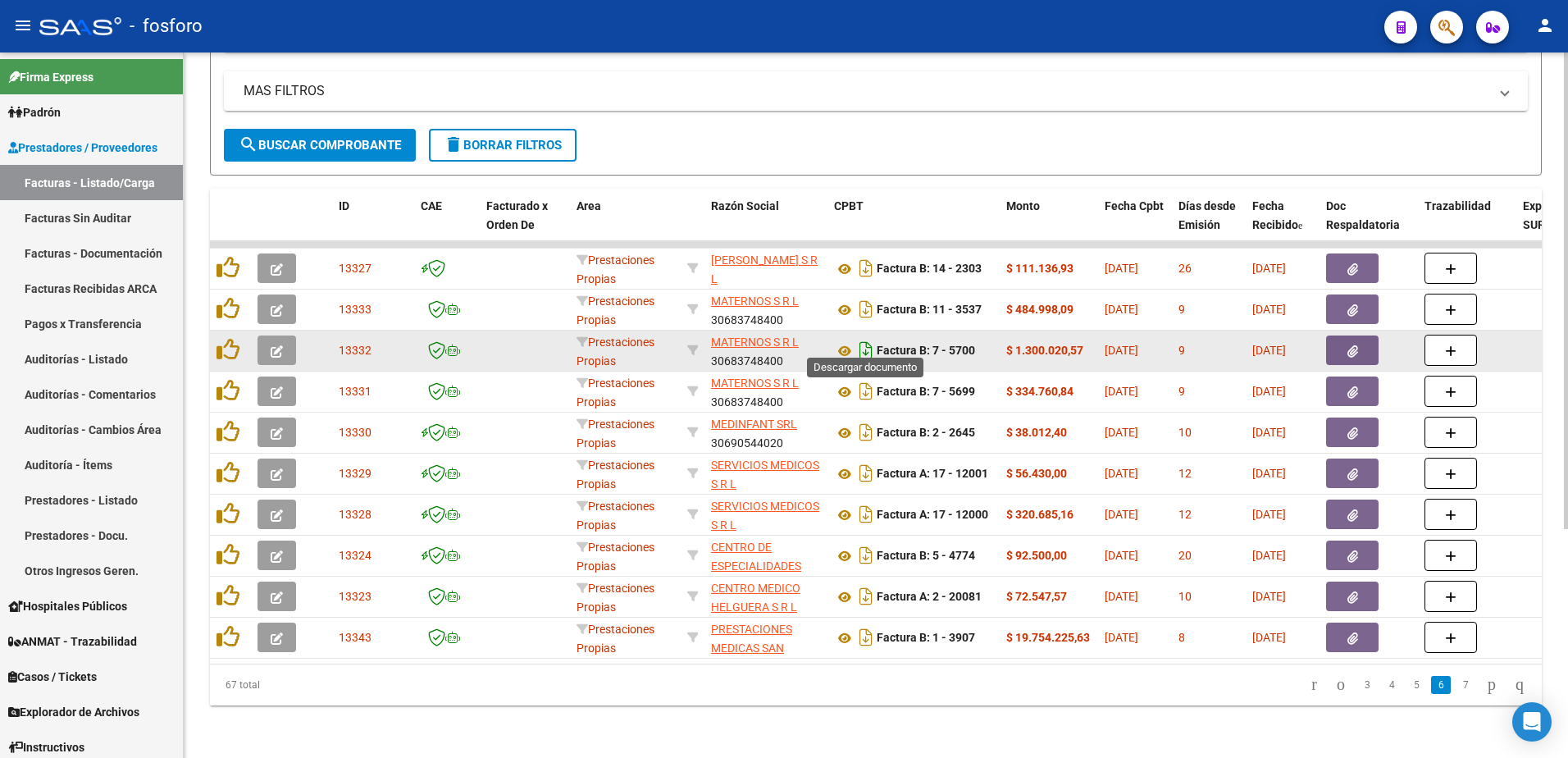
click at [863, 338] on icon "Descargar documento" at bounding box center [866, 350] width 22 height 27
click at [1001, 338] on datatable-body-cell "$ 1.300.020,57" at bounding box center [1049, 350] width 98 height 40
click at [1347, 343] on button "button" at bounding box center [1352, 350] width 52 height 30
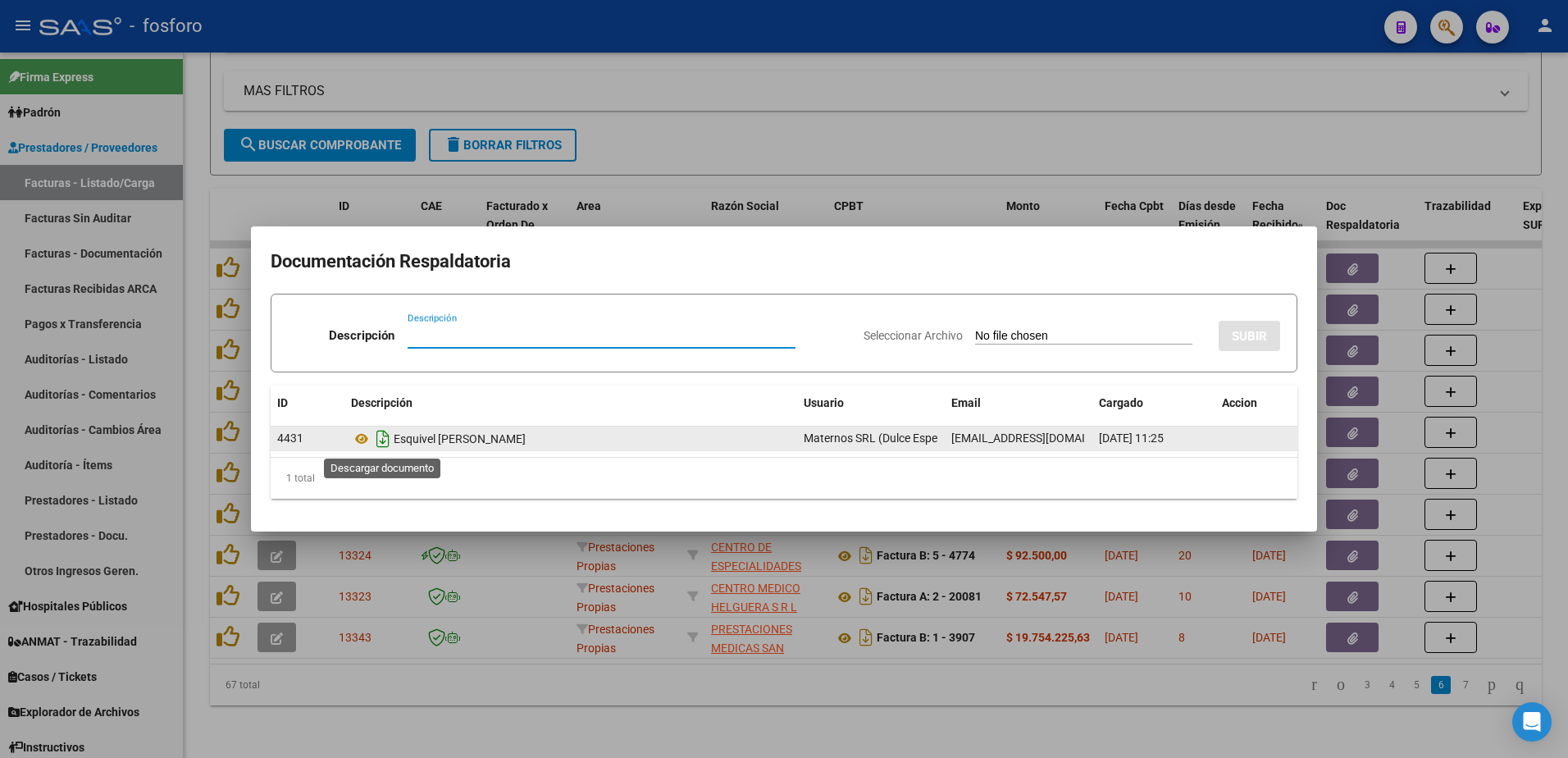
click at [388, 444] on icon "Descargar documento" at bounding box center [383, 439] width 22 height 27
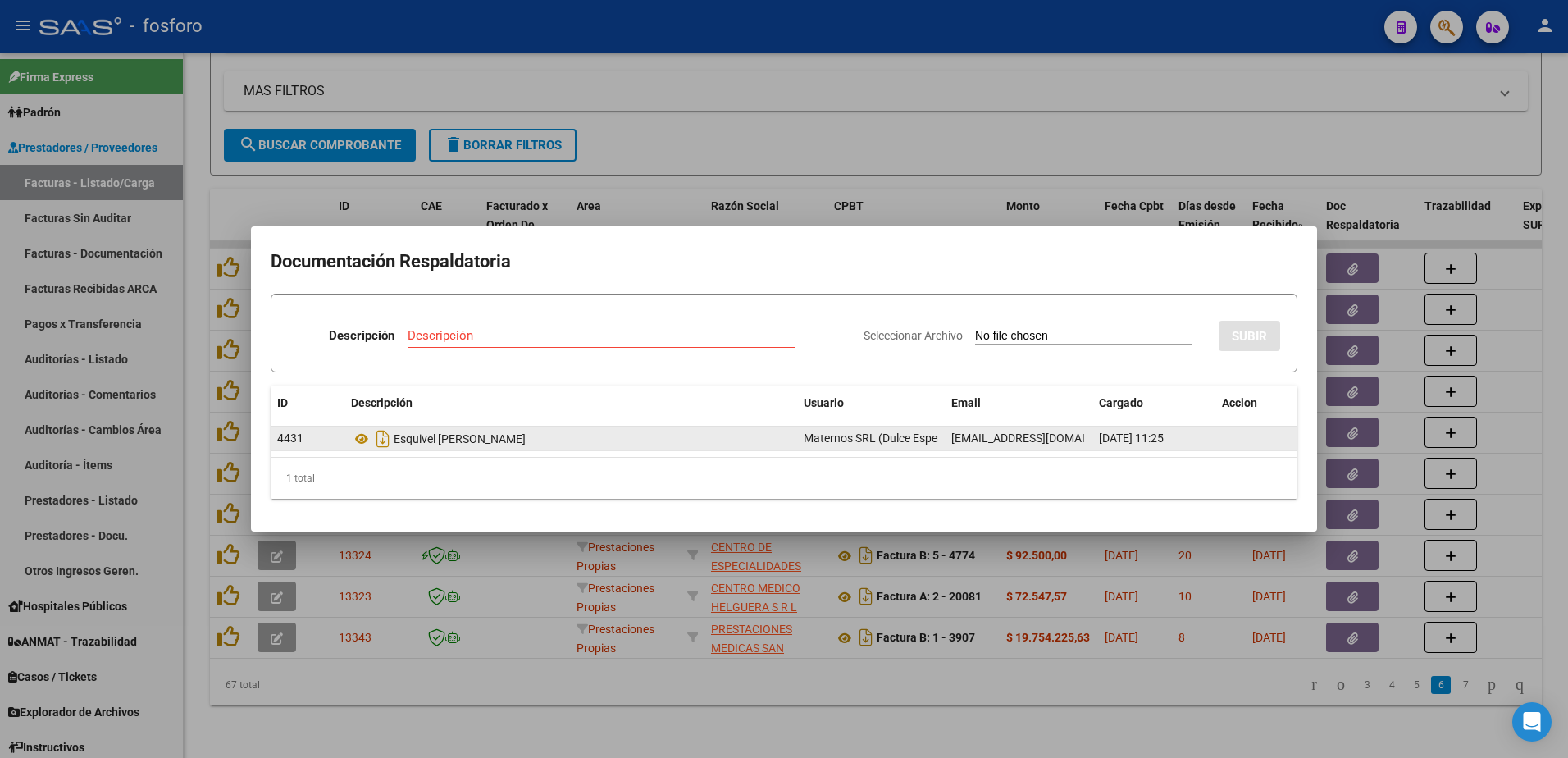
click at [994, 172] on div at bounding box center [784, 379] width 1568 height 758
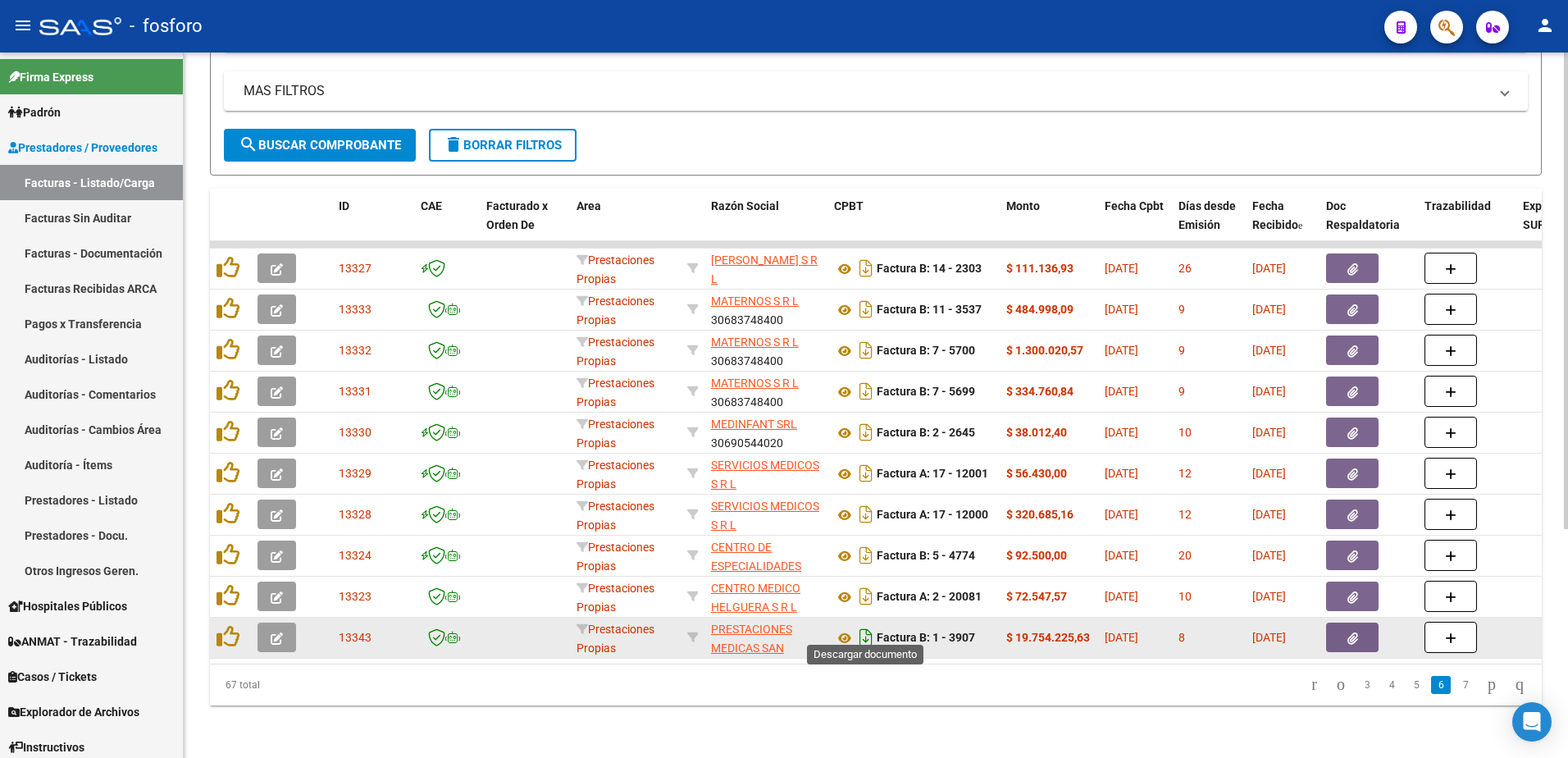
click at [866, 627] on icon "Descargar documento" at bounding box center [866, 637] width 22 height 27
click at [1348, 633] on icon "button" at bounding box center [1352, 639] width 11 height 13
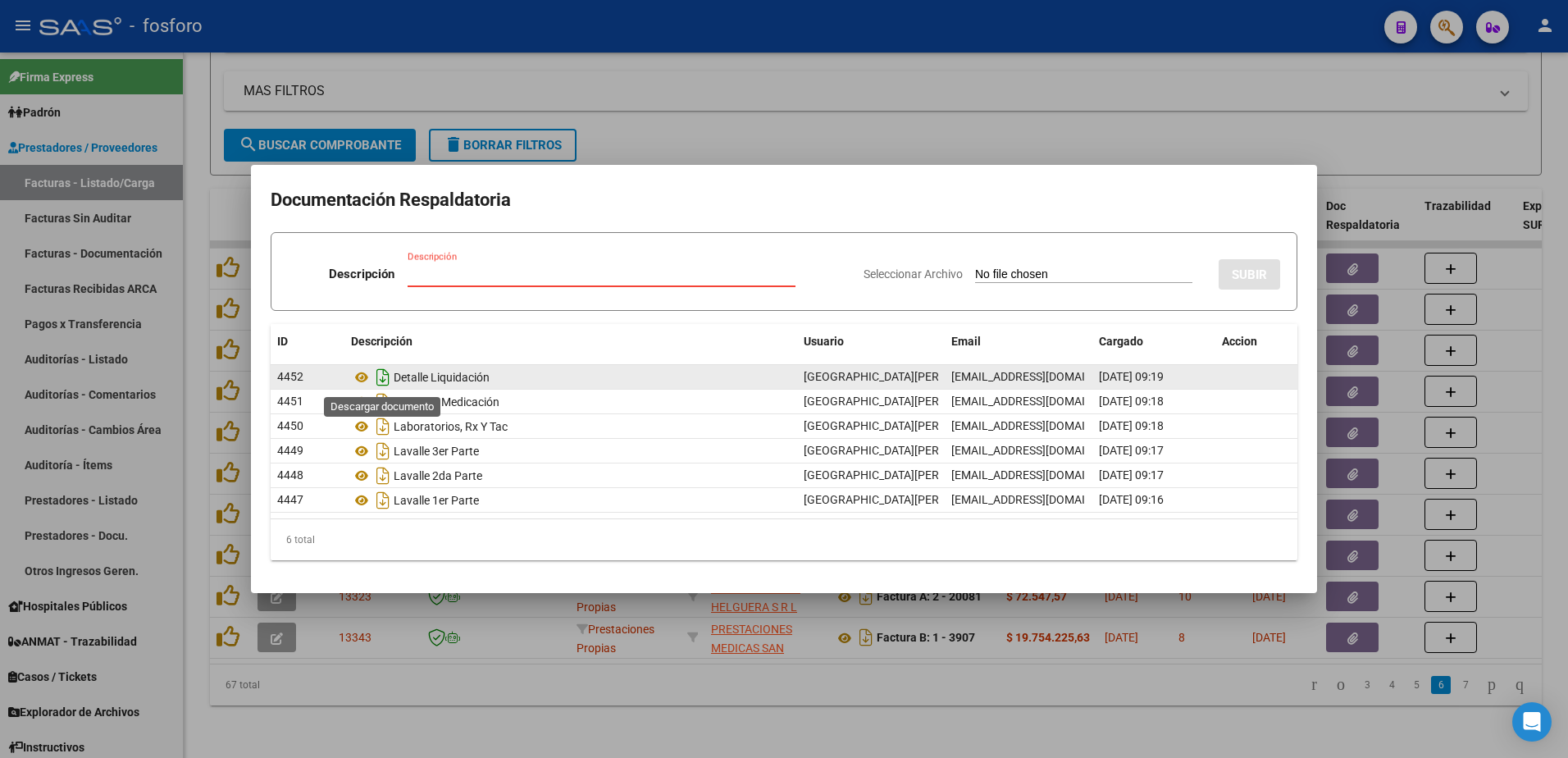
click at [388, 379] on icon "Descargar documento" at bounding box center [383, 377] width 22 height 27
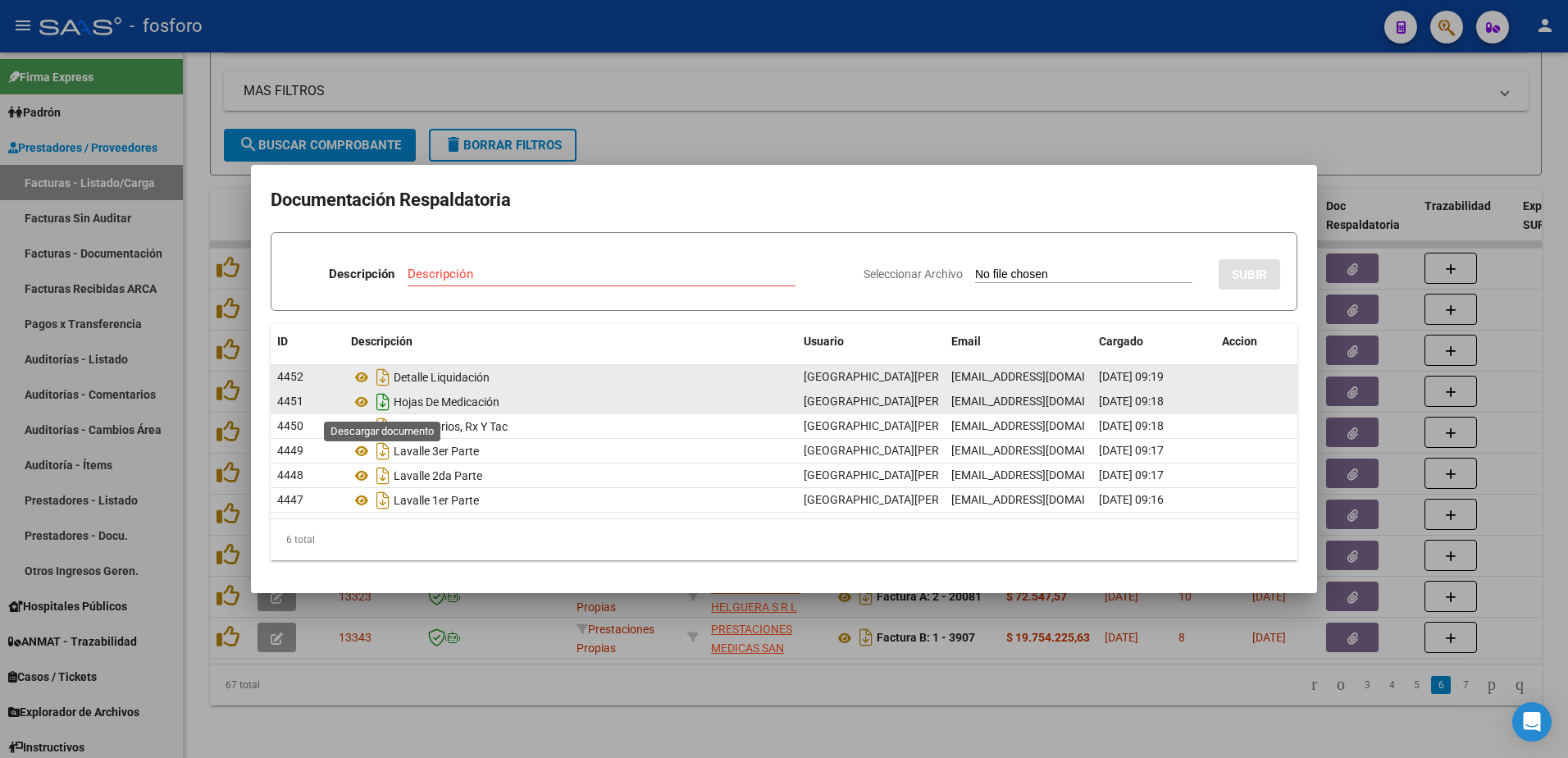
click at [387, 403] on icon "Descargar documento" at bounding box center [383, 402] width 22 height 27
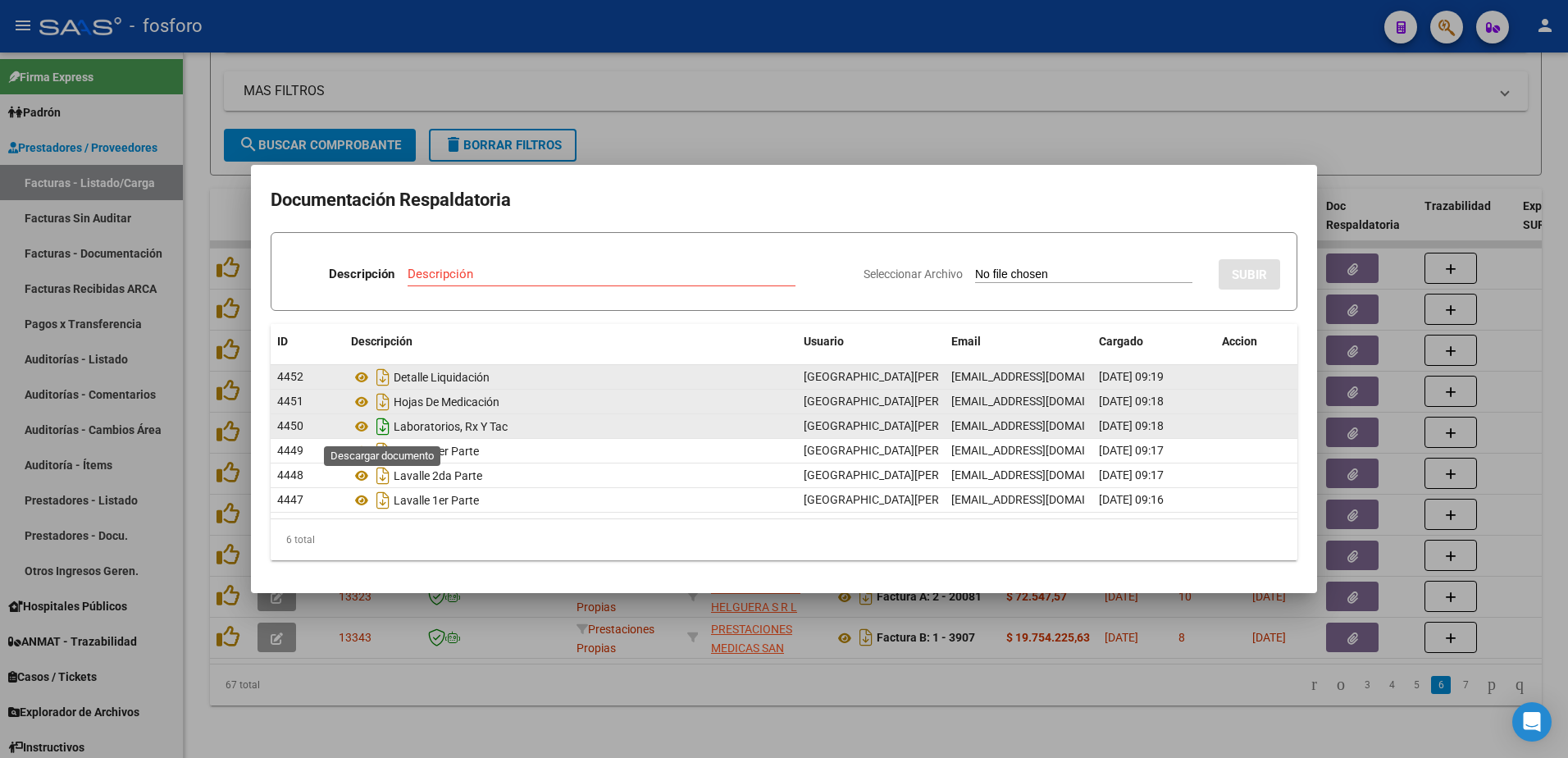
click at [381, 431] on icon "Descargar documento" at bounding box center [383, 426] width 22 height 27
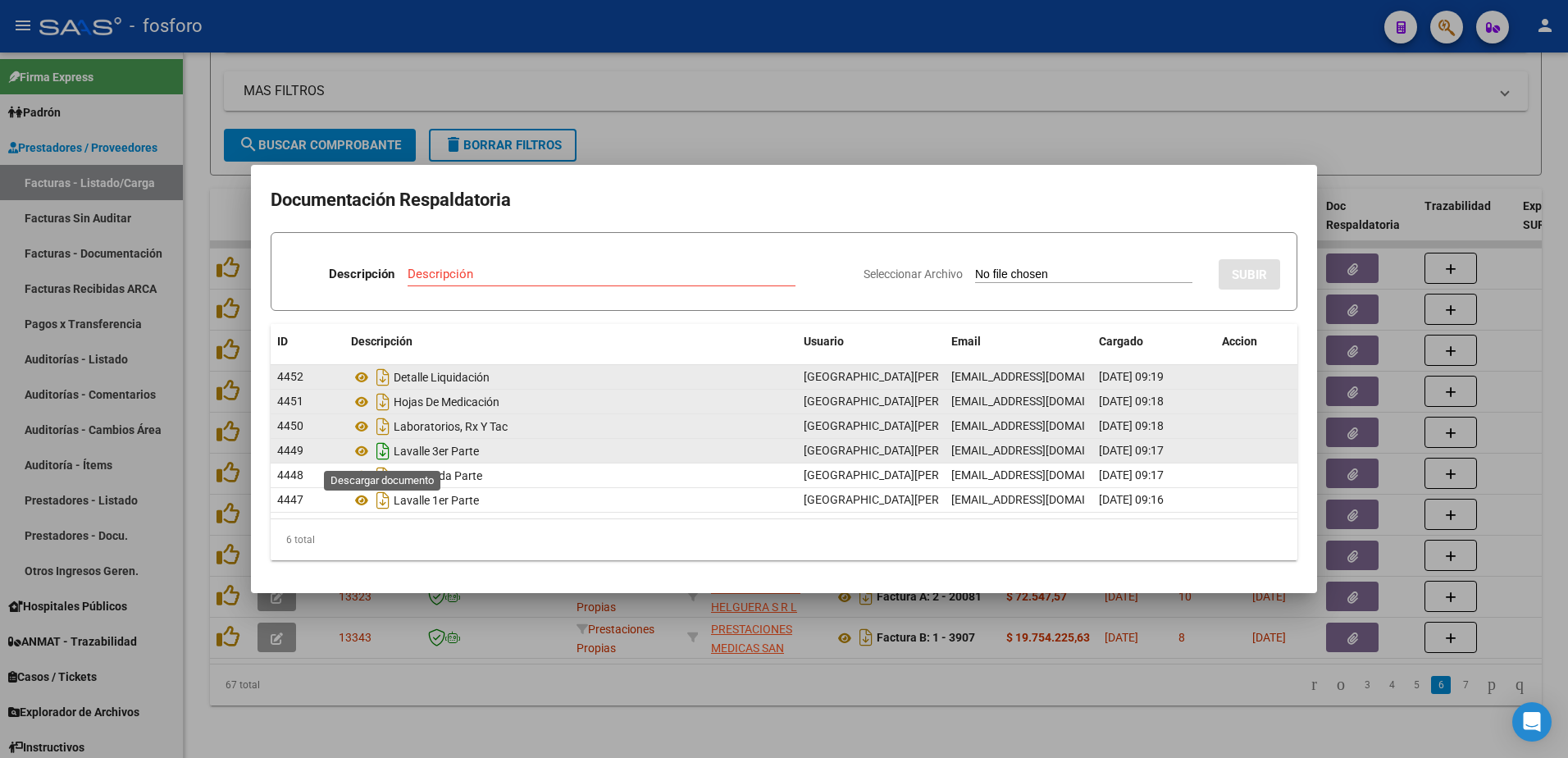
click at [381, 449] on icon "Descargar documento" at bounding box center [383, 451] width 22 height 27
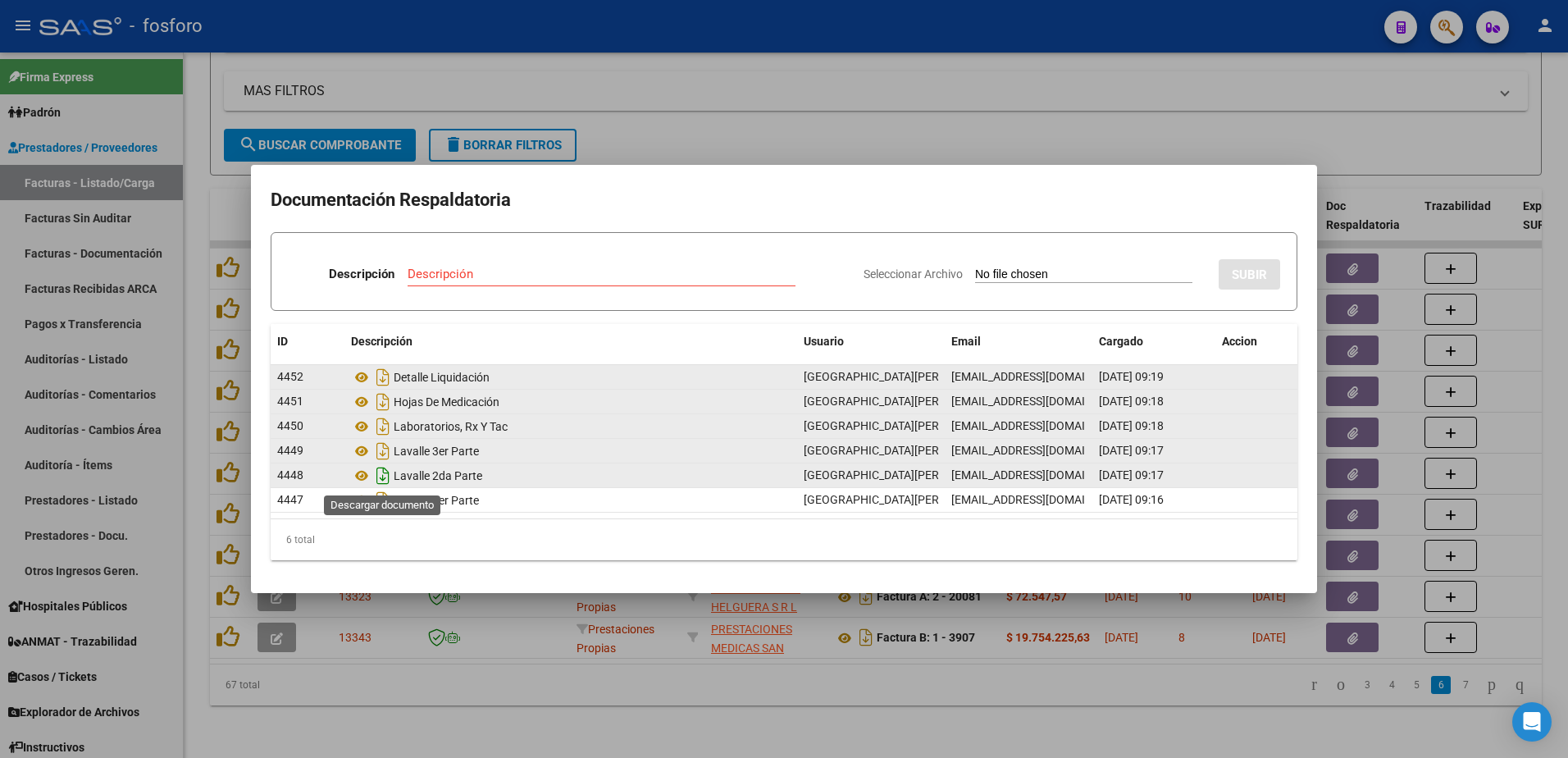
click at [383, 472] on icon "Descargar documento" at bounding box center [383, 475] width 22 height 27
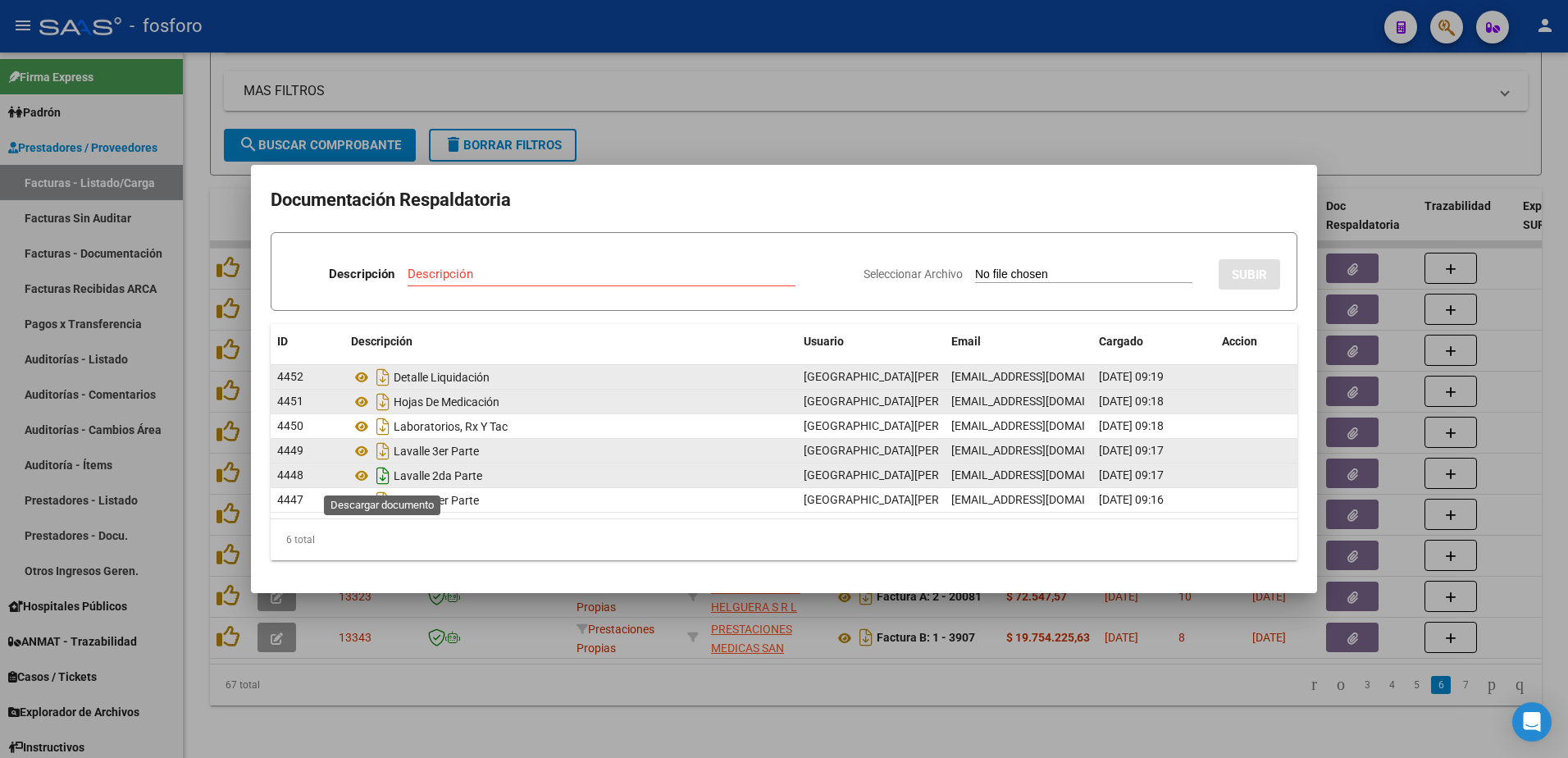
click at [385, 479] on icon "Descargar documento" at bounding box center [383, 475] width 22 height 27
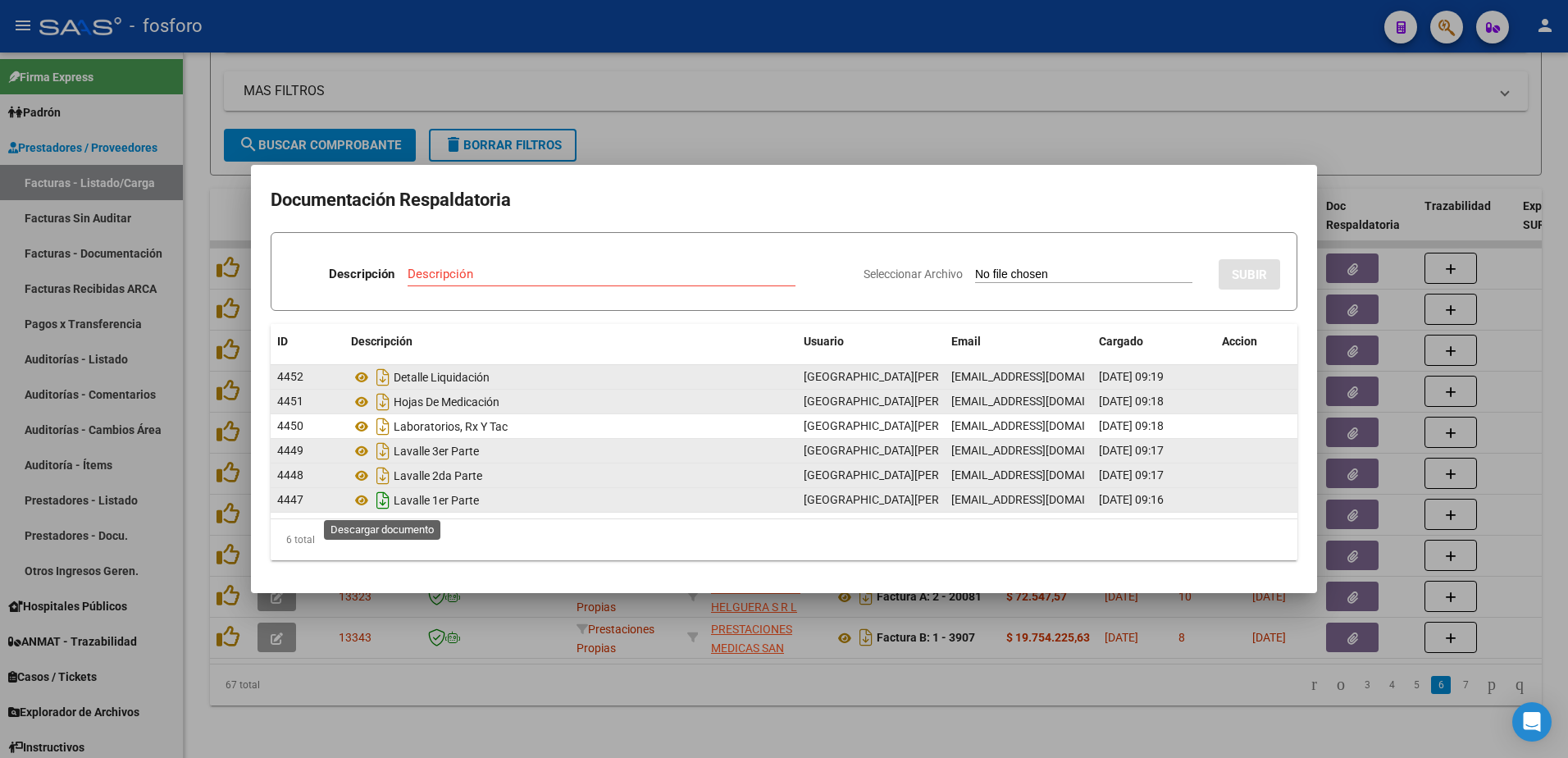
click at [387, 501] on icon "Descargar documento" at bounding box center [383, 500] width 22 height 27
click at [1101, 96] on div at bounding box center [784, 379] width 1568 height 758
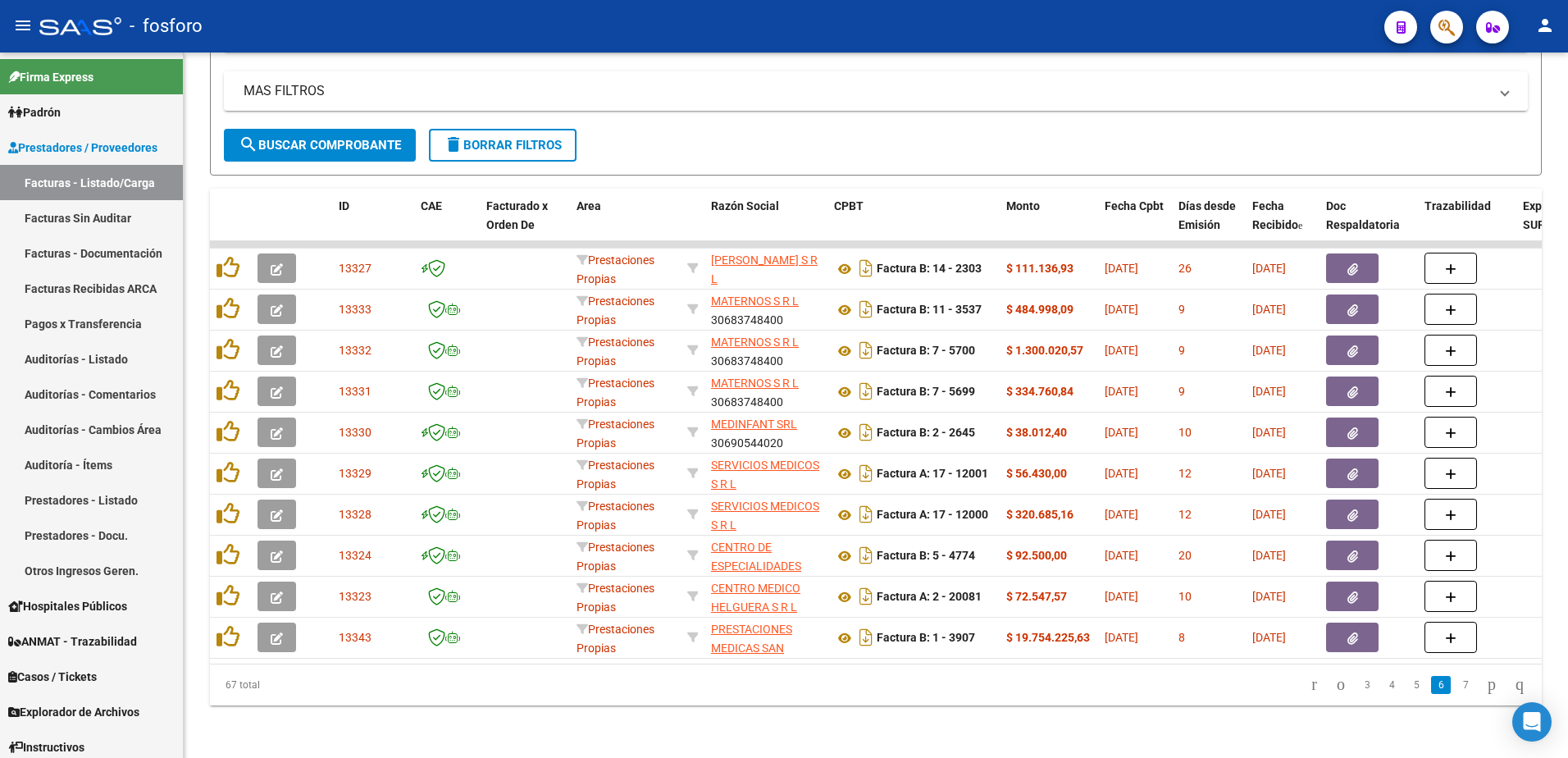
click at [1456, 687] on link "7" at bounding box center [1466, 685] width 20 height 18
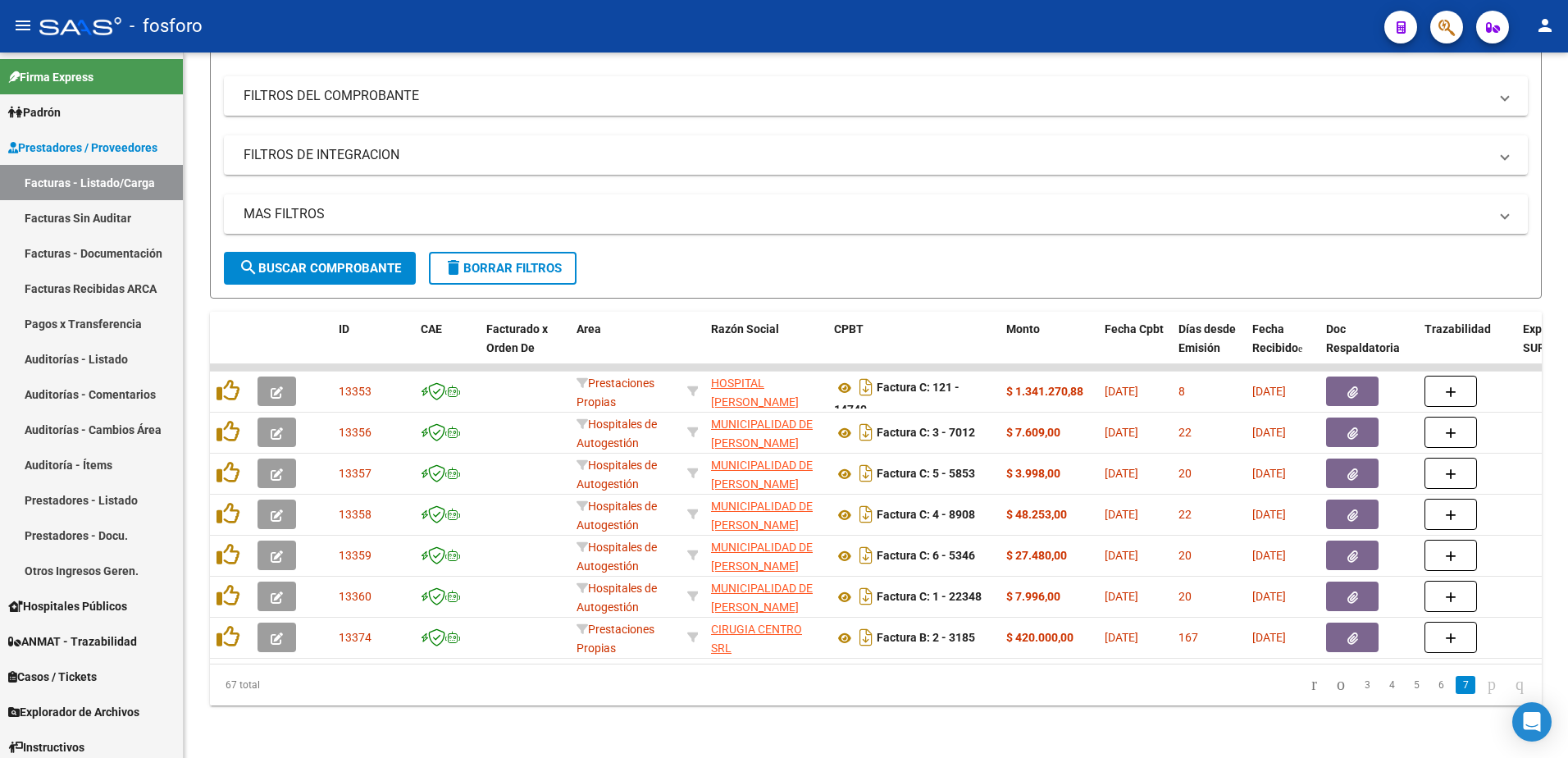
scroll to position [215, 0]
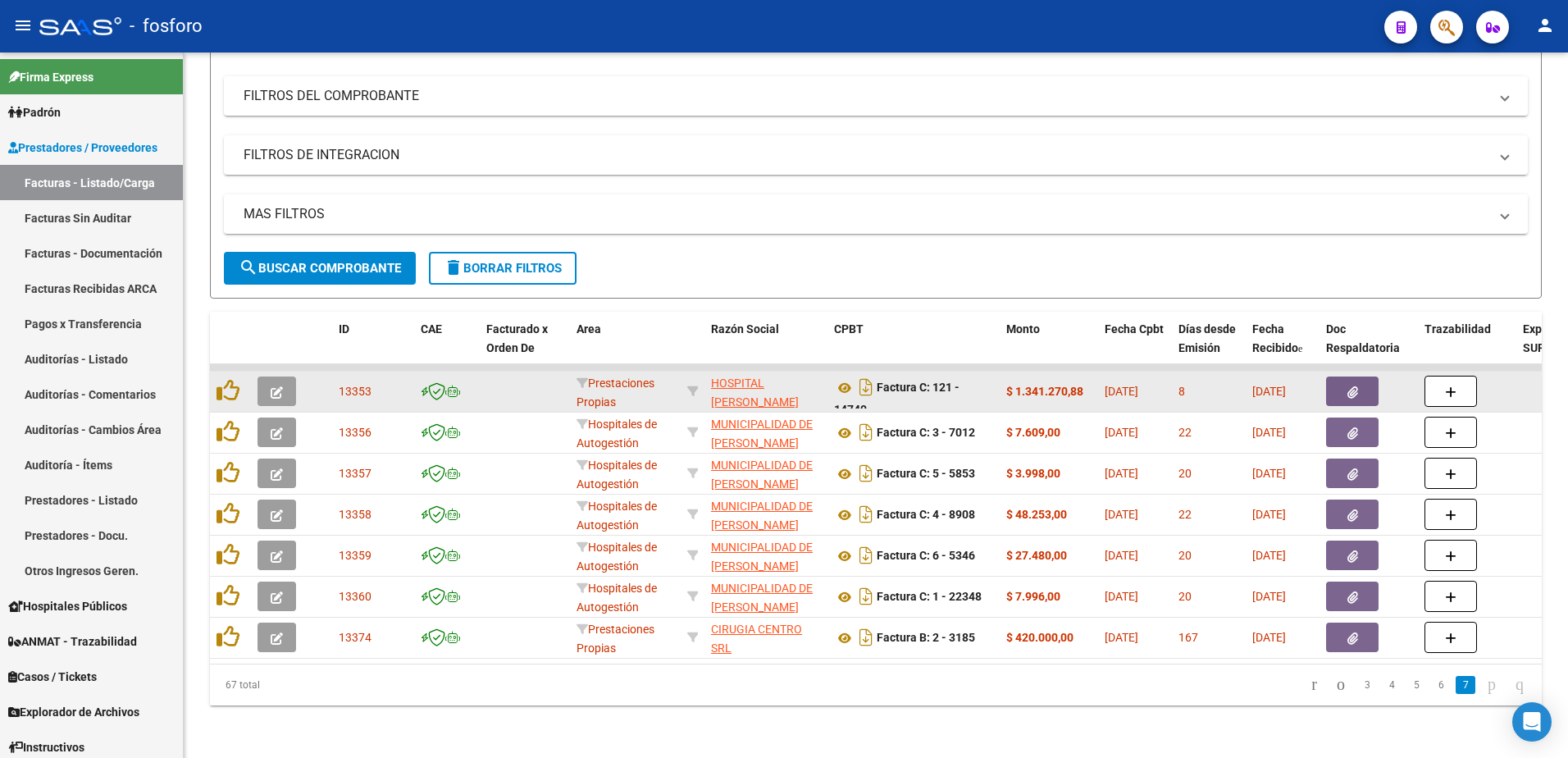
click at [734, 378] on app-link-go-to "HOSPITAL [PERSON_NAME] CIVOL" at bounding box center [767, 402] width 110 height 56
click at [744, 384] on span "HOSPITAL [PERSON_NAME] CIVOL" at bounding box center [755, 403] width 88 height 51
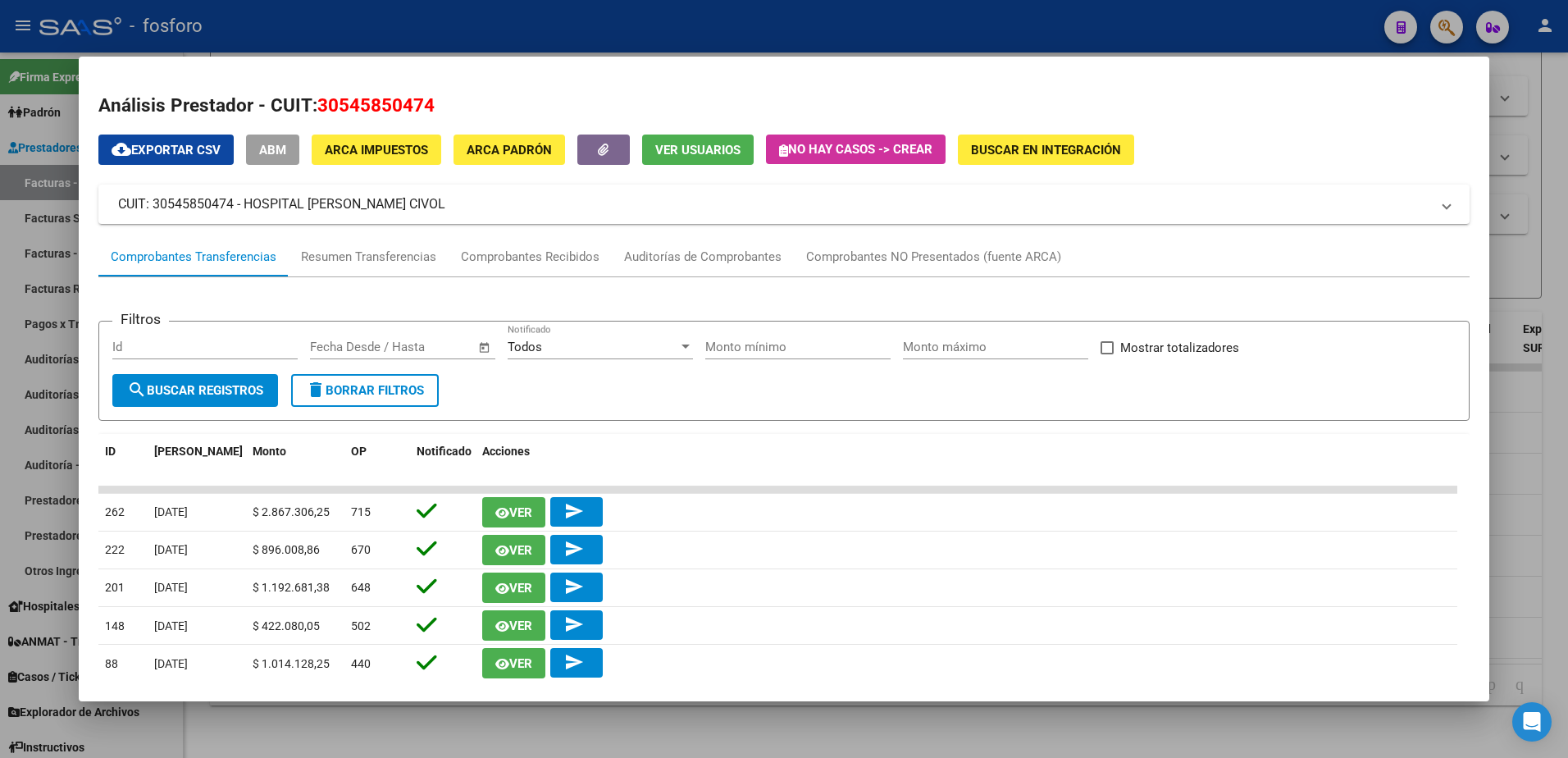
click at [1531, 74] on div at bounding box center [784, 379] width 1568 height 758
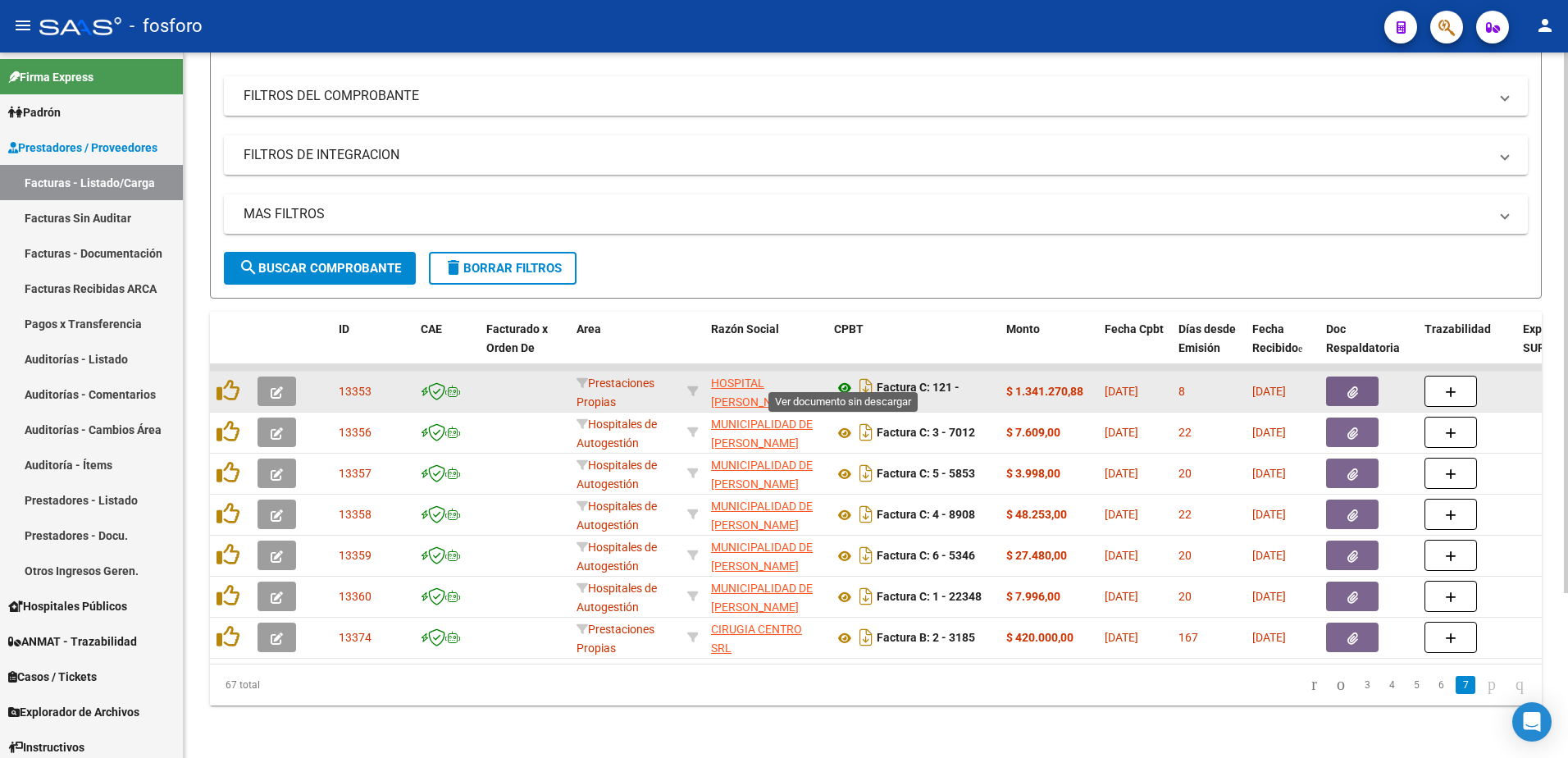
click at [840, 380] on icon at bounding box center [846, 388] width 22 height 20
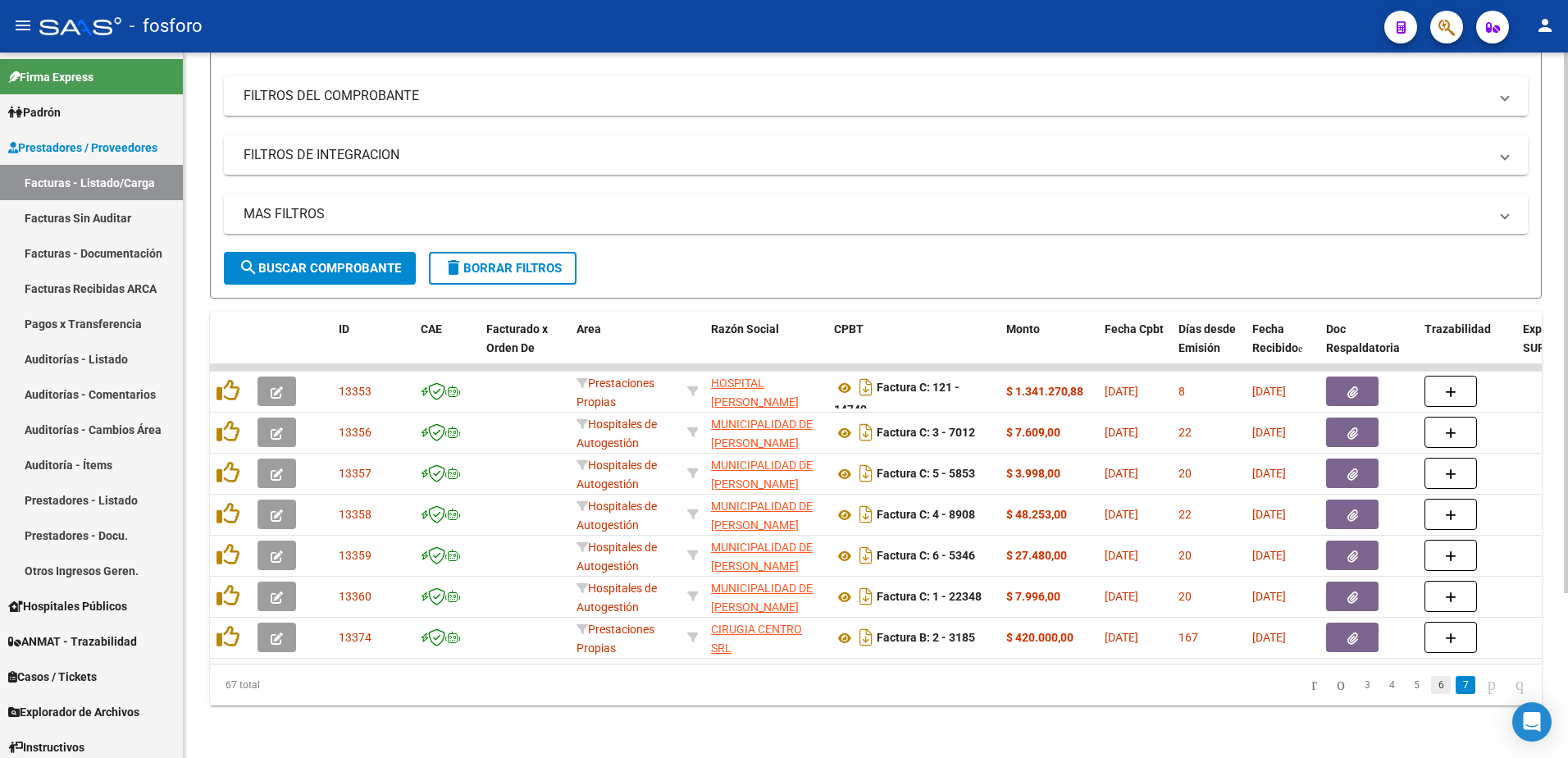
click at [1431, 687] on link "6" at bounding box center [1441, 685] width 20 height 18
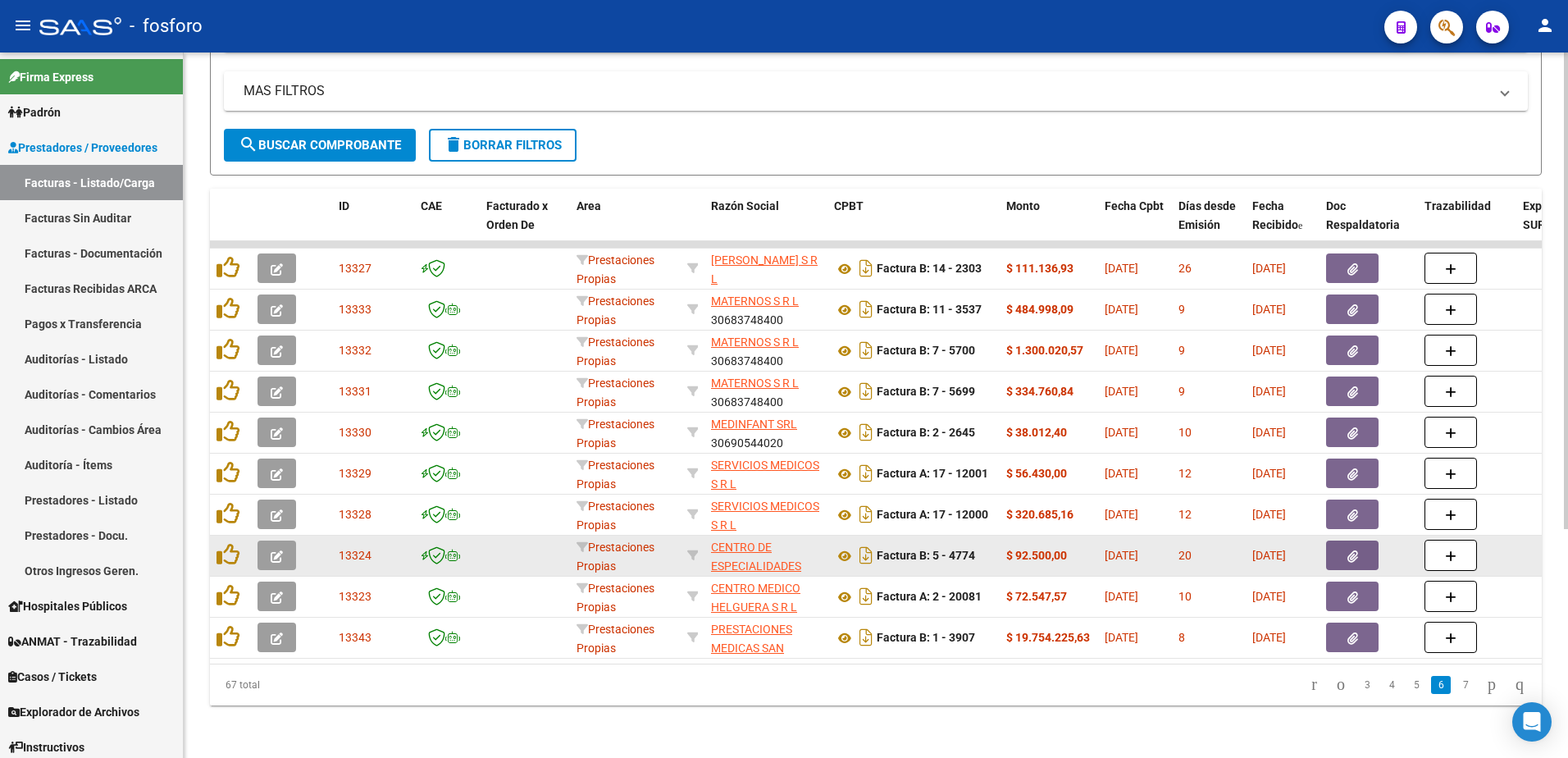
scroll to position [338, 0]
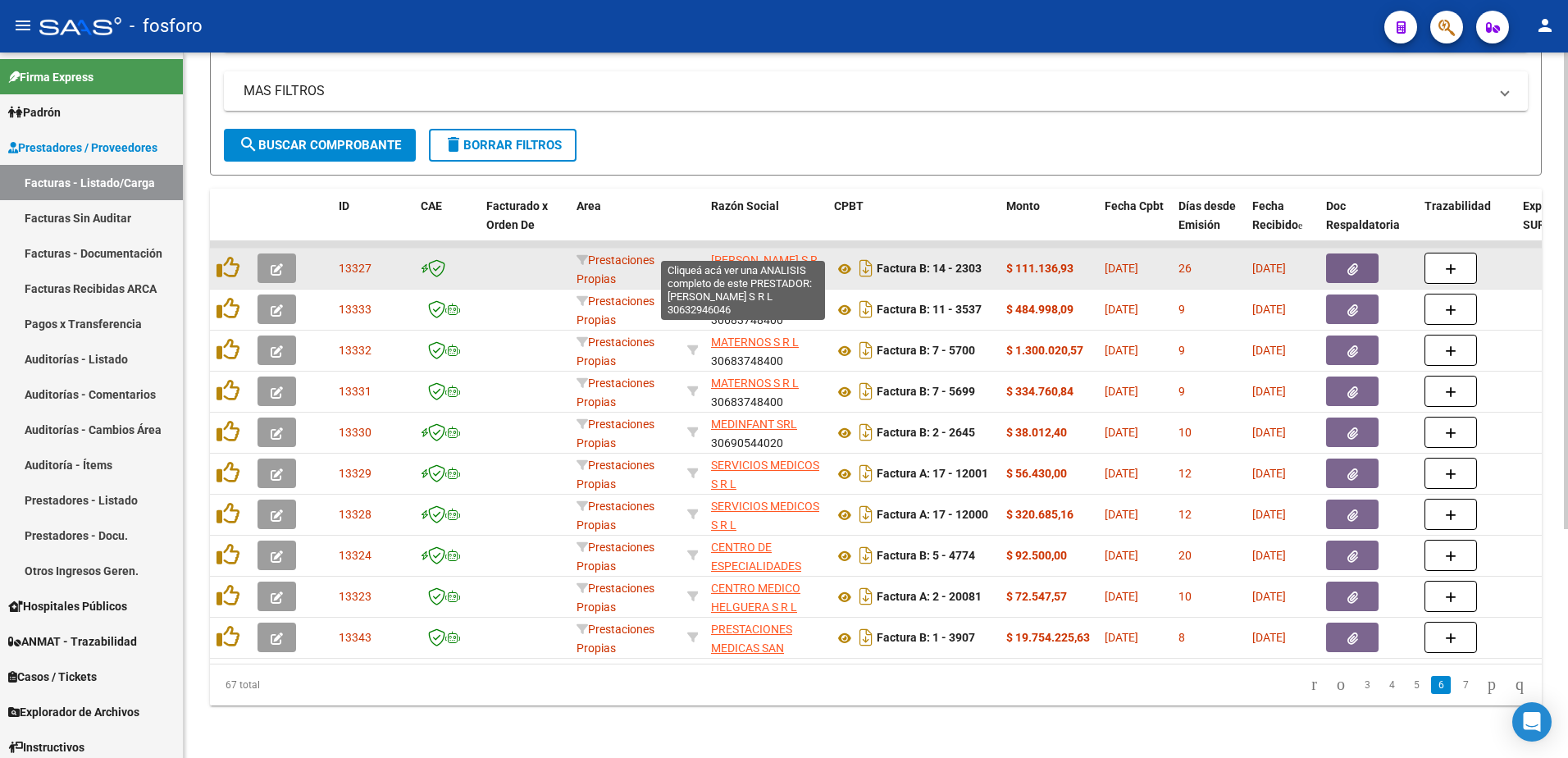
click at [761, 254] on span "[PERSON_NAME] S R L" at bounding box center [765, 270] width 106 height 32
type textarea "30632946046"
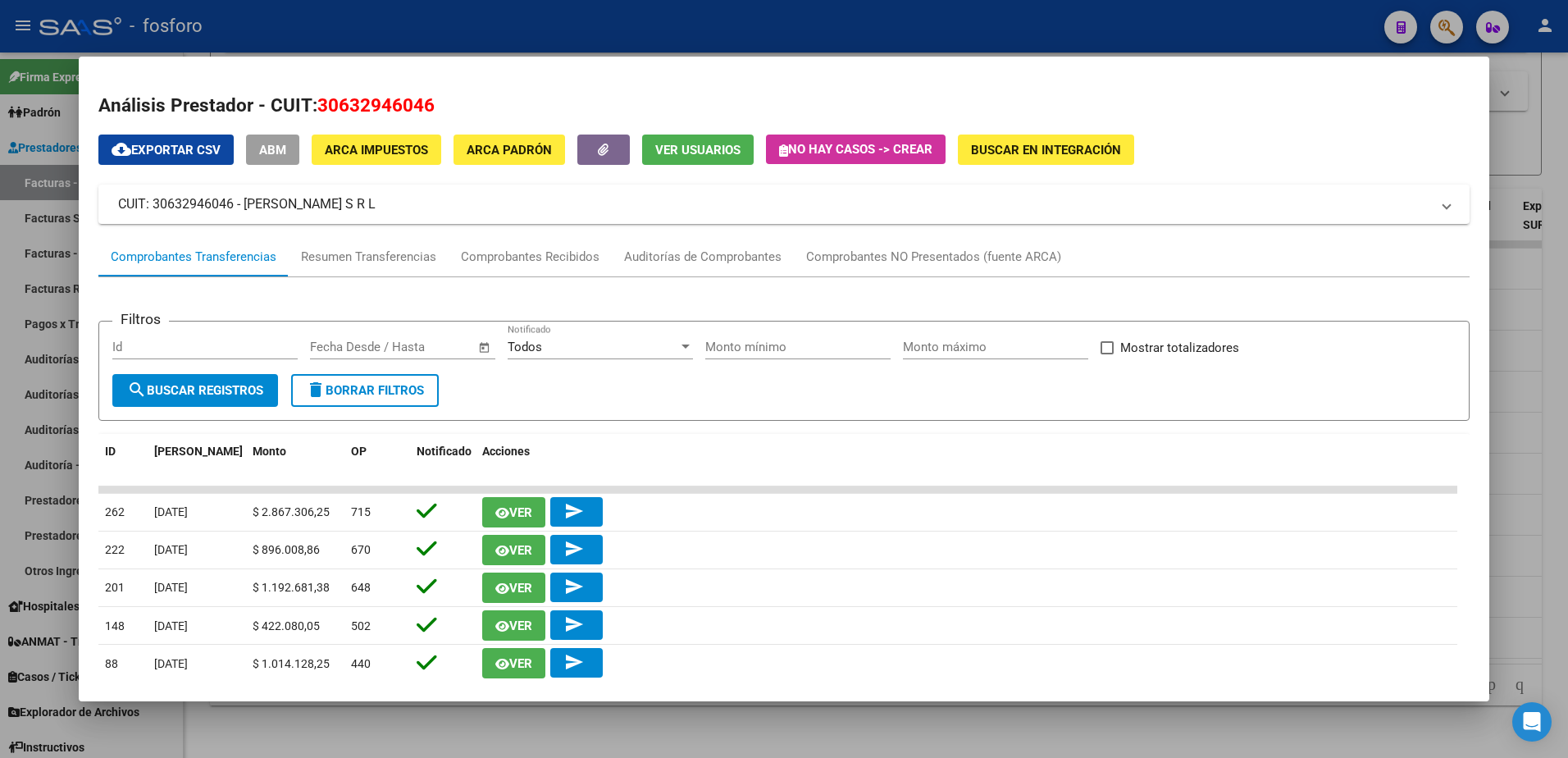
click at [1497, 93] on div at bounding box center [784, 379] width 1568 height 758
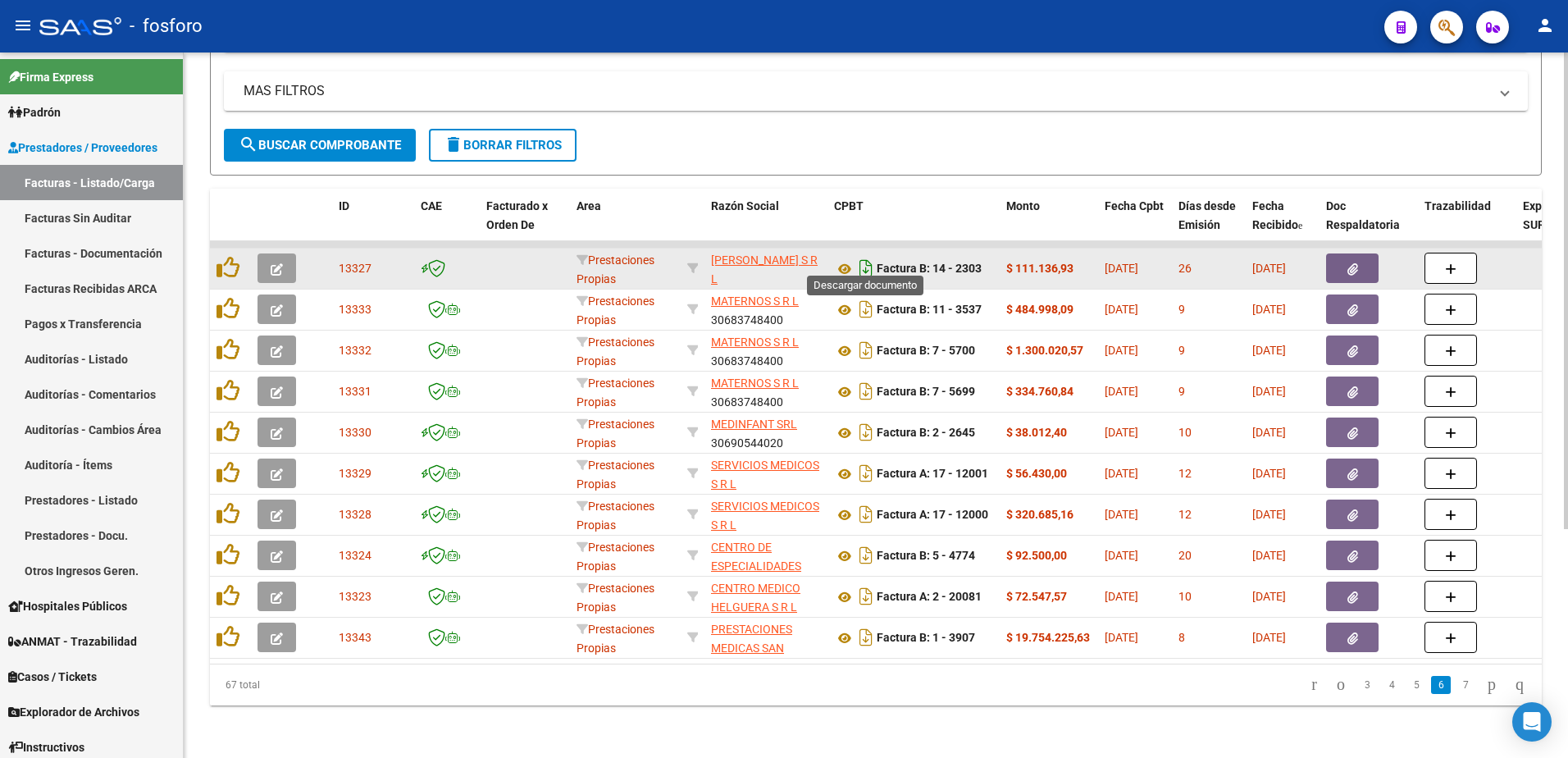
click at [869, 256] on icon "Descargar documento" at bounding box center [866, 268] width 22 height 27
click at [1102, 259] on datatable-body-cell "[DATE]" at bounding box center [1135, 269] width 74 height 40
click at [1350, 264] on icon "button" at bounding box center [1352, 270] width 11 height 13
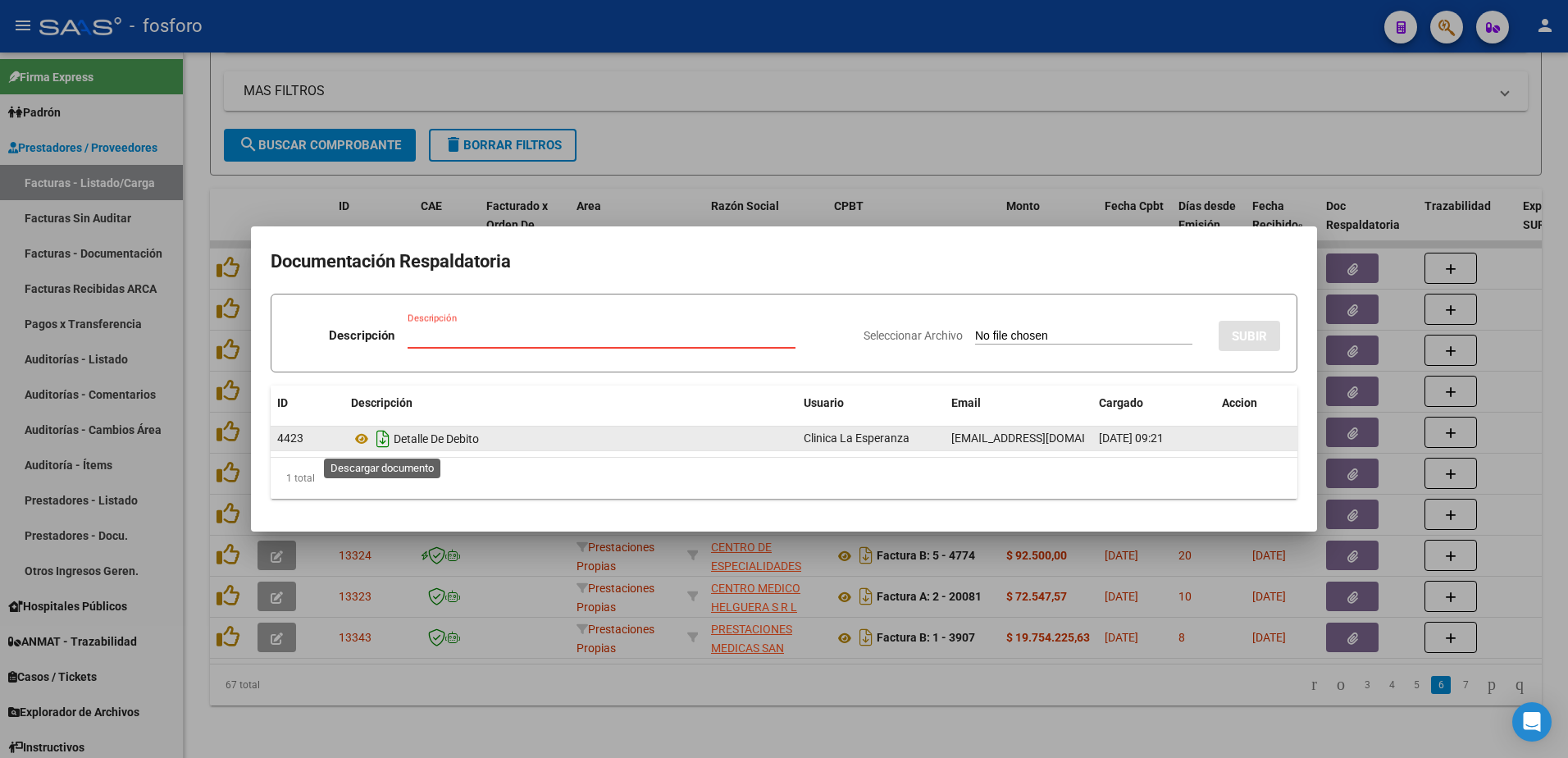
click at [388, 437] on icon "Descargar documento" at bounding box center [383, 439] width 22 height 27
click at [1076, 115] on div at bounding box center [784, 379] width 1568 height 758
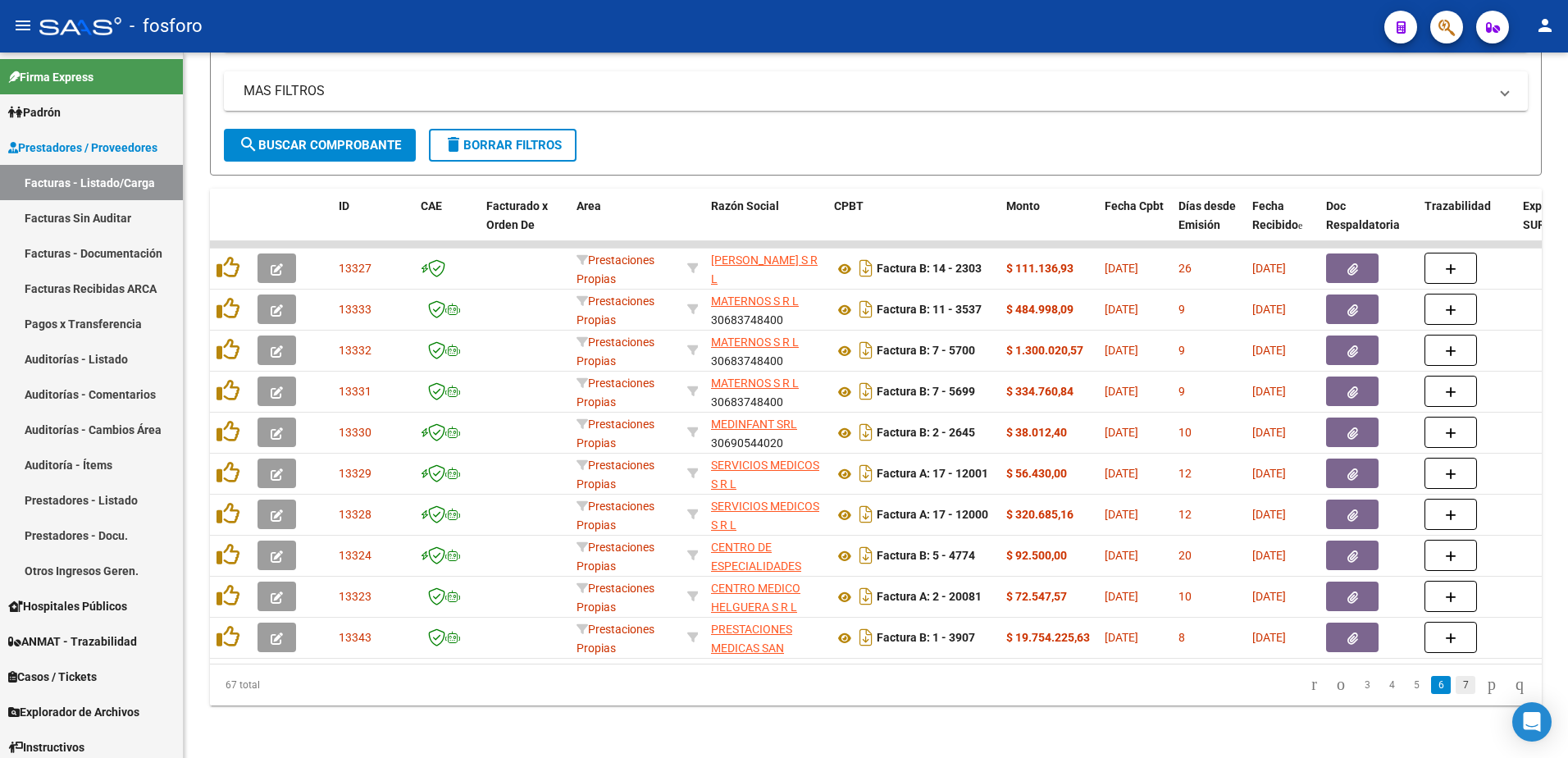
click at [1456, 686] on link "7" at bounding box center [1466, 685] width 20 height 18
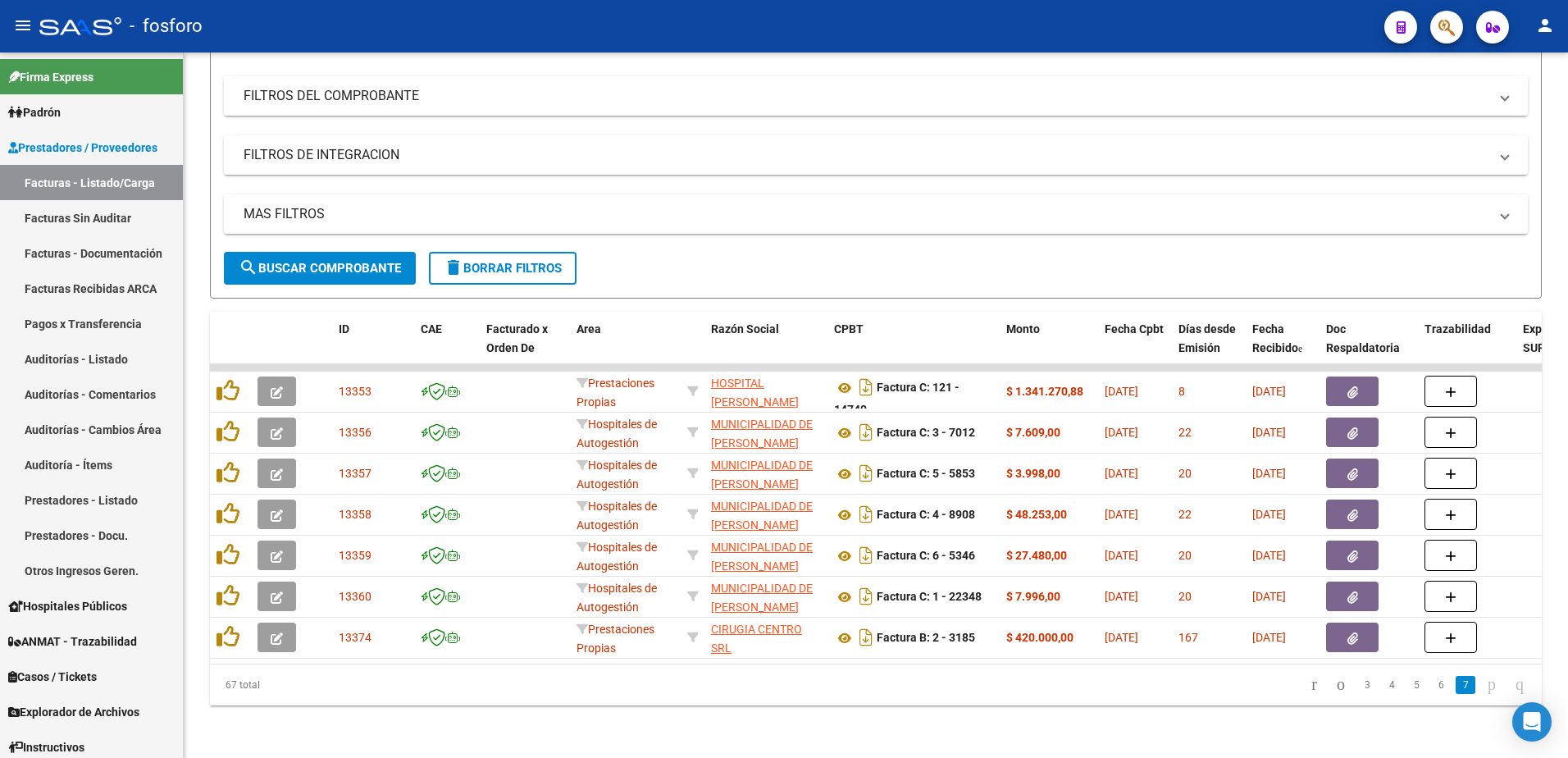
scroll to position [215, 0]
